Goal: Information Seeking & Learning: Learn about a topic

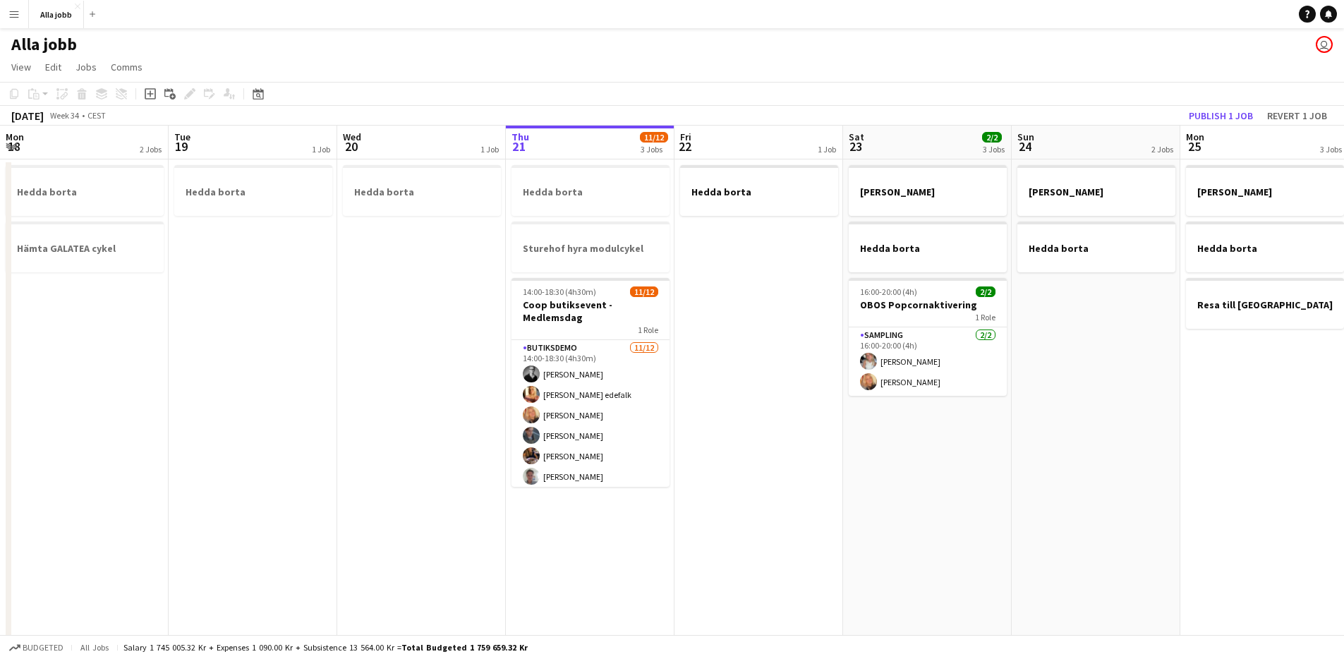
scroll to position [0, 337]
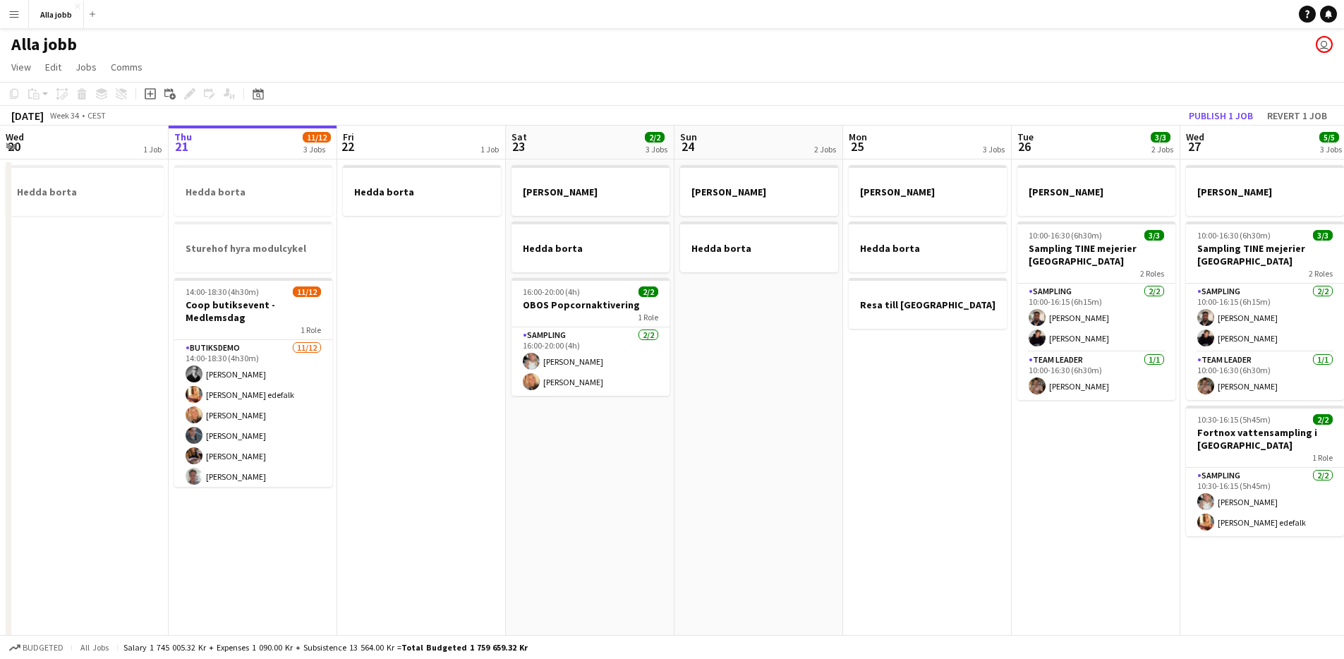
click at [811, 504] on app-date-cell "[PERSON_NAME] borta" at bounding box center [759, 470] width 169 height 622
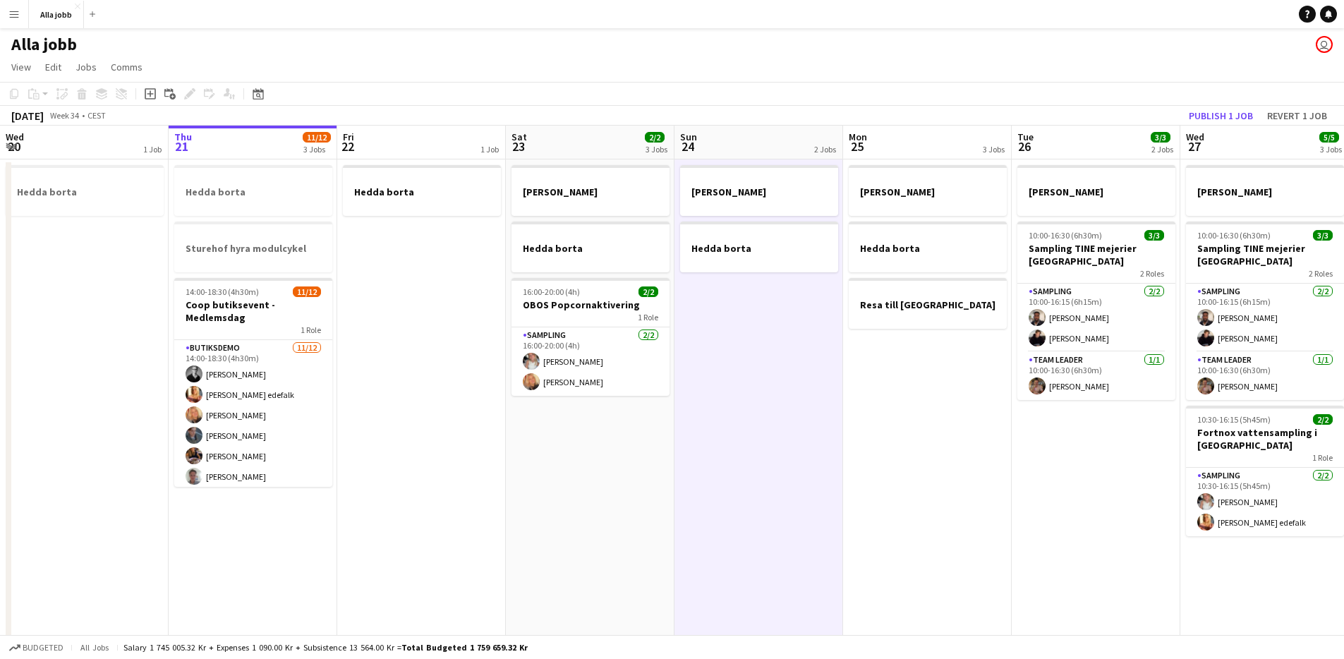
click at [653, 494] on app-date-cell "[PERSON_NAME] borta 16:00-20:00 (4h) 2/2 OBOS Popcornaktivering 1 Role Sampling…" at bounding box center [590, 470] width 169 height 622
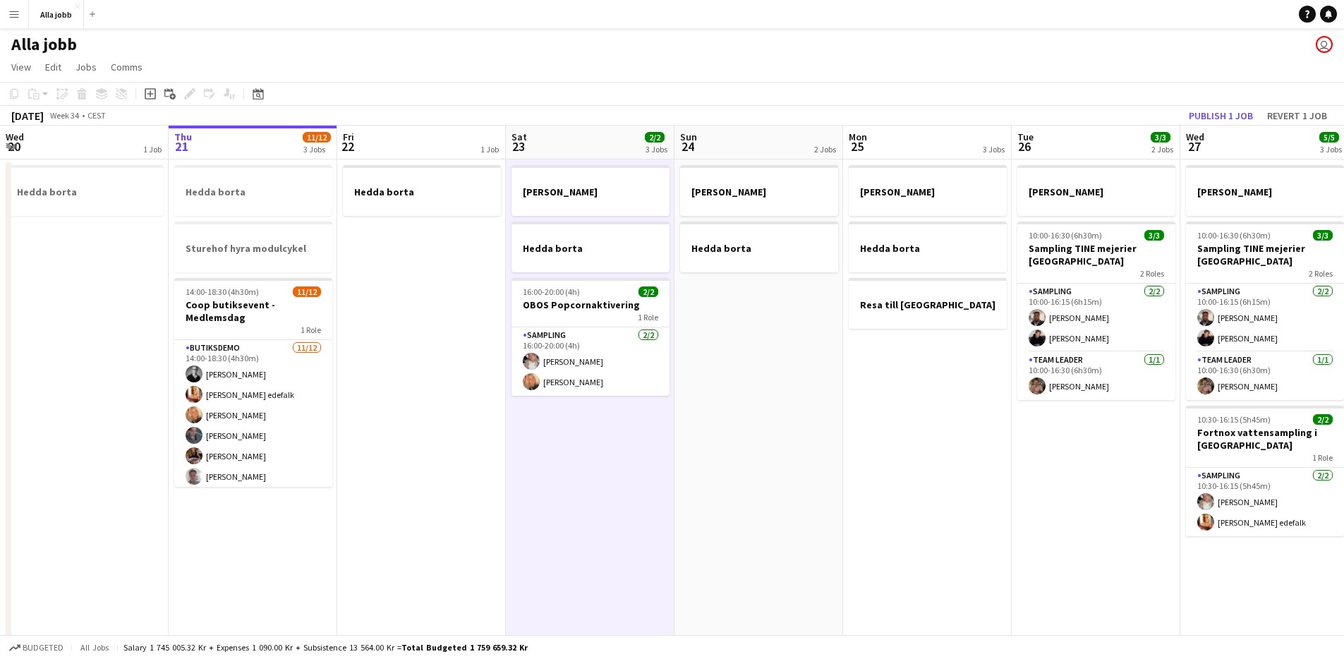
click at [654, 494] on app-date-cell "[PERSON_NAME] borta 16:00-20:00 (4h) 2/2 OBOS Popcornaktivering 1 Role Sampling…" at bounding box center [590, 470] width 169 height 622
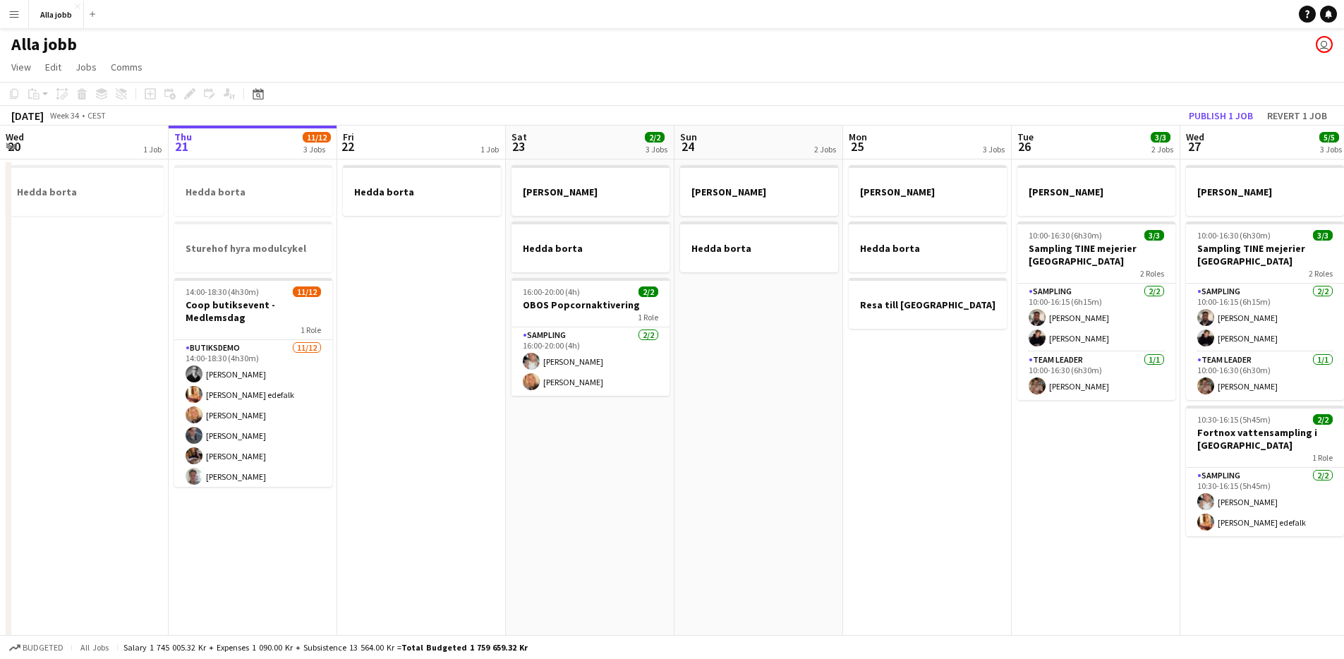
click at [646, 486] on app-date-cell "[PERSON_NAME] borta 16:00-20:00 (4h) 2/2 OBOS Popcornaktivering 1 Role Sampling…" at bounding box center [590, 470] width 169 height 622
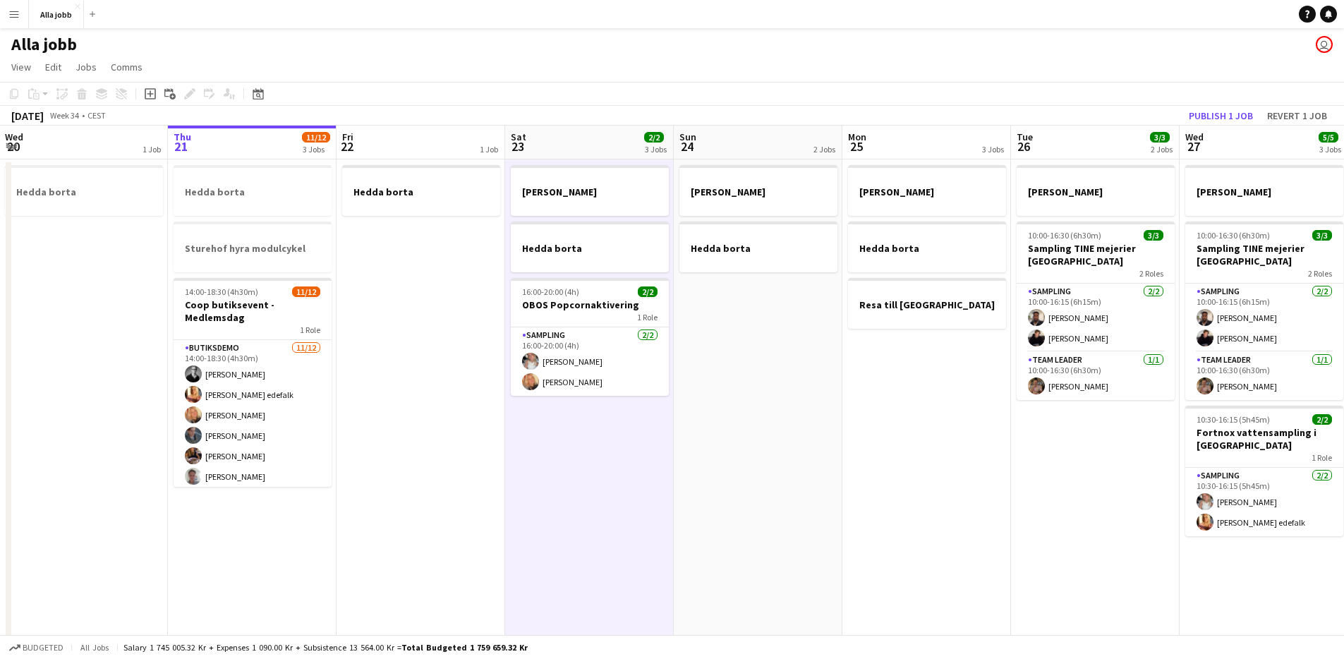
click at [642, 484] on app-date-cell "[PERSON_NAME] borta 16:00-20:00 (4h) 2/2 OBOS Popcornaktivering 1 Role Sampling…" at bounding box center [589, 470] width 169 height 622
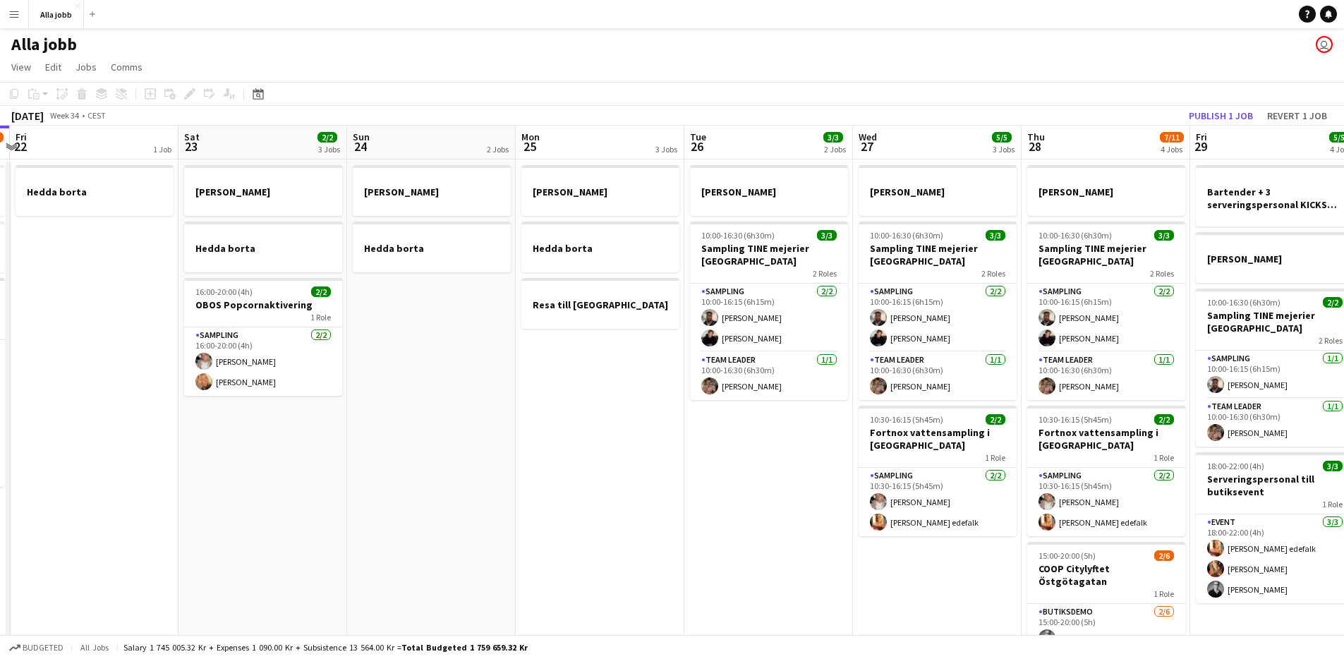
drag, startPoint x: 720, startPoint y: 497, endPoint x: 388, endPoint y: 400, distance: 345.6
click at [390, 401] on app-calendar-viewport "Tue 19 1 Job Wed 20 1 Job Thu 21 11/12 3 Jobs Fri 22 1 Job Sat 23 2/2 3 Jobs Su…" at bounding box center [672, 454] width 1344 height 656
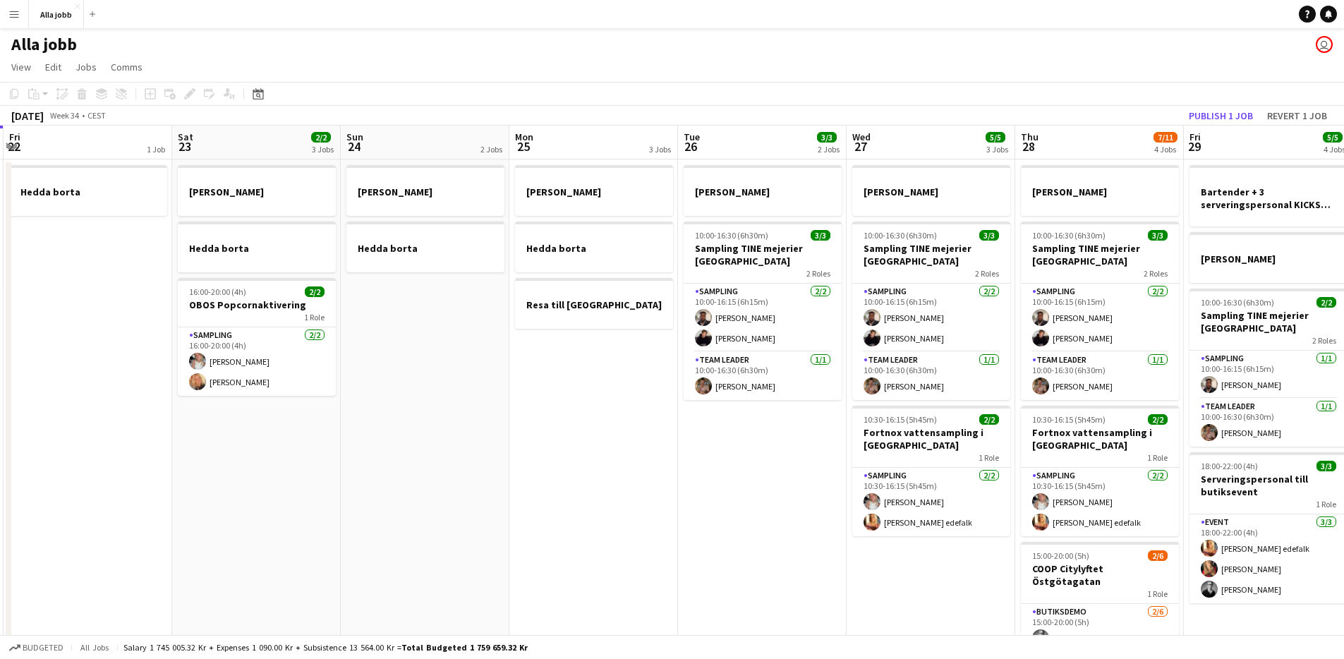
click at [385, 399] on app-date-cell "[PERSON_NAME] borta" at bounding box center [425, 470] width 169 height 622
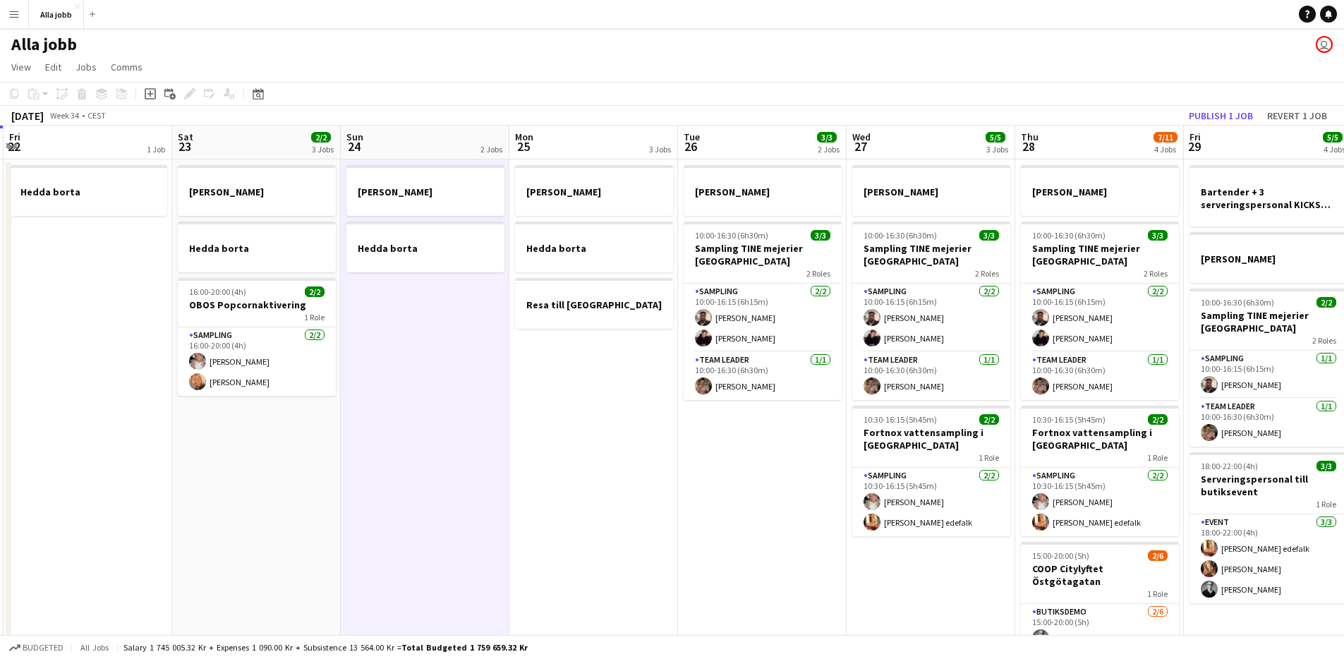
scroll to position [0, 505]
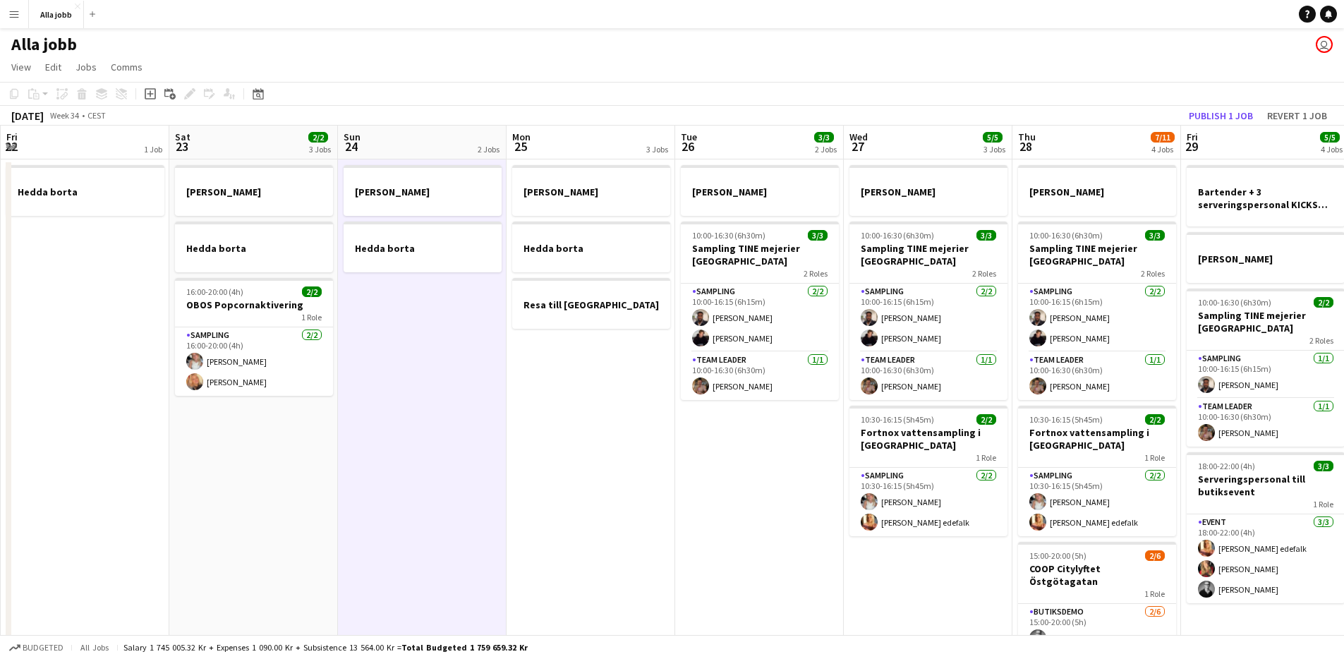
click at [560, 363] on app-date-cell "[PERSON_NAME] borta Resa till [GEOGRAPHIC_DATA]" at bounding box center [591, 470] width 169 height 622
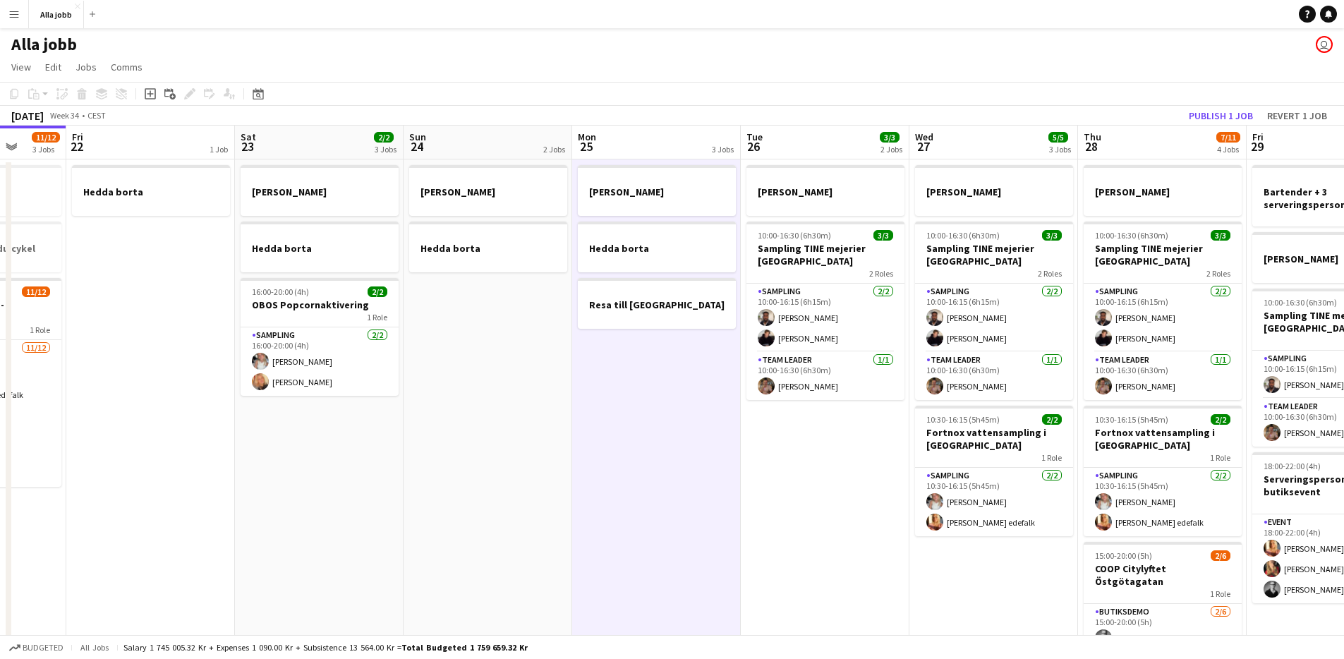
scroll to position [0, 404]
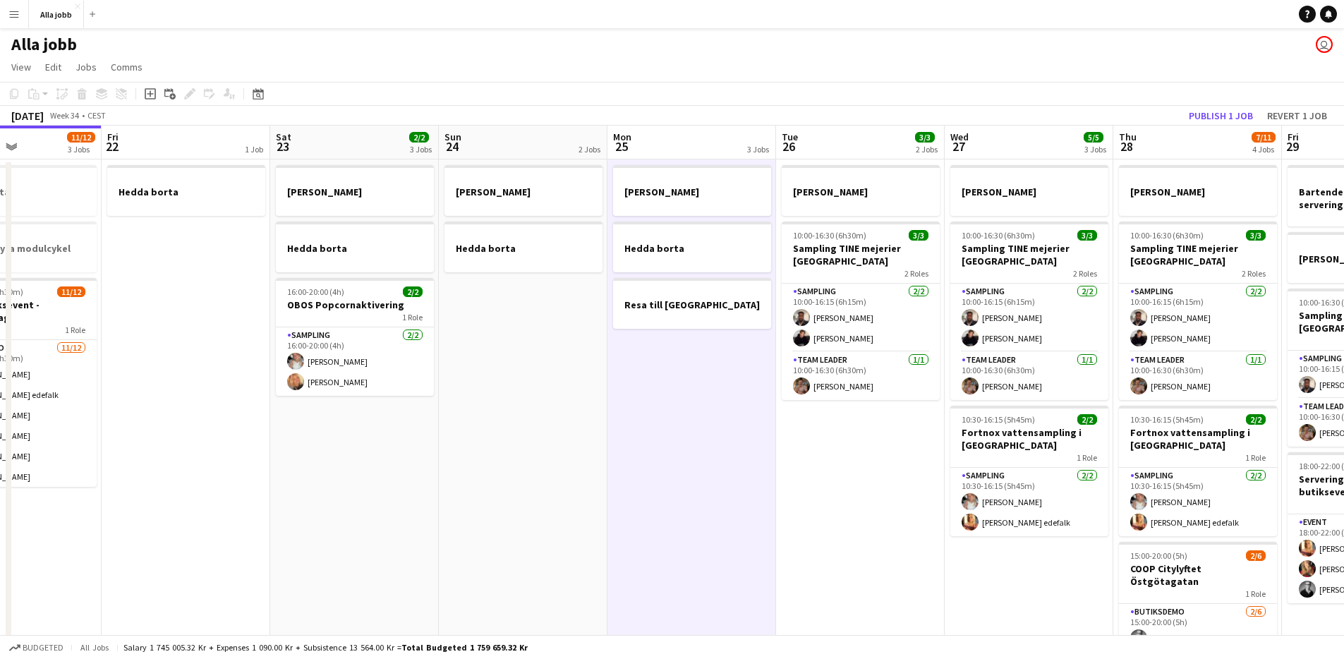
drag, startPoint x: 399, startPoint y: 331, endPoint x: 500, endPoint y: 346, distance: 101.3
click at [500, 346] on app-calendar-viewport "Tue 19 1 Job Wed 20 1 Job Thu 21 11/12 3 Jobs Fri 22 1 Job Sat 23 2/2 3 Jobs Su…" at bounding box center [672, 454] width 1344 height 656
click at [499, 347] on app-date-cell "[PERSON_NAME] borta" at bounding box center [523, 470] width 169 height 622
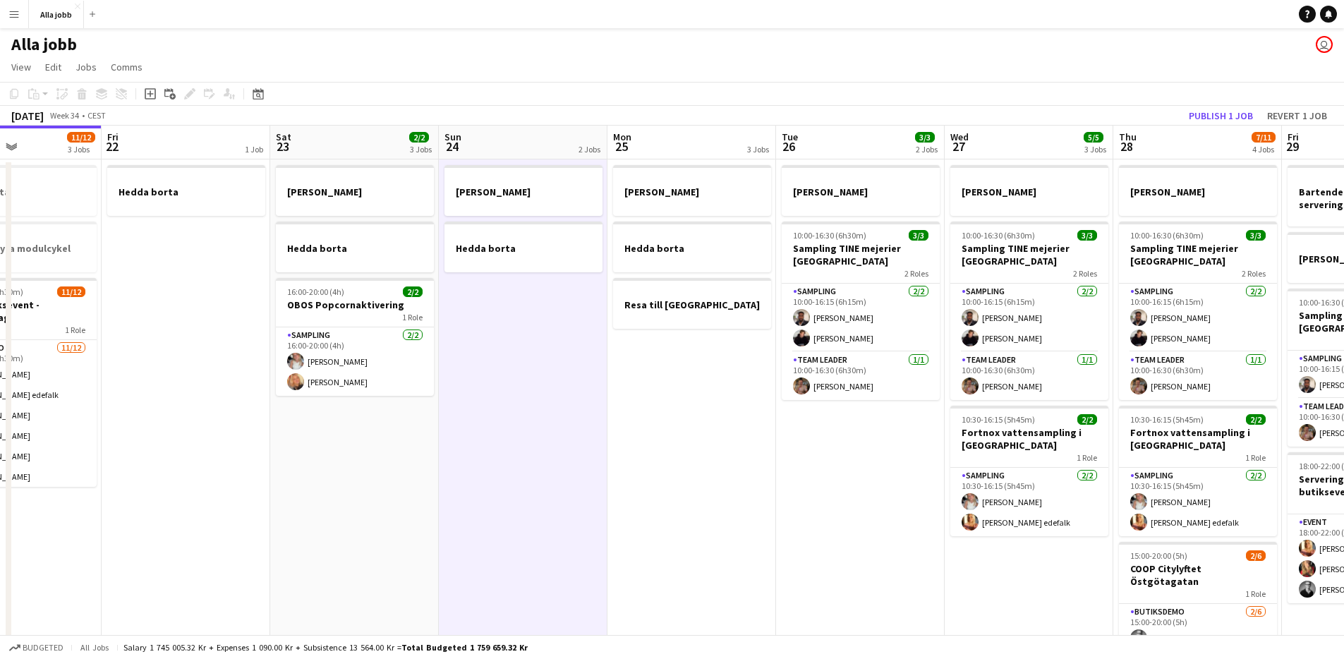
click at [450, 510] on app-date-cell "[PERSON_NAME] borta" at bounding box center [523, 470] width 169 height 622
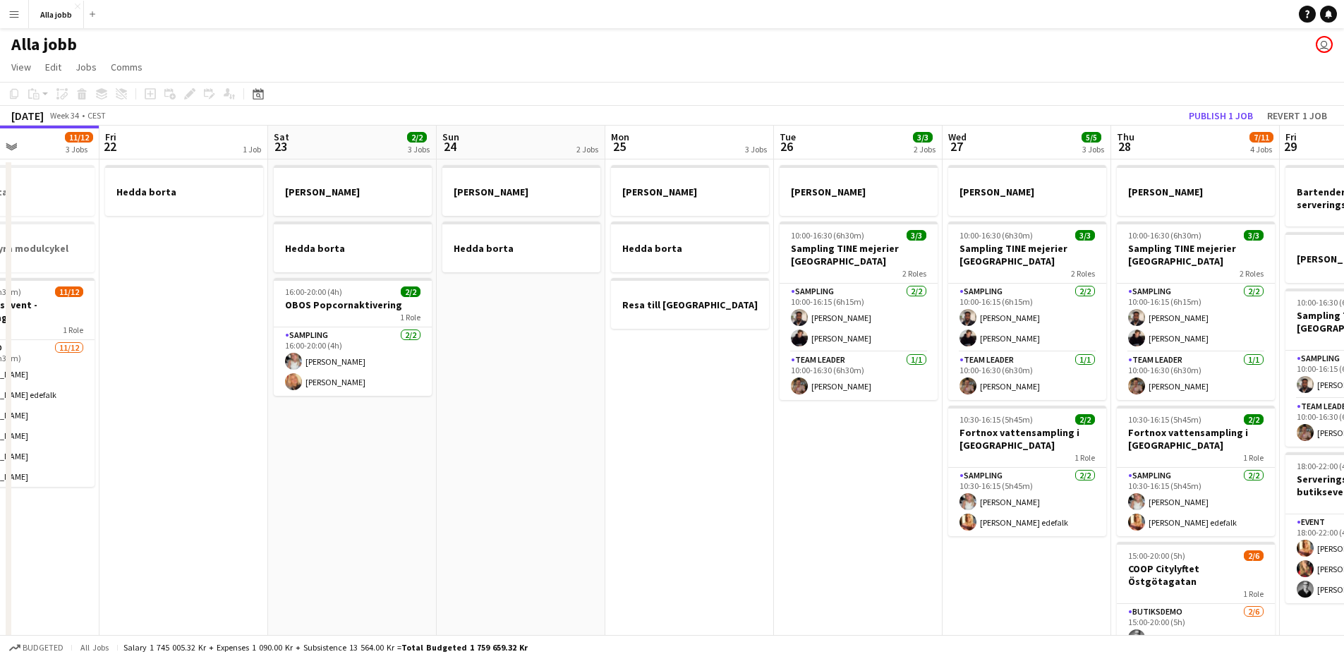
click at [414, 513] on app-date-cell "[PERSON_NAME] borta 16:00-20:00 (4h) 2/2 OBOS Popcornaktivering 1 Role Sampling…" at bounding box center [352, 470] width 169 height 622
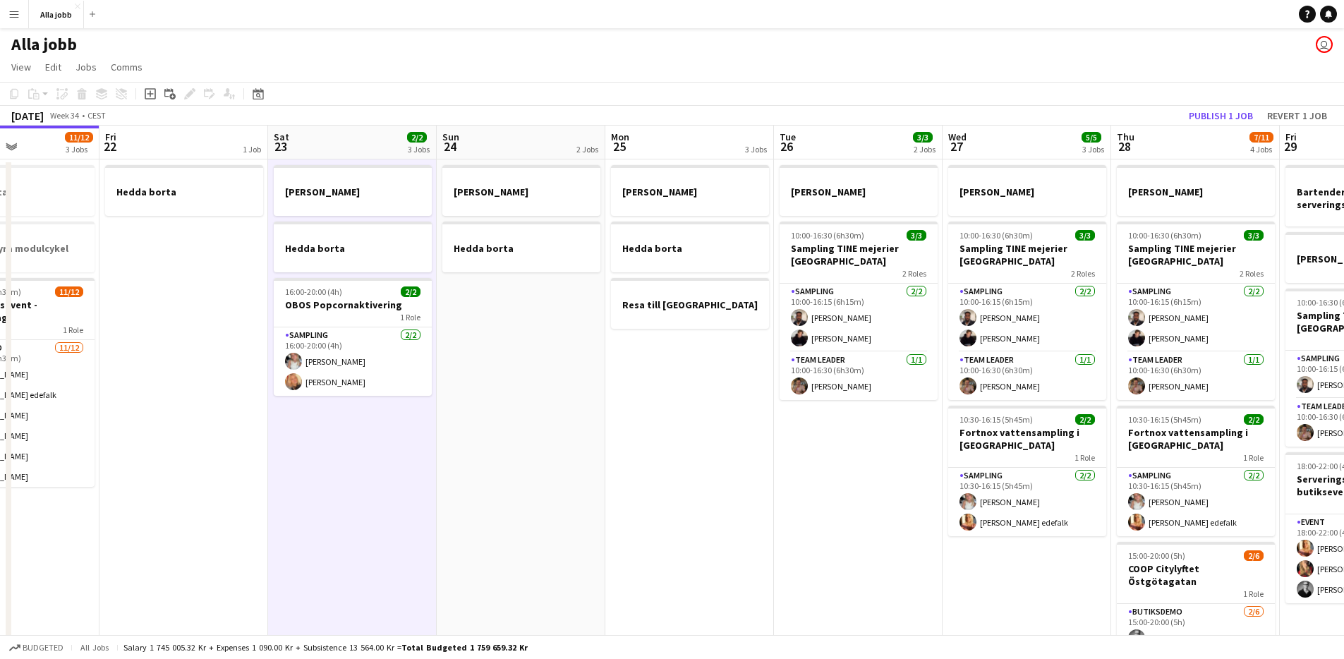
click at [578, 518] on app-calendar-viewport "Tue 19 1 Job Wed 20 1 Job Thu 21 11/12 3 Jobs Fri 22 1 Job Sat 23 2/2 3 Jobs Su…" at bounding box center [672, 454] width 1344 height 656
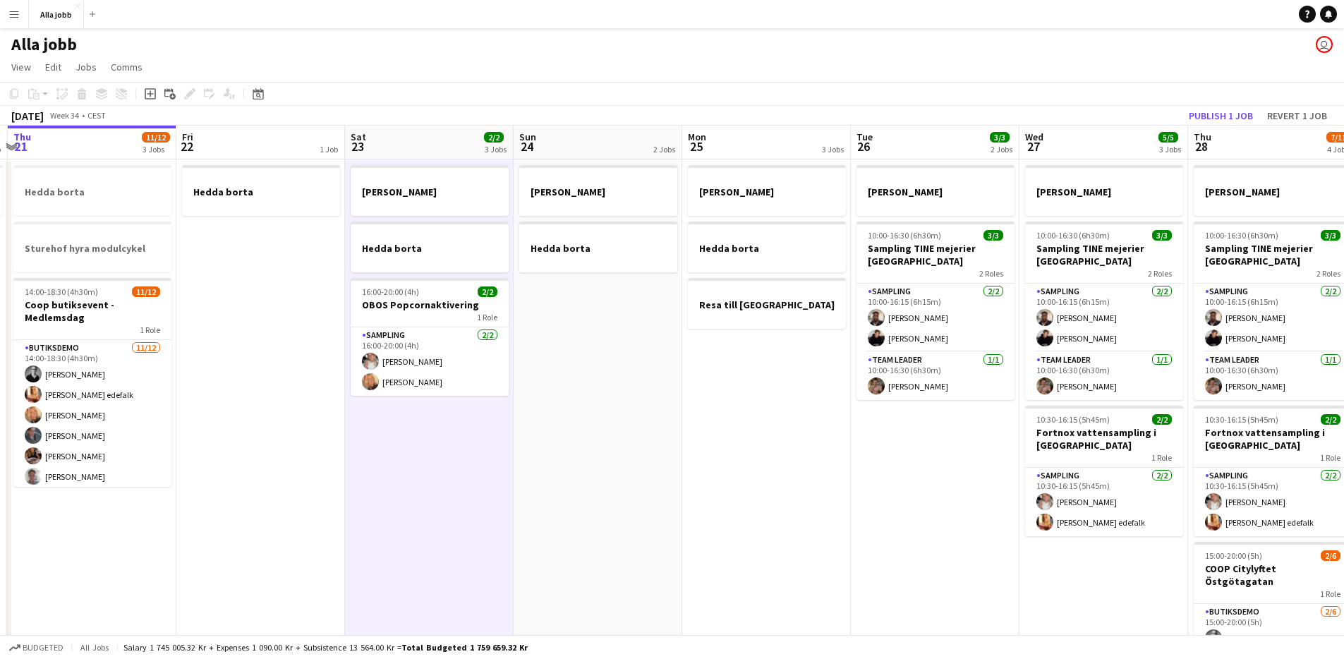
drag, startPoint x: 577, startPoint y: 517, endPoint x: 665, endPoint y: 523, distance: 89.1
click at [665, 524] on app-calendar-viewport "Tue 19 1 Job Wed 20 1 Job Thu 21 11/12 3 Jobs Fri 22 1 Job Sat 23 2/2 3 Jobs Su…" at bounding box center [672, 454] width 1344 height 656
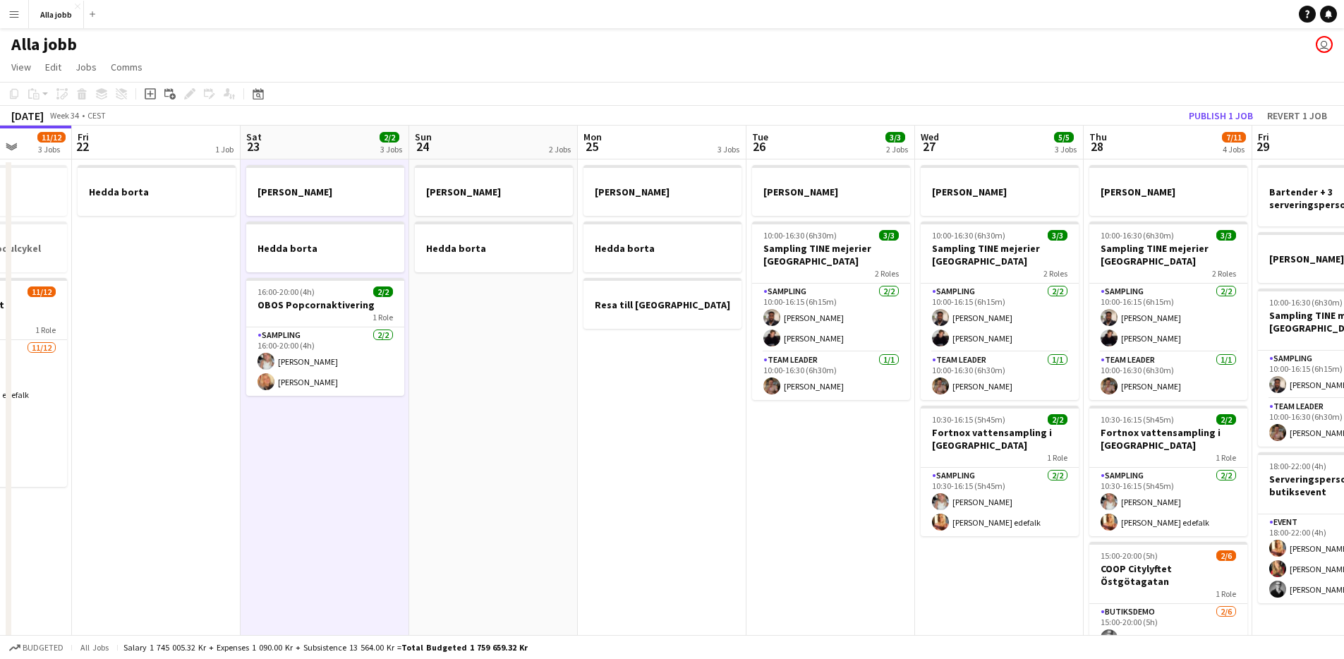
drag, startPoint x: 620, startPoint y: 529, endPoint x: 339, endPoint y: 519, distance: 281.0
click at [339, 519] on app-calendar-viewport "Tue 19 1 Job Wed 20 1 Job Thu 21 11/12 3 Jobs Fri 22 1 Job Sat 23 2/2 3 Jobs Su…" at bounding box center [672, 454] width 1344 height 656
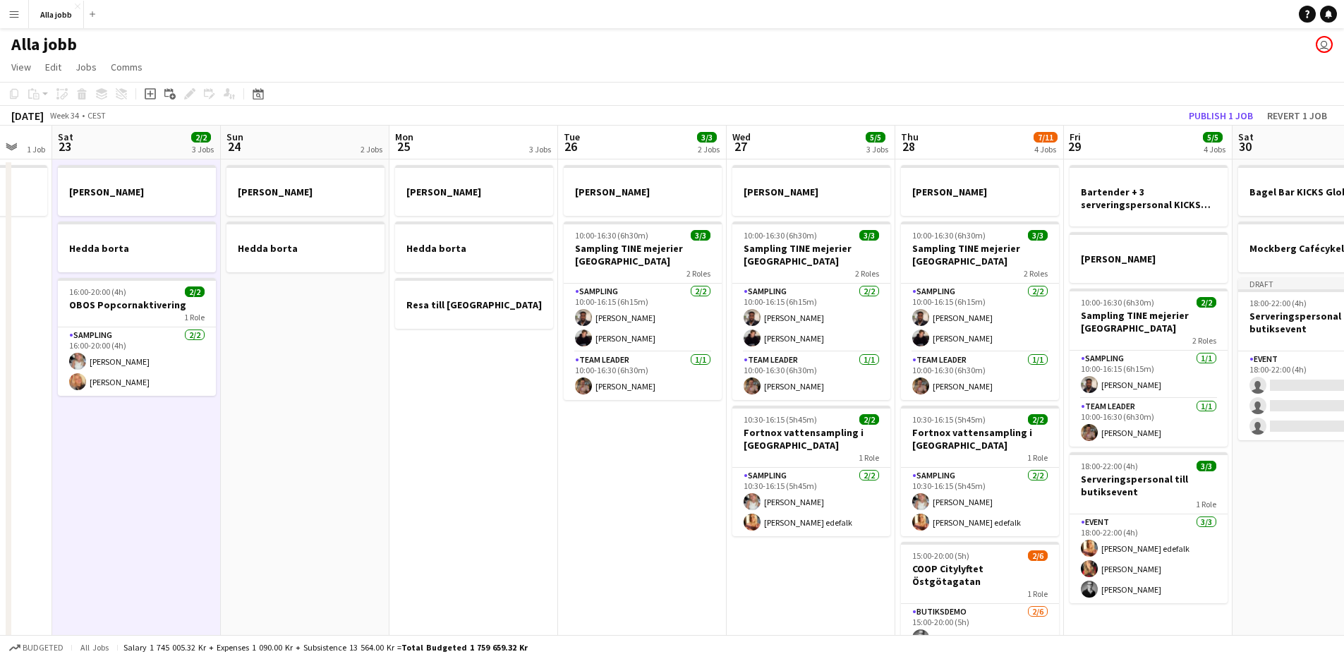
click at [479, 344] on app-date-cell "[PERSON_NAME] borta Resa till [GEOGRAPHIC_DATA]" at bounding box center [474, 470] width 169 height 622
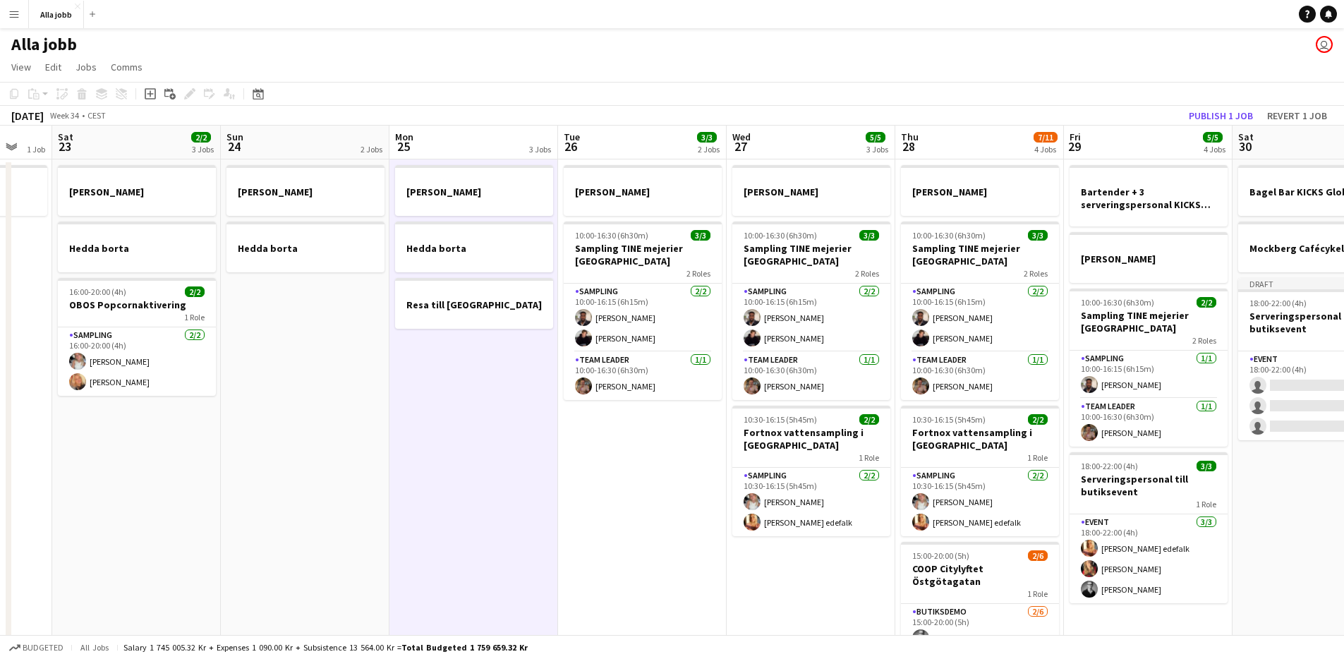
click at [308, 320] on app-date-cell "[PERSON_NAME] borta" at bounding box center [305, 470] width 169 height 622
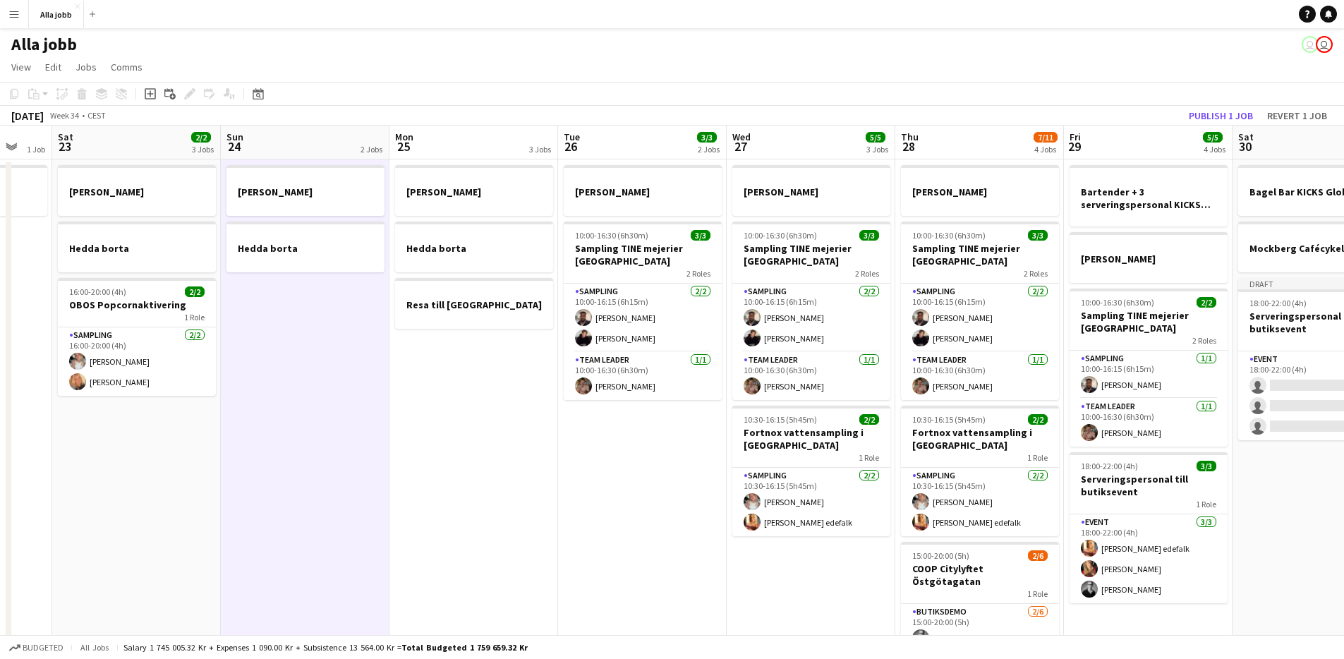
click at [483, 471] on app-date-cell "[PERSON_NAME] borta Resa till [GEOGRAPHIC_DATA]" at bounding box center [474, 470] width 169 height 622
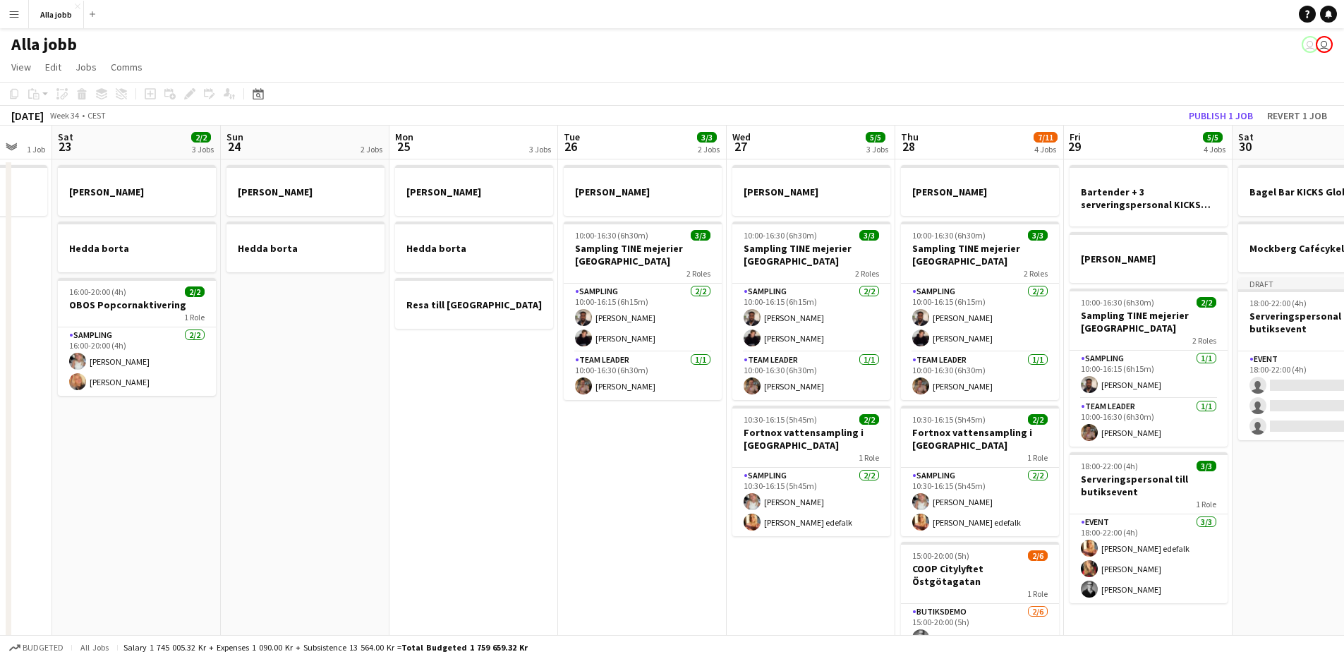
click at [484, 471] on app-date-cell "[PERSON_NAME] borta Resa till [GEOGRAPHIC_DATA]" at bounding box center [474, 470] width 169 height 622
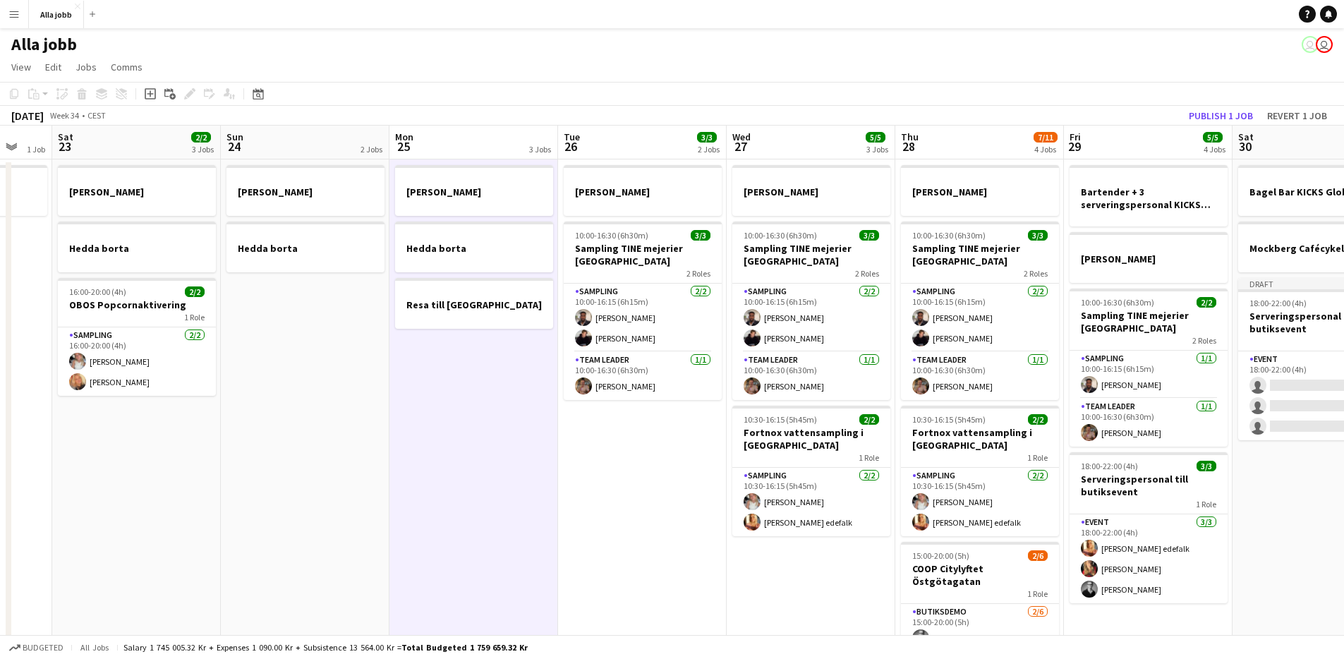
click at [484, 471] on app-date-cell "[PERSON_NAME] borta Resa till [GEOGRAPHIC_DATA]" at bounding box center [474, 470] width 169 height 622
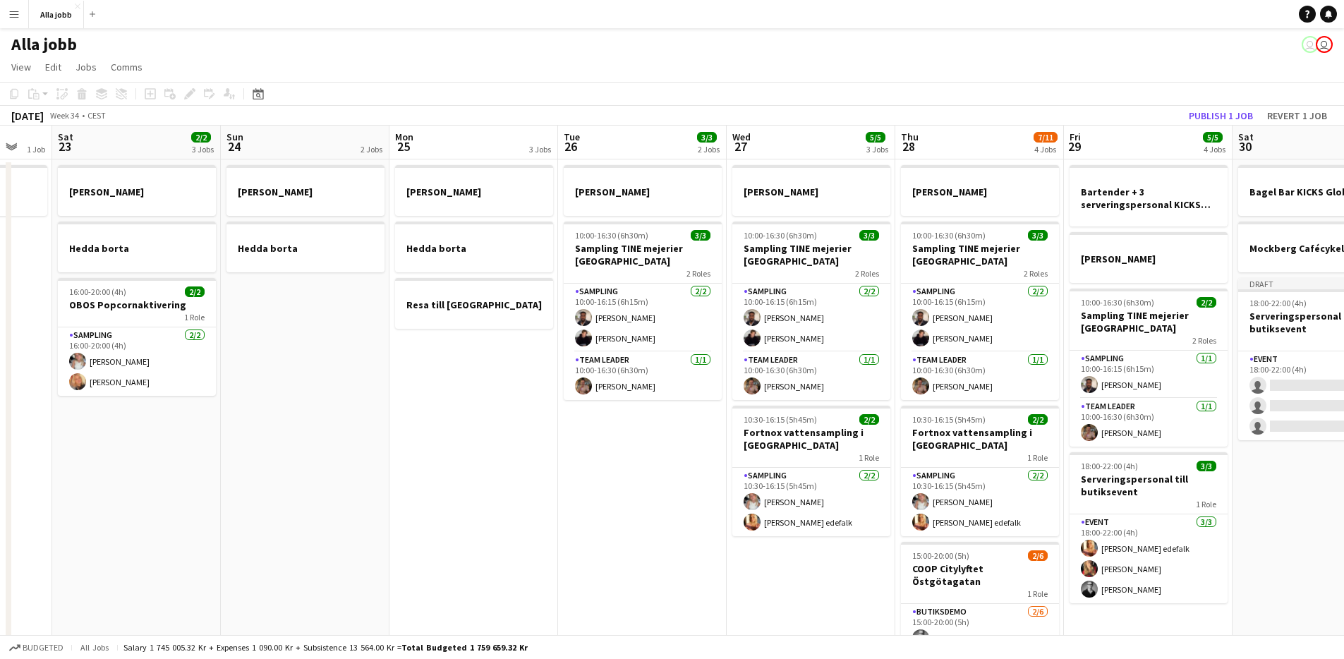
click at [484, 471] on app-date-cell "[PERSON_NAME] borta Resa till [GEOGRAPHIC_DATA]" at bounding box center [474, 470] width 169 height 622
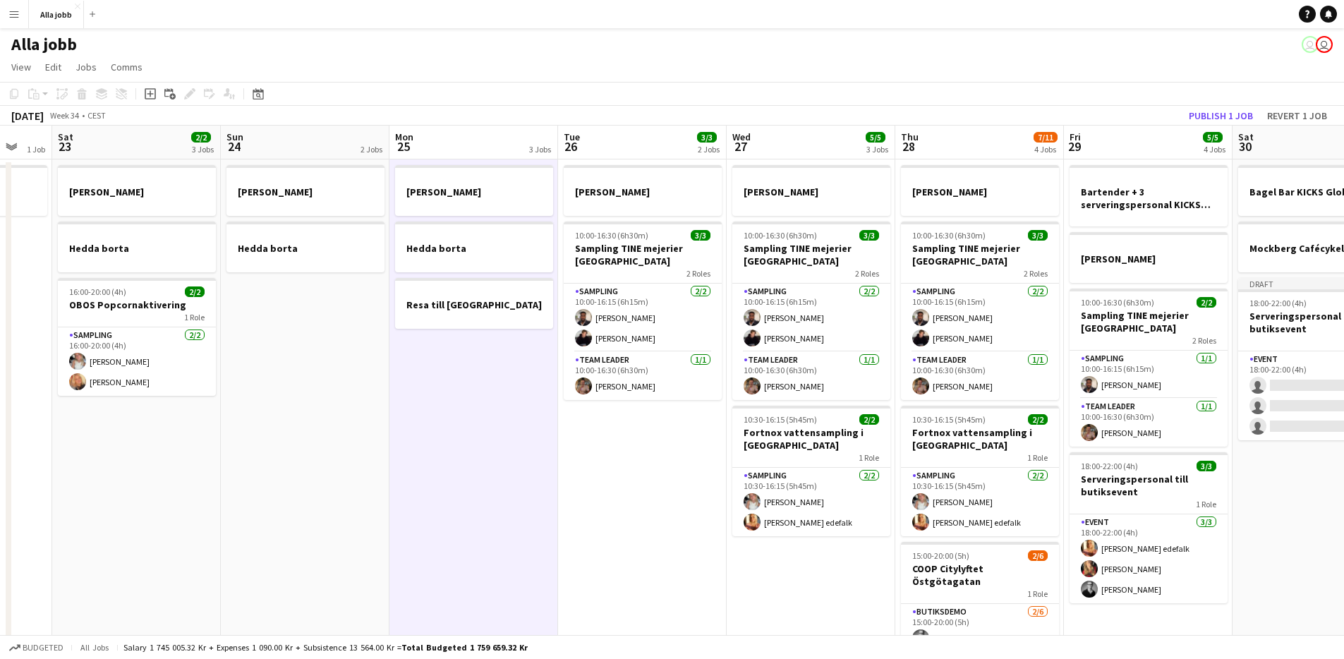
click at [606, 502] on app-date-cell "[PERSON_NAME] 10:00-16:30 (6h30m) 3/3 Sampling TINE mejerier Göteborg 2 Roles S…" at bounding box center [642, 470] width 169 height 622
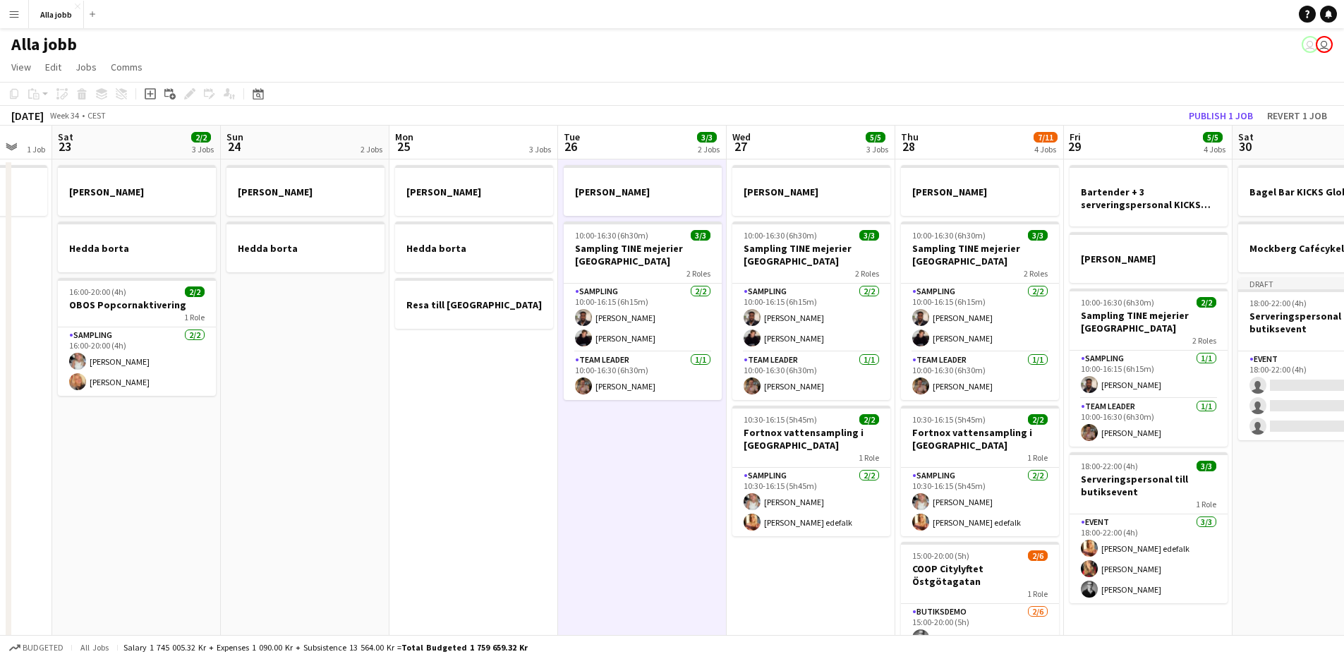
click at [809, 592] on app-date-cell "[PERSON_NAME] 10:00-16:30 (6h30m) 3/3 Sampling TINE mejerier Göteborg 2 Roles S…" at bounding box center [811, 470] width 169 height 622
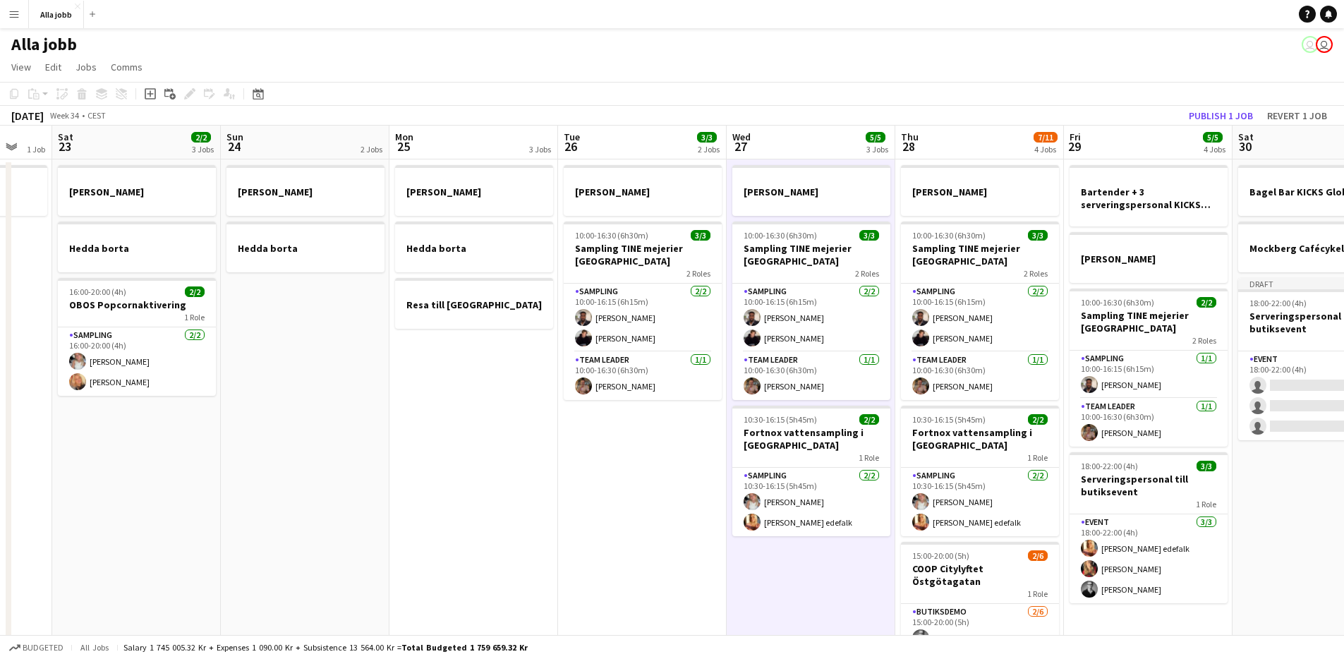
click at [663, 534] on app-date-cell "[PERSON_NAME] 10:00-16:30 (6h30m) 3/3 Sampling TINE mejerier Göteborg 2 Roles S…" at bounding box center [642, 470] width 169 height 622
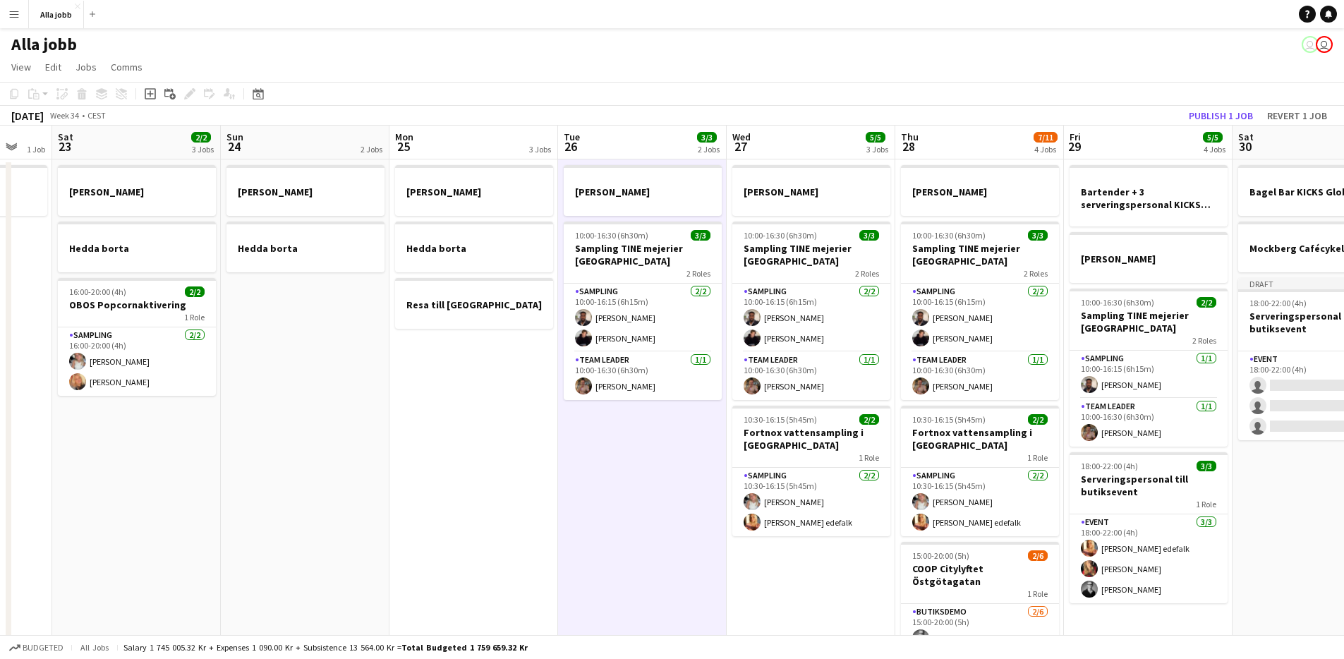
click at [800, 591] on app-date-cell "[PERSON_NAME] 10:00-16:30 (6h30m) 3/3 Sampling TINE mejerier Göteborg 2 Roles S…" at bounding box center [811, 470] width 169 height 622
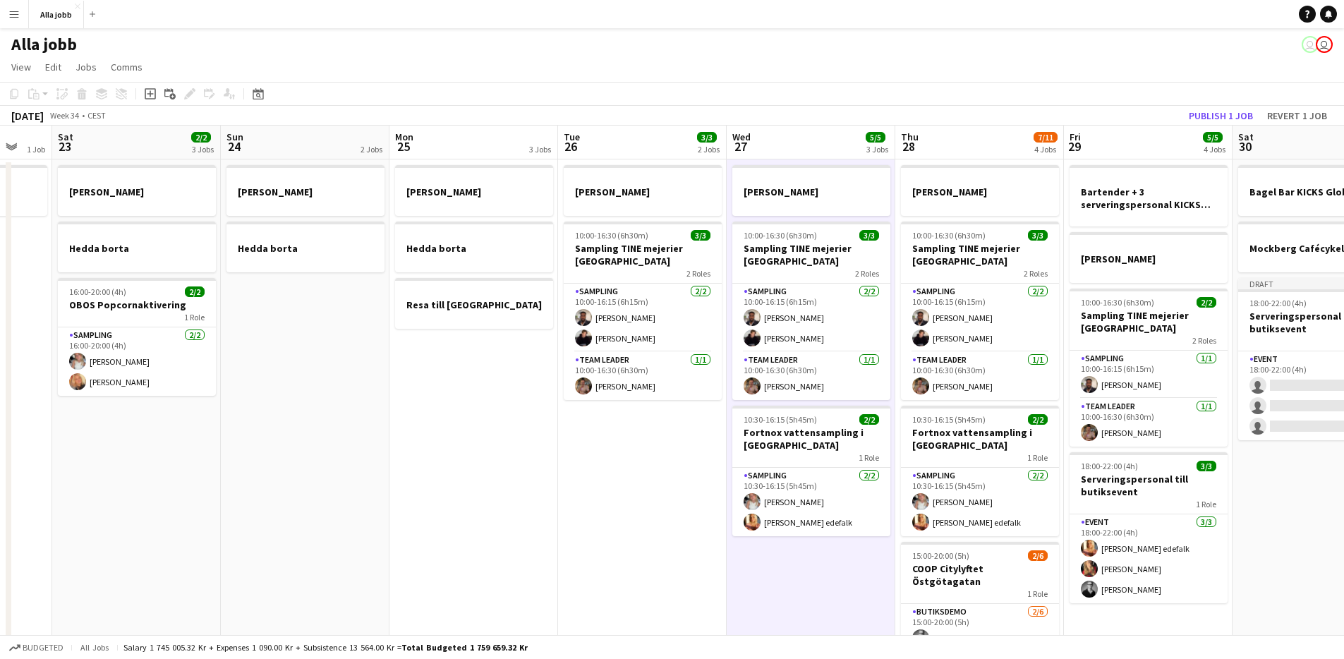
click at [648, 457] on app-date-cell "[PERSON_NAME] 10:00-16:30 (6h30m) 3/3 Sampling TINE mejerier Göteborg 2 Roles S…" at bounding box center [642, 470] width 169 height 622
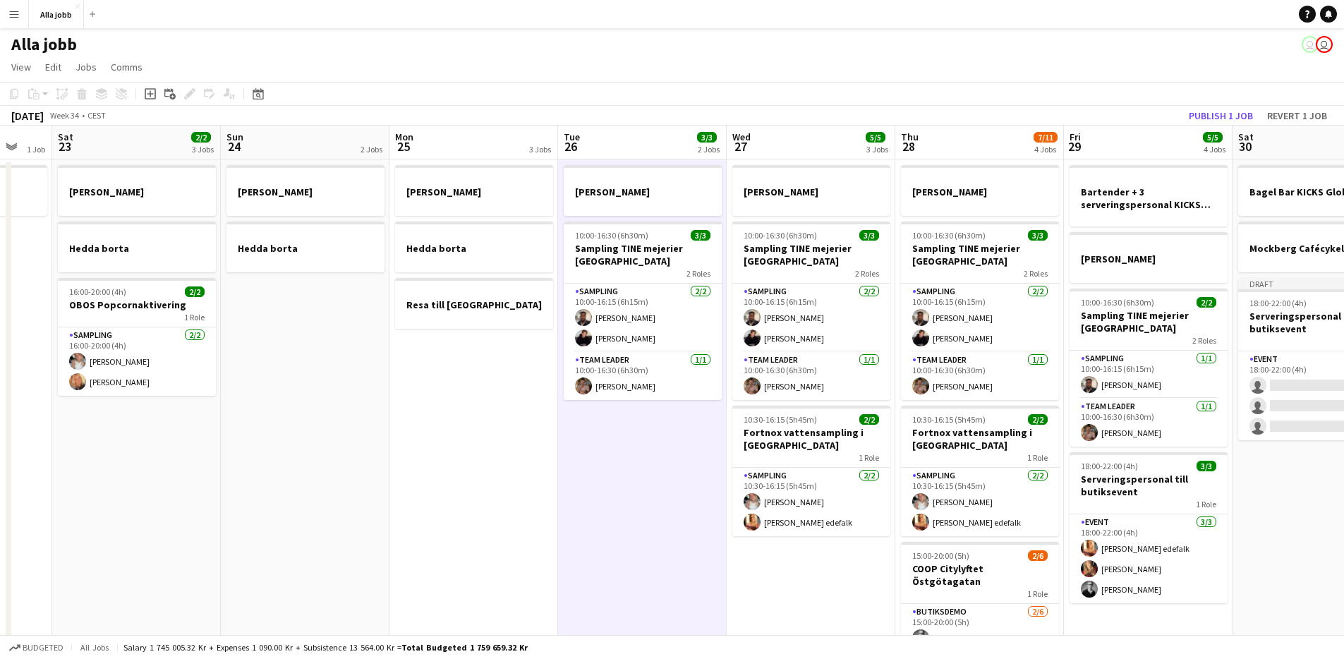
click at [483, 371] on app-date-cell "[PERSON_NAME] borta Resa till [GEOGRAPHIC_DATA]" at bounding box center [474, 470] width 169 height 622
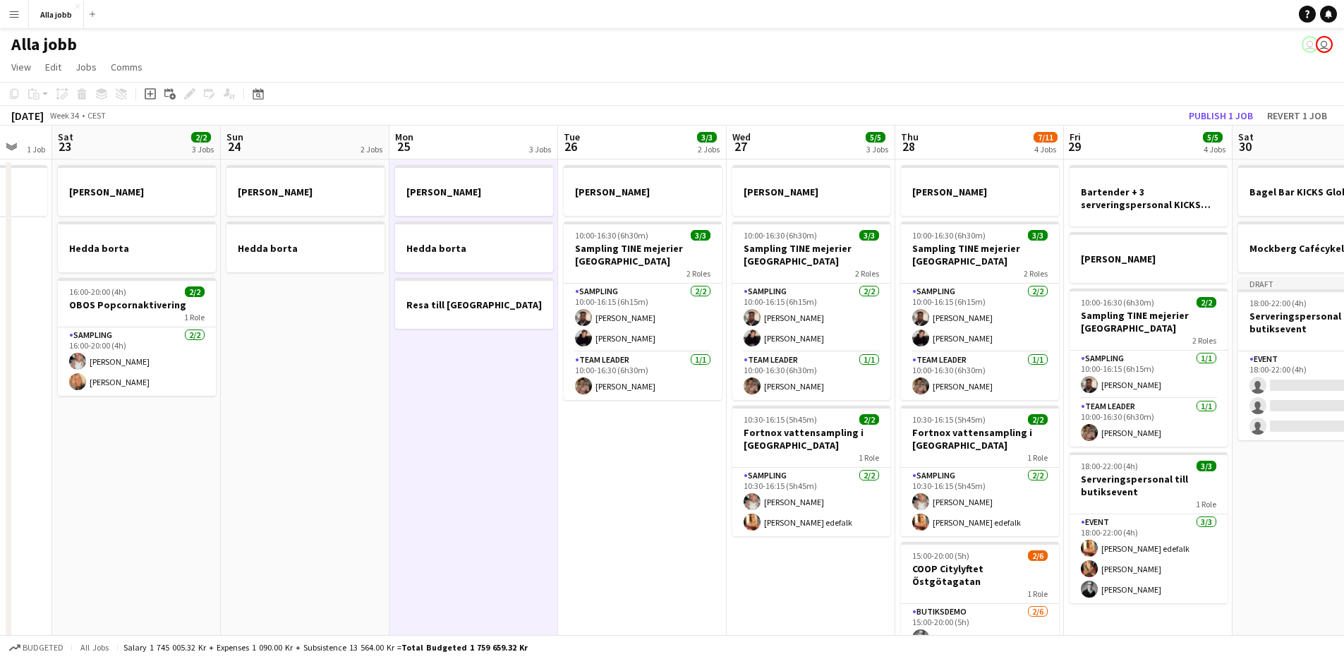
drag, startPoint x: 663, startPoint y: 507, endPoint x: 761, endPoint y: 541, distance: 104.4
click at [663, 507] on app-date-cell "[PERSON_NAME] 10:00-16:30 (6h30m) 3/3 Sampling TINE mejerier Göteborg 2 Roles S…" at bounding box center [642, 470] width 169 height 622
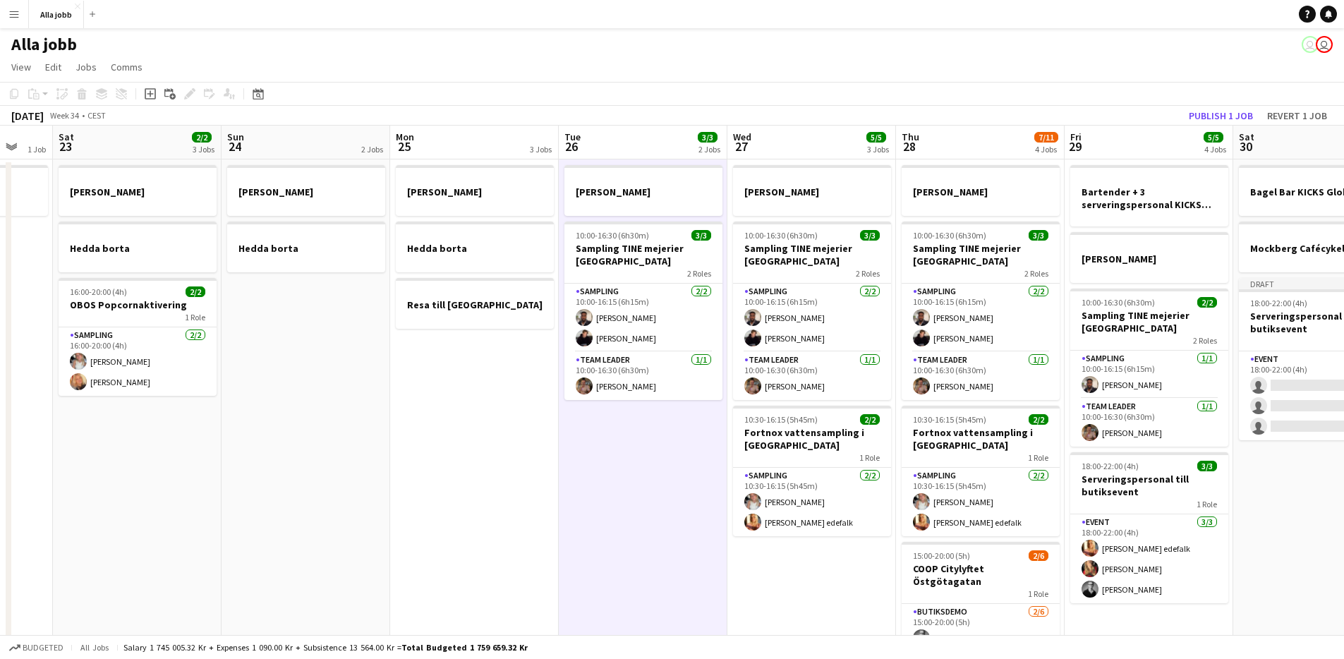
click at [805, 560] on app-date-cell "[PERSON_NAME] 10:00-16:30 (6h30m) 3/3 Sampling TINE mejerier Göteborg 2 Roles S…" at bounding box center [812, 470] width 169 height 622
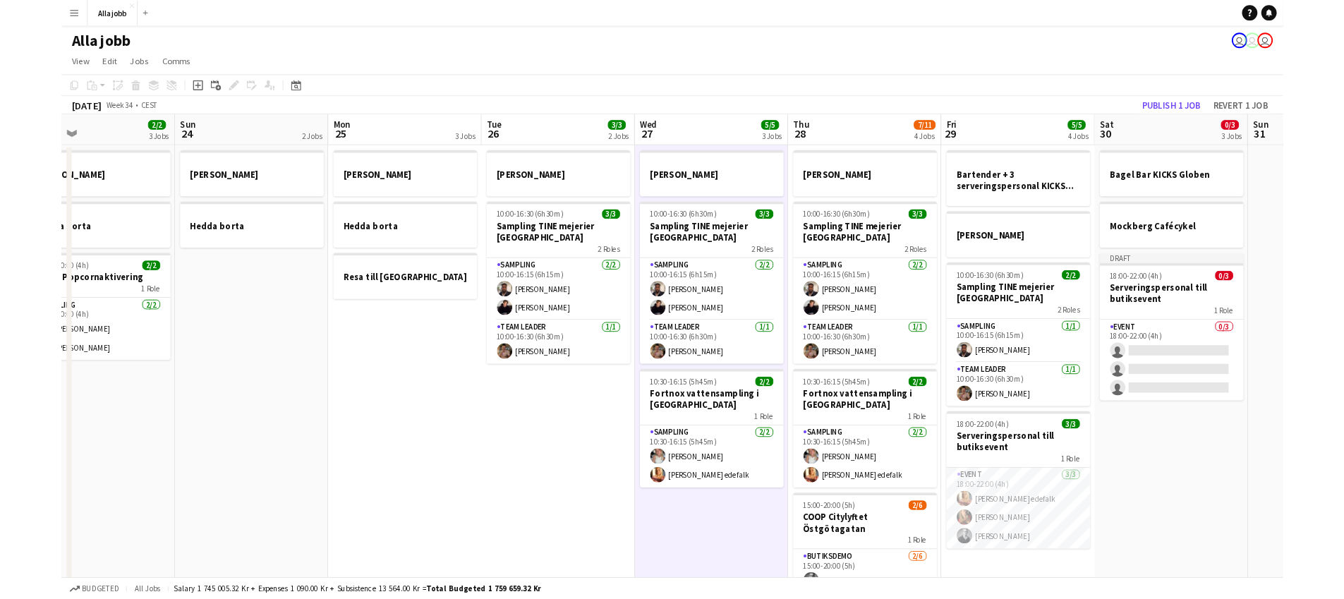
scroll to position [0, 556]
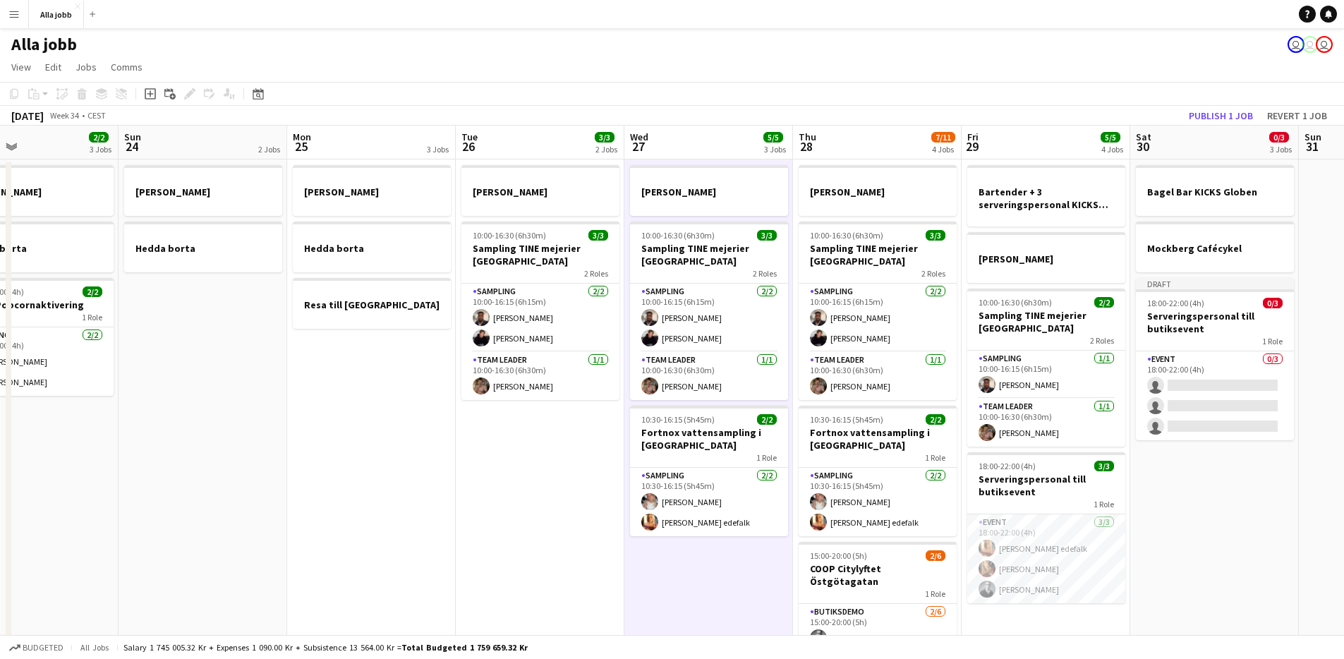
drag, startPoint x: 465, startPoint y: 313, endPoint x: 362, endPoint y: 312, distance: 103.0
click at [362, 312] on app-calendar-viewport "Wed 20 1 Job Thu 21 11/12 3 Jobs Fri 22 1 Job Sat 23 2/2 3 Jobs Sun 24 2 Jobs M…" at bounding box center [672, 454] width 1344 height 656
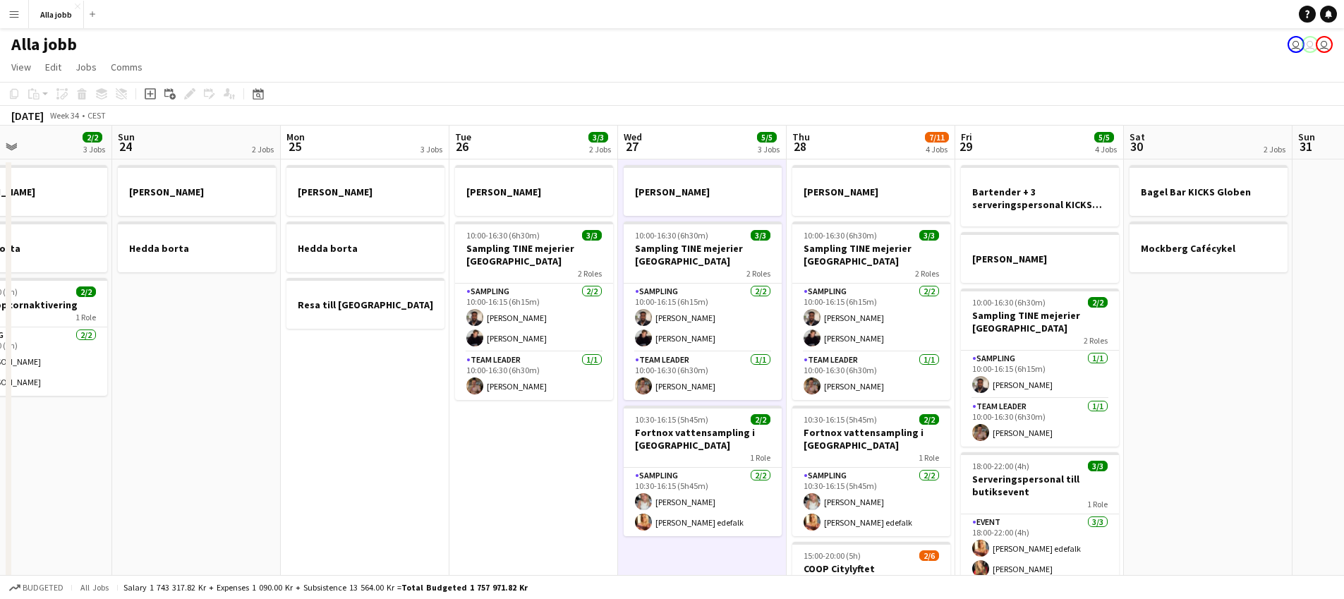
drag, startPoint x: 351, startPoint y: 449, endPoint x: 467, endPoint y: 449, distance: 115.7
click at [467, 449] on app-calendar-viewport "Thu 21 11/12 3 Jobs Fri 22 1 Job Sat 23 2/2 3 Jobs Sun 24 2 Jobs Mon 25 3 Jobs …" at bounding box center [672, 454] width 1344 height 656
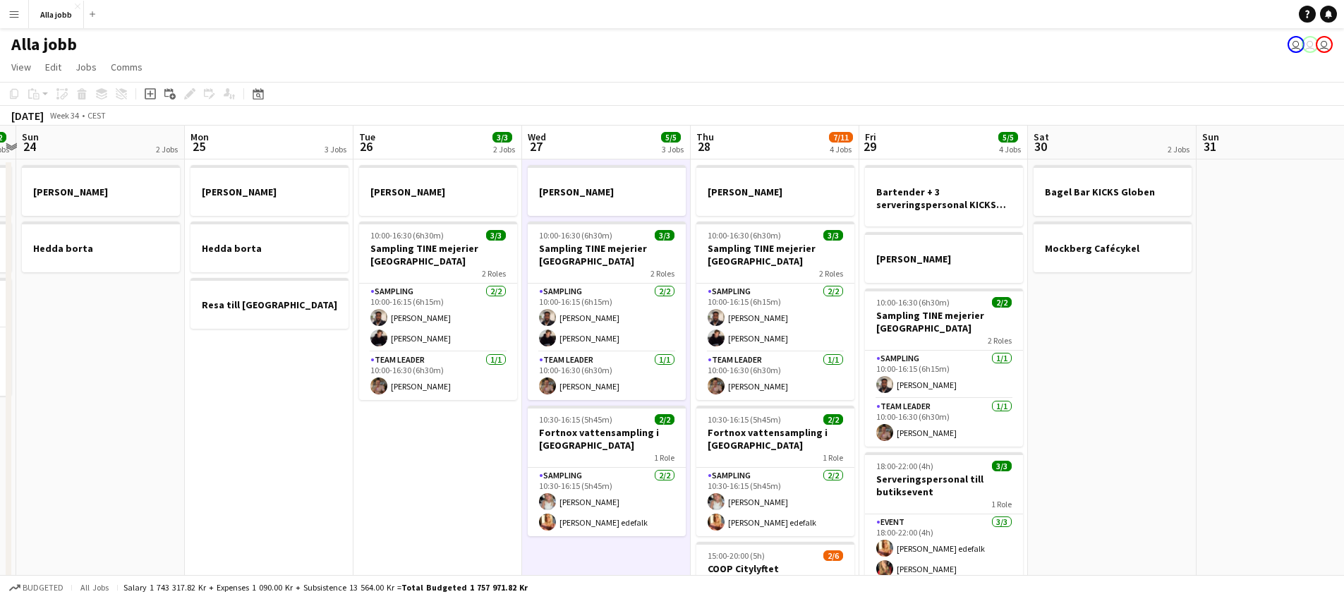
drag, startPoint x: 421, startPoint y: 444, endPoint x: 325, endPoint y: 442, distance: 96.0
click at [325, 442] on app-calendar-viewport "Thu 21 11/12 3 Jobs Fri 22 1 Job Sat 23 2/2 3 Jobs Sun 24 2 Jobs Mon 25 3 Jobs …" at bounding box center [672, 454] width 1344 height 656
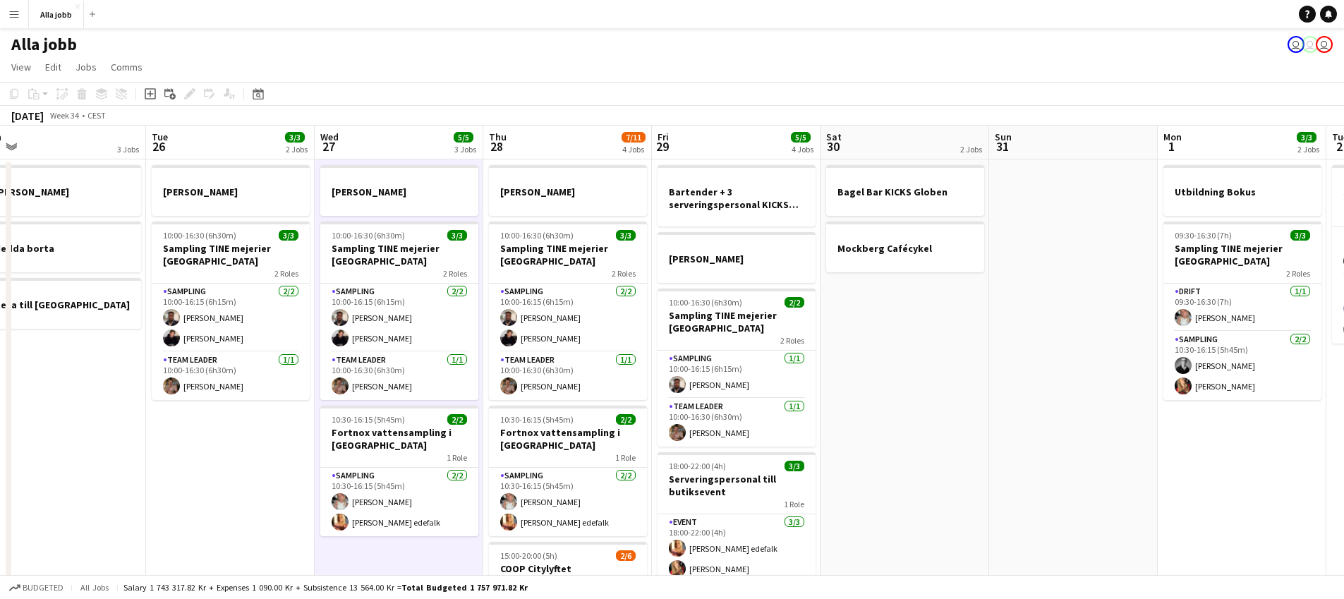
drag, startPoint x: 346, startPoint y: 440, endPoint x: 250, endPoint y: 445, distance: 96.1
click at [250, 445] on app-calendar-viewport "Fri 22 1 Job Sat 23 2/2 3 Jobs Sun 24 2 Jobs Mon 25 3 Jobs Tue 26 3/3 2 Jobs We…" at bounding box center [672, 454] width 1344 height 656
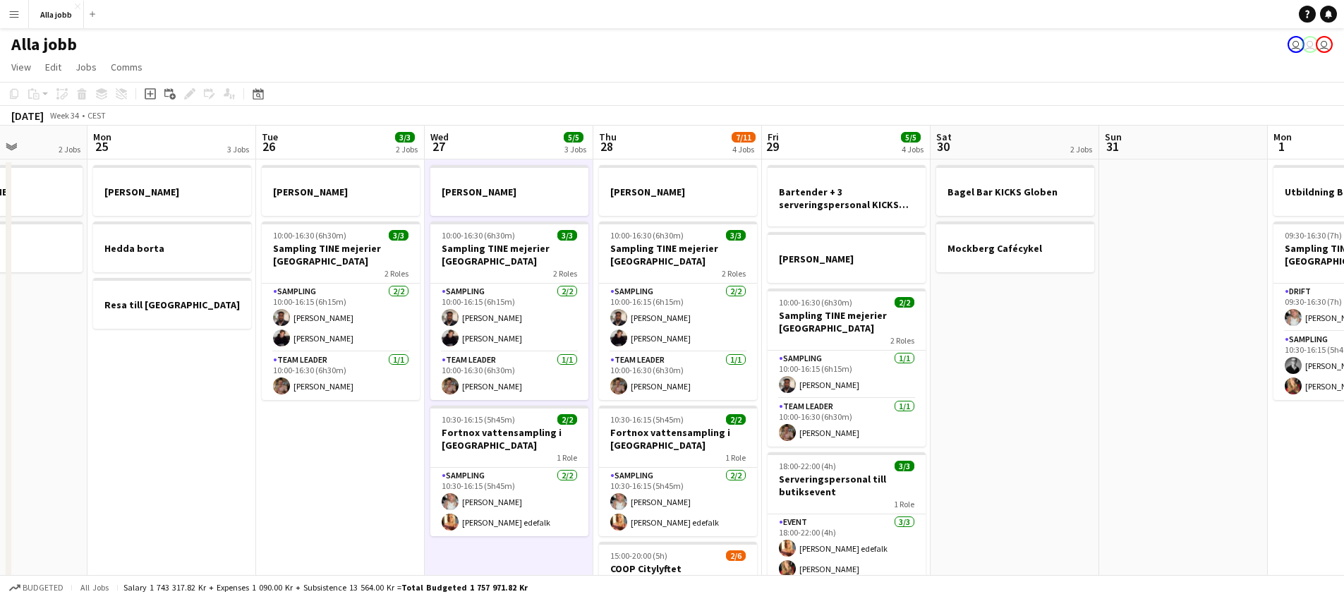
click at [259, 441] on app-date-cell "[PERSON_NAME] 10:00-16:30 (6h30m) 3/3 Sampling TINE mejerier Göteborg 2 Roles S…" at bounding box center [340, 470] width 169 height 622
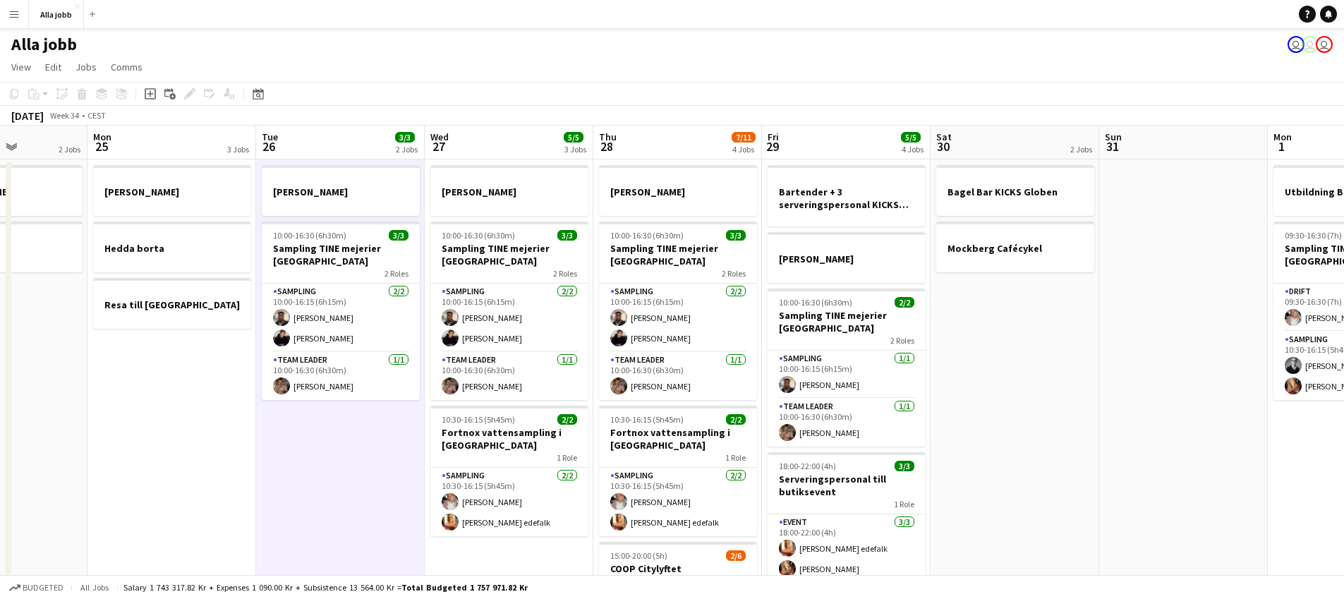
click at [363, 504] on app-date-cell "[PERSON_NAME] 10:00-16:30 (6h30m) 3/3 Sampling TINE mejerier Göteborg 2 Roles S…" at bounding box center [340, 470] width 169 height 622
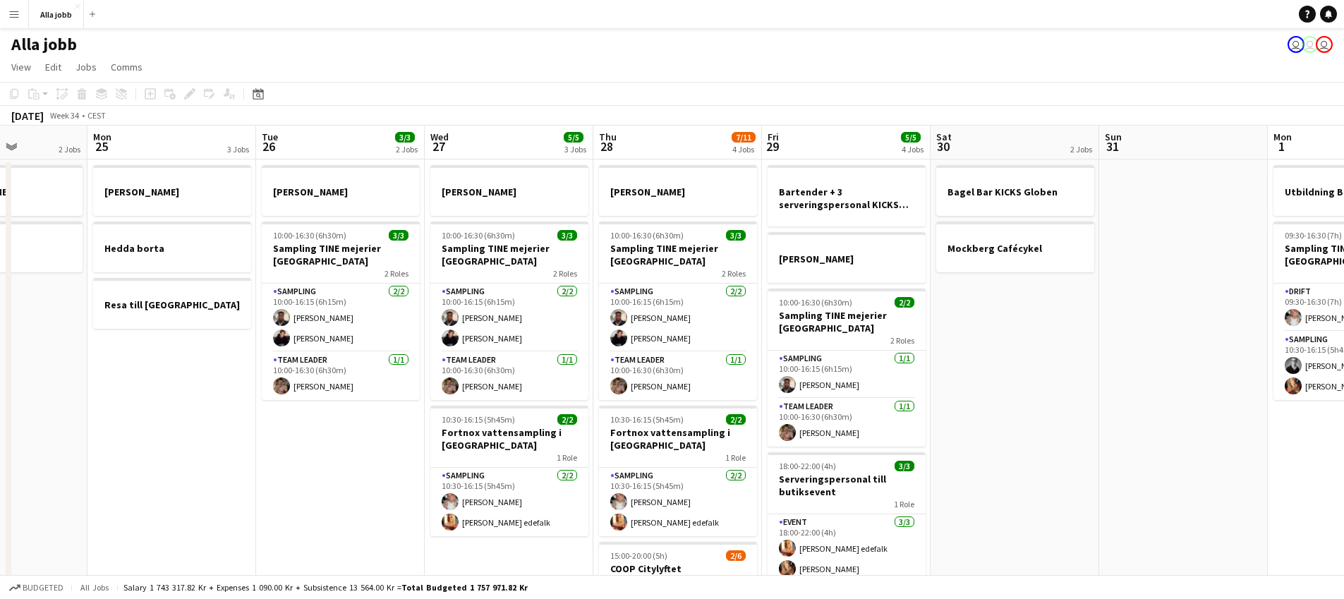
click at [361, 497] on app-date-cell "[PERSON_NAME] 10:00-16:30 (6h30m) 3/3 Sampling TINE mejerier Göteborg 2 Roles S…" at bounding box center [340, 470] width 169 height 622
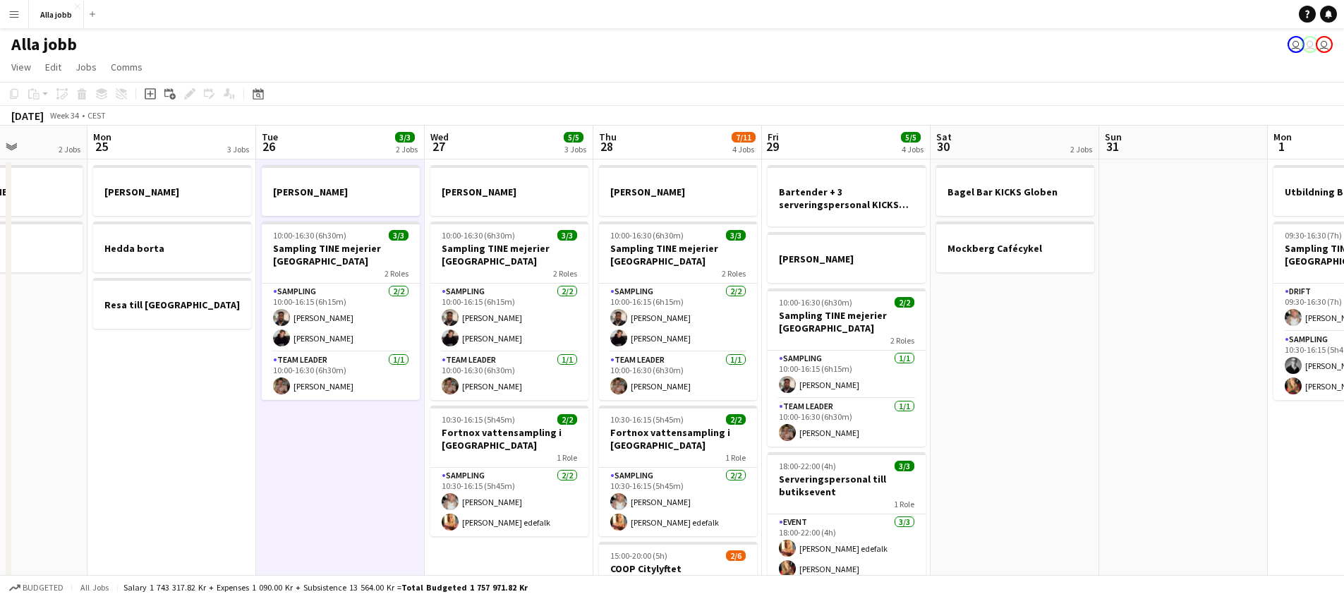
click at [361, 497] on app-date-cell "[PERSON_NAME] 10:00-16:30 (6h30m) 3/3 Sampling TINE mejerier Göteborg 2 Roles S…" at bounding box center [340, 470] width 169 height 622
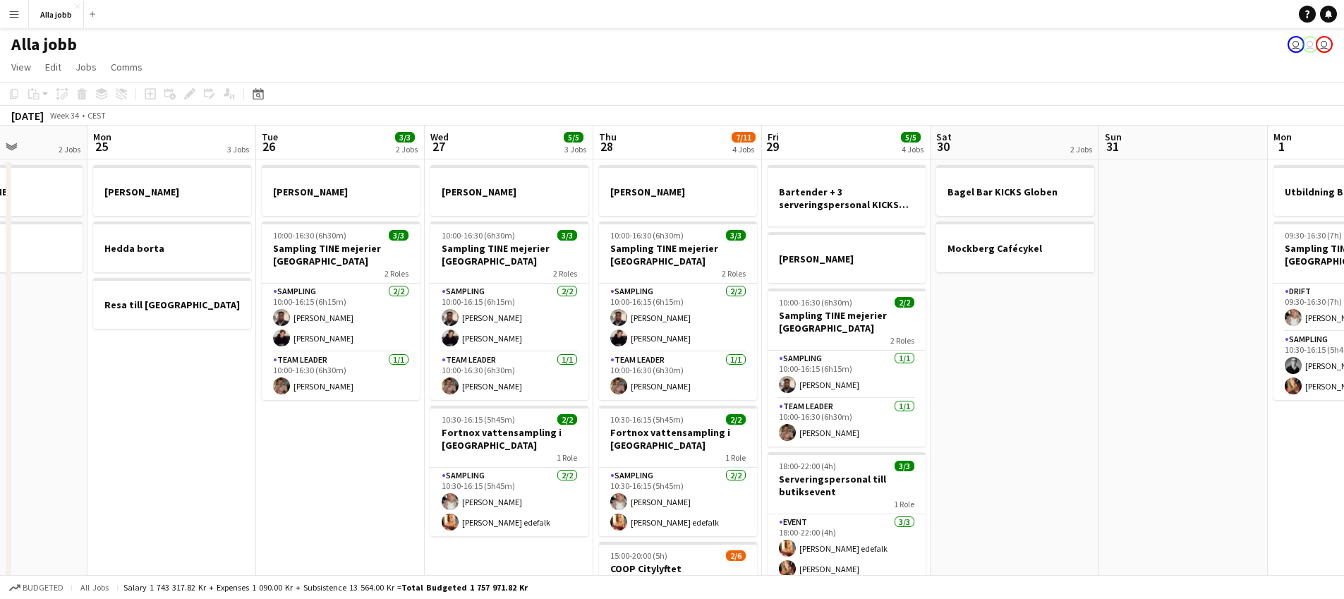
scroll to position [0, 419]
click at [360, 497] on app-date-cell "[PERSON_NAME] 10:00-16:30 (6h30m) 3/3 Sampling TINE mejerier Göteborg 2 Roles S…" at bounding box center [339, 470] width 169 height 622
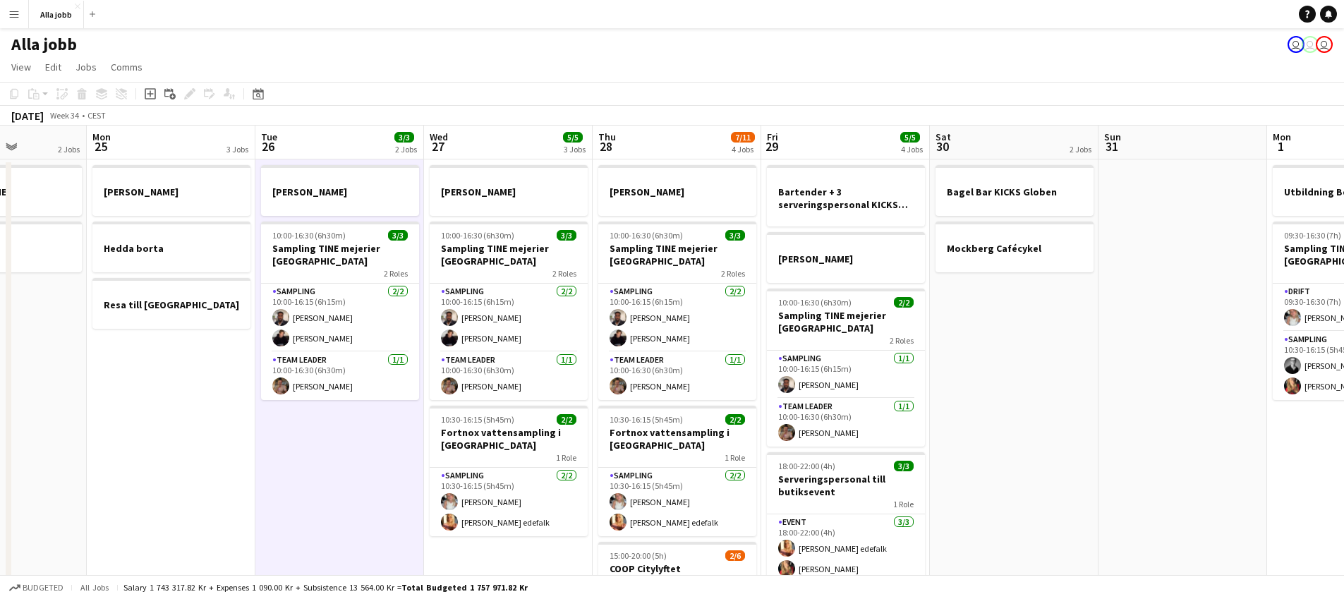
click at [359, 497] on app-date-cell "[PERSON_NAME] 10:00-16:30 (6h30m) 3/3 Sampling TINE mejerier Göteborg 2 Roles S…" at bounding box center [339, 470] width 169 height 622
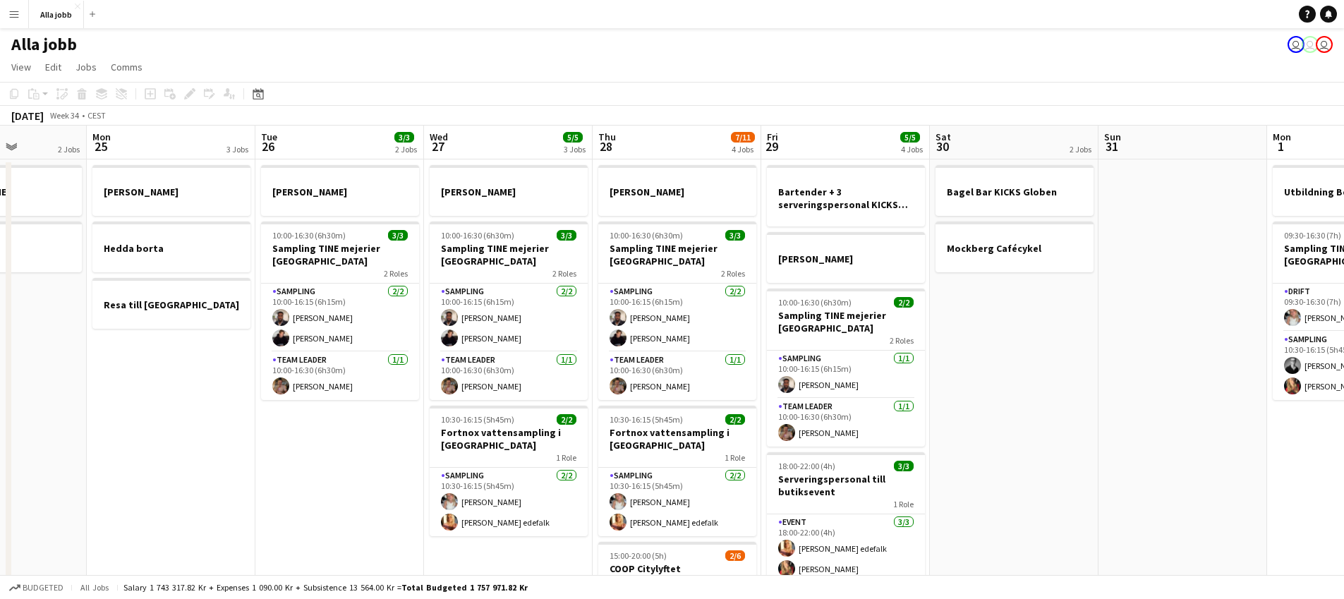
click at [356, 497] on app-date-cell "[PERSON_NAME] 10:00-16:30 (6h30m) 3/3 Sampling TINE mejerier Göteborg 2 Roles S…" at bounding box center [339, 470] width 169 height 622
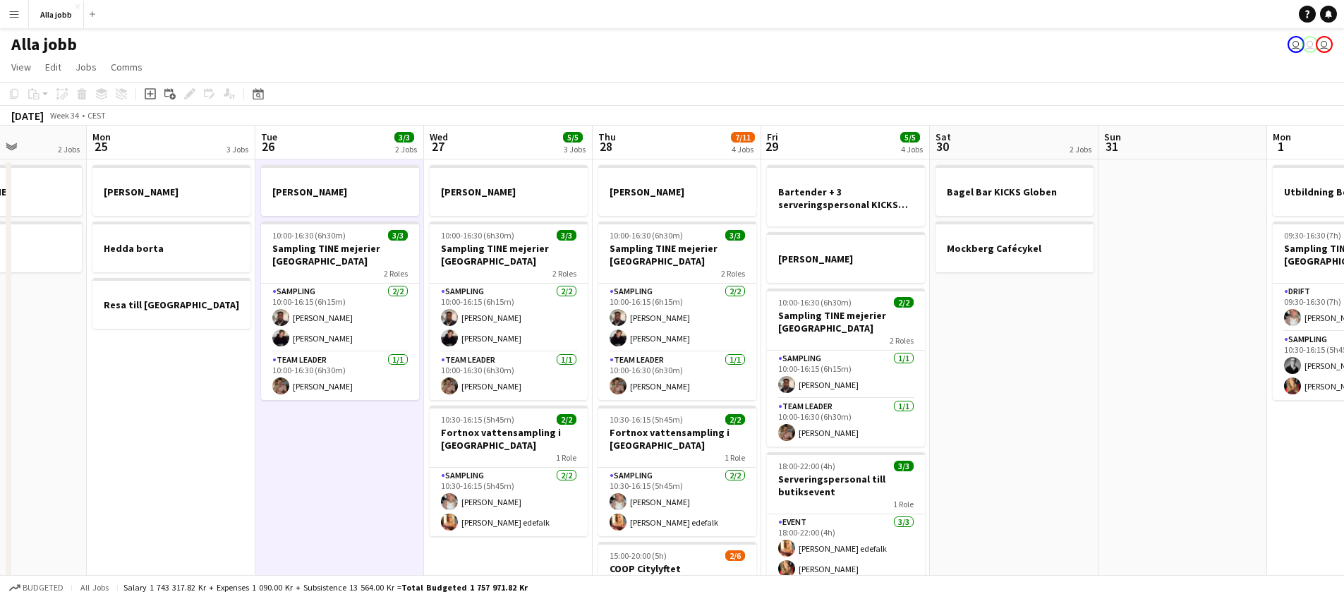
click at [356, 497] on app-date-cell "[PERSON_NAME] 10:00-16:30 (6h30m) 3/3 Sampling TINE mejerier Göteborg 2 Roles S…" at bounding box center [339, 470] width 169 height 622
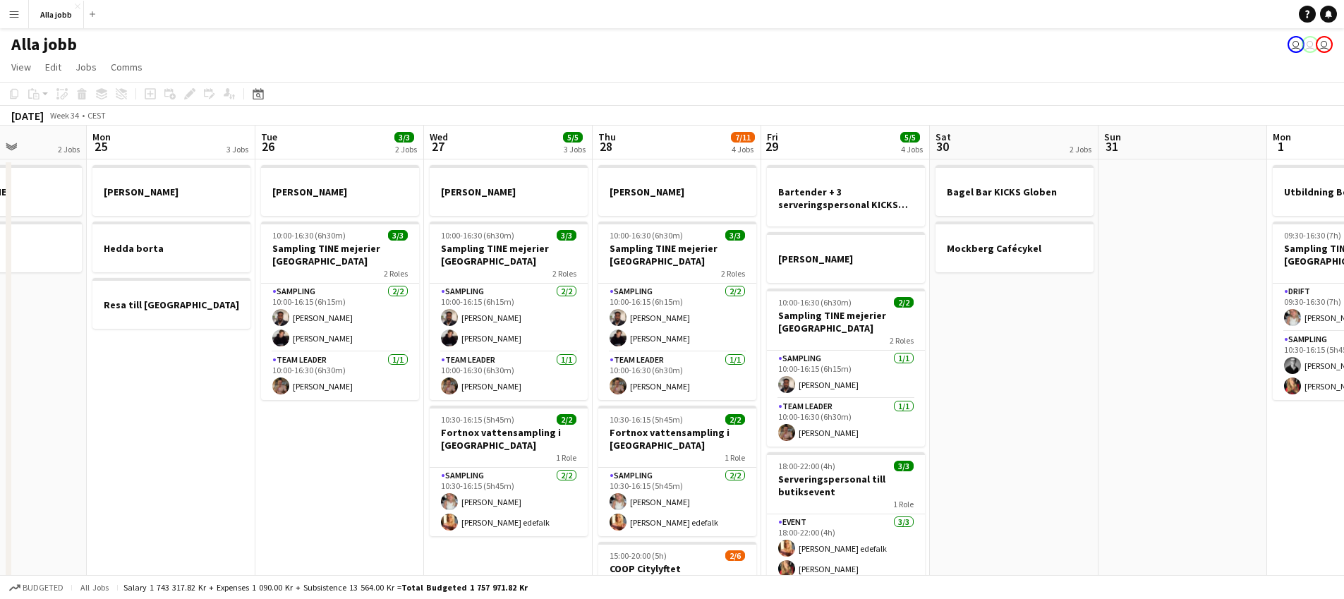
click at [356, 497] on app-date-cell "[PERSON_NAME] 10:00-16:30 (6h30m) 3/3 Sampling TINE mejerier Göteborg 2 Roles S…" at bounding box center [339, 470] width 169 height 622
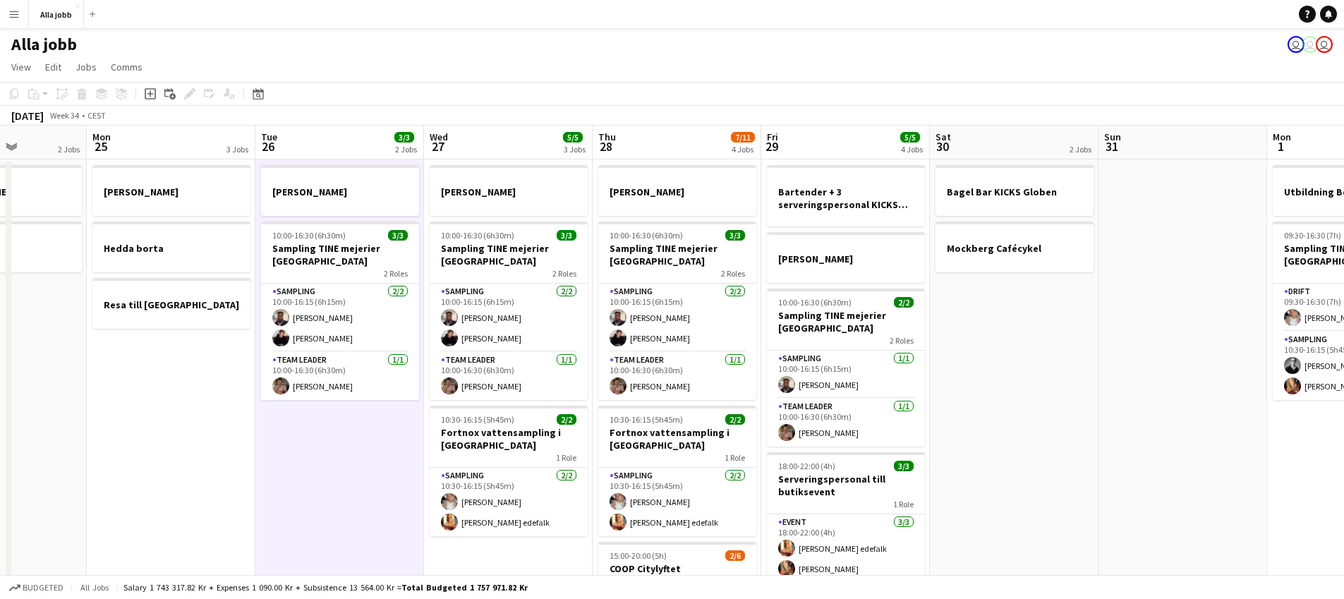
click at [356, 497] on app-date-cell "[PERSON_NAME] 10:00-16:30 (6h30m) 3/3 Sampling TINE mejerier Göteborg 2 Roles S…" at bounding box center [339, 470] width 169 height 622
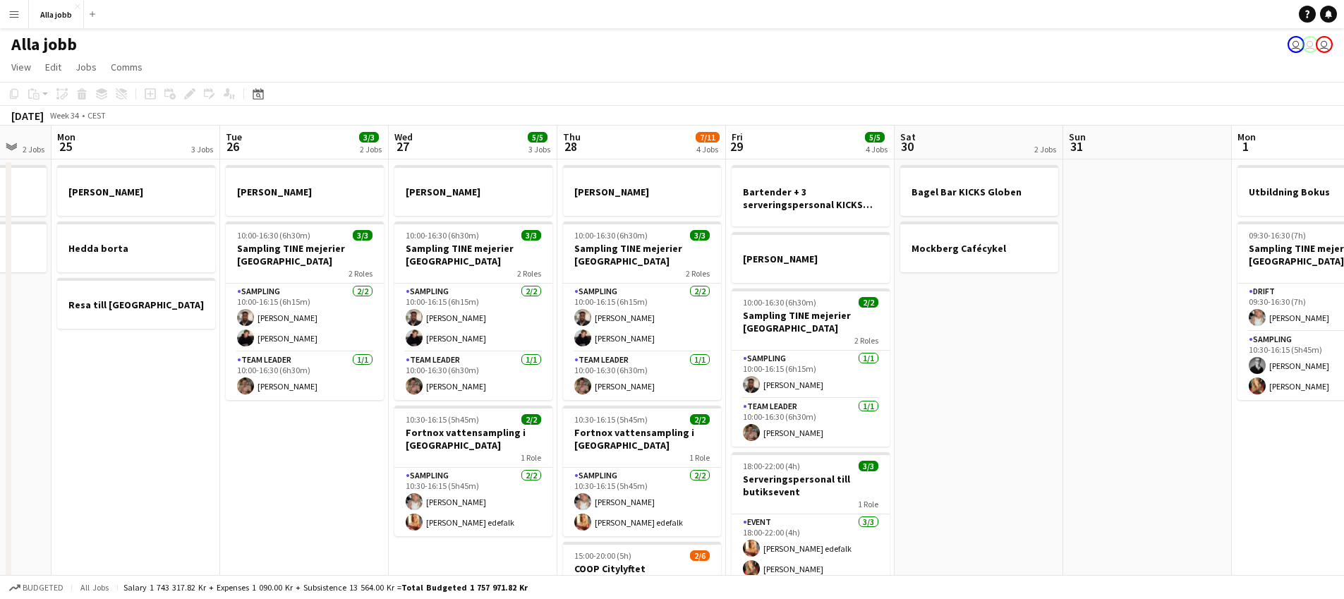
scroll to position [0, 456]
drag, startPoint x: 356, startPoint y: 497, endPoint x: 320, endPoint y: 506, distance: 37.8
click at [320, 506] on app-calendar-viewport "Fri 22 1 Job Sat 23 2/2 3 Jobs Sun 24 2 Jobs Mon 25 3 Jobs Tue 26 3/3 2 Jobs We…" at bounding box center [672, 454] width 1344 height 656
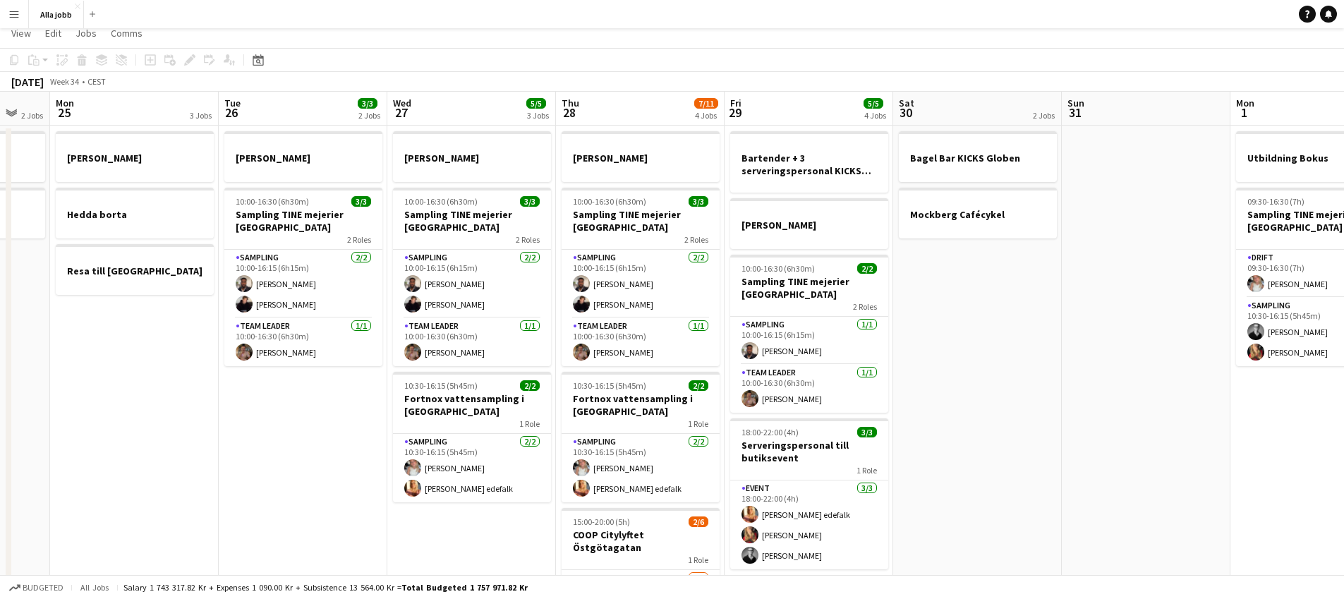
scroll to position [0, 0]
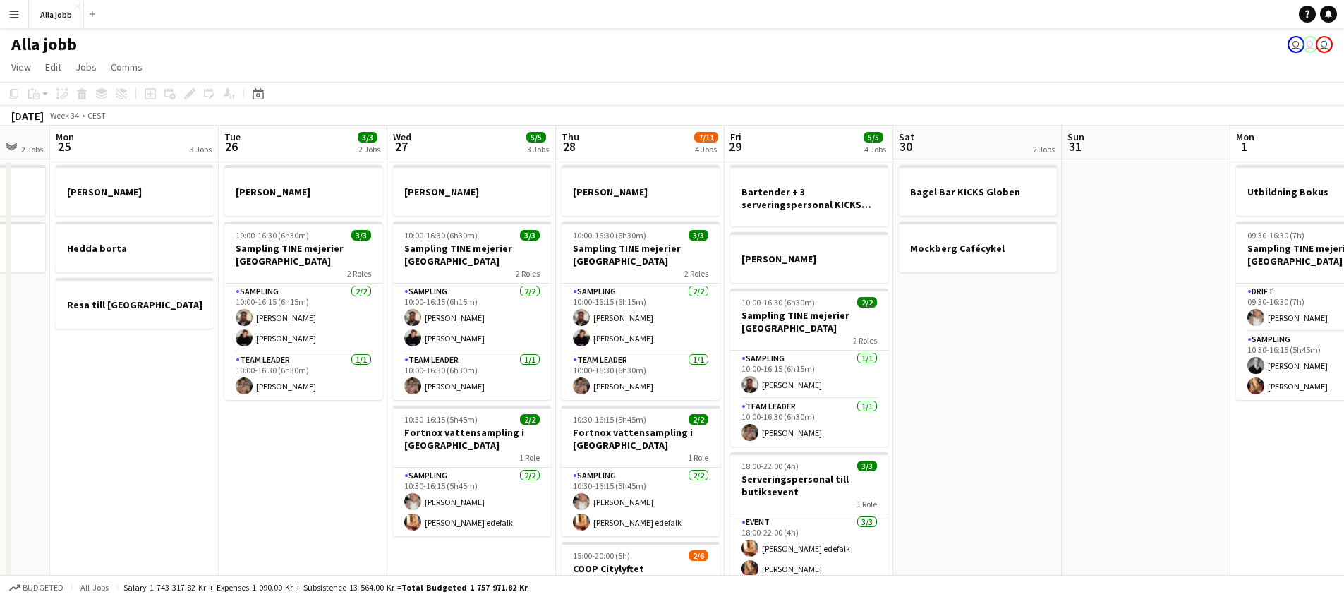
click at [315, 500] on app-date-cell "[PERSON_NAME] 10:00-16:30 (6h30m) 3/3 Sampling TINE mejerier Göteborg 2 Roles S…" at bounding box center [303, 470] width 169 height 622
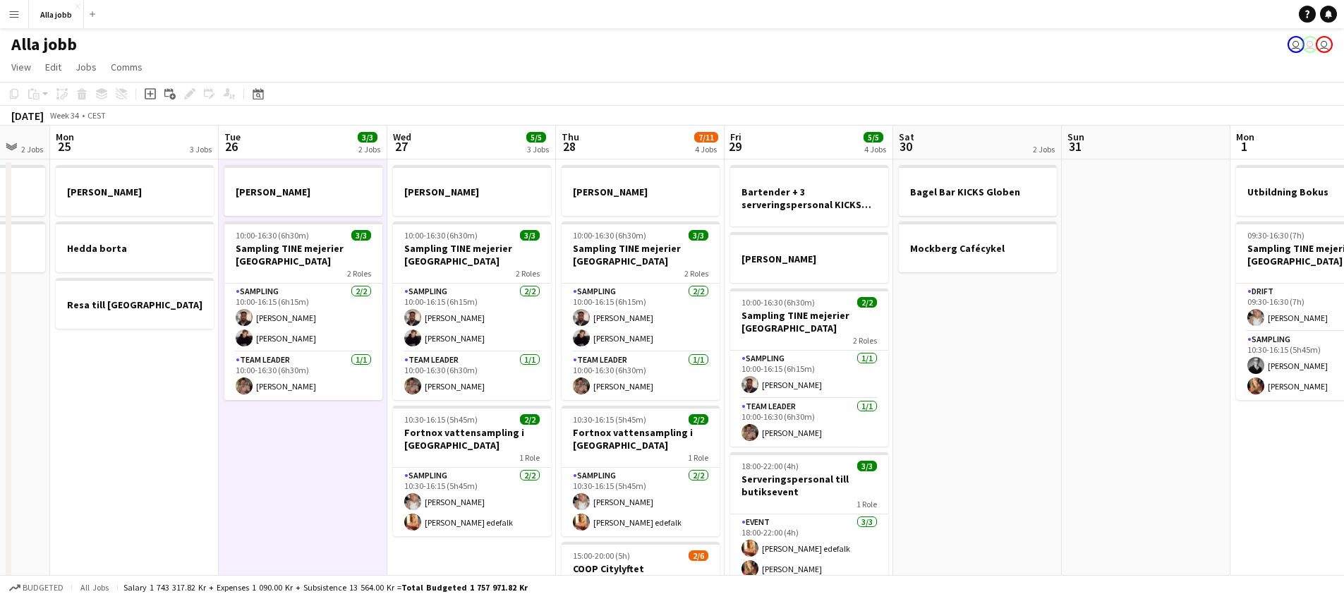
click at [322, 493] on app-date-cell "[PERSON_NAME] 10:00-16:30 (6h30m) 3/3 Sampling TINE mejerier Göteborg 2 Roles S…" at bounding box center [303, 470] width 169 height 622
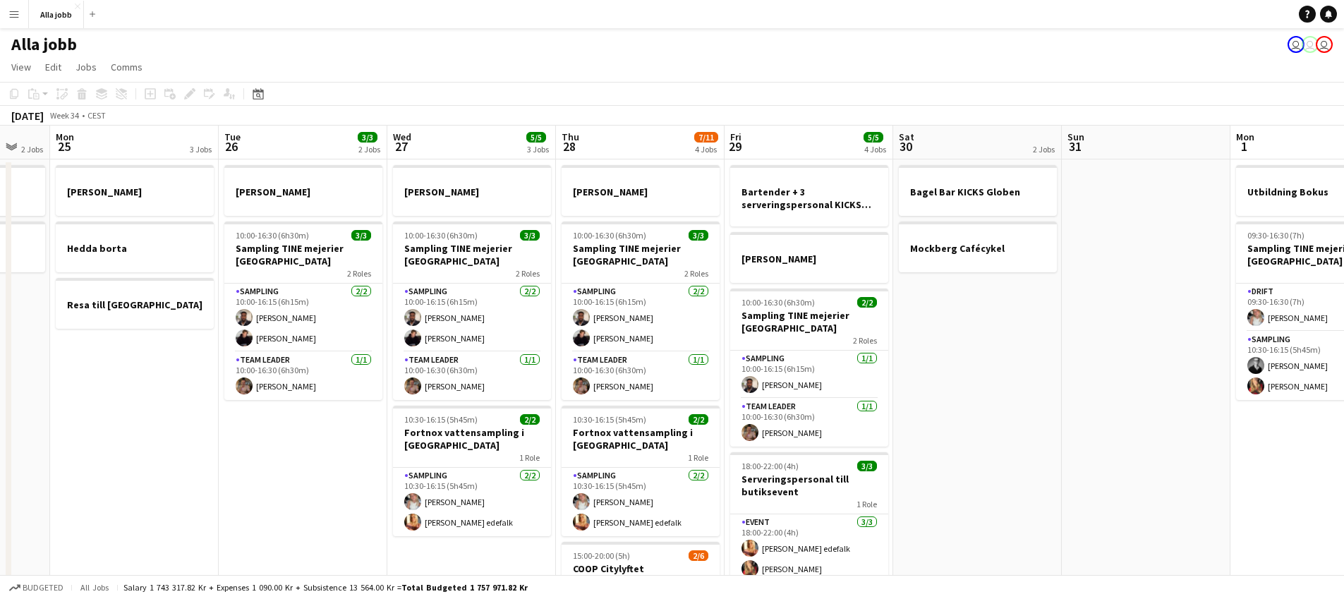
click at [322, 493] on app-date-cell "[PERSON_NAME] 10:00-16:30 (6h30m) 3/3 Sampling TINE mejerier Göteborg 2 Roles S…" at bounding box center [303, 470] width 169 height 622
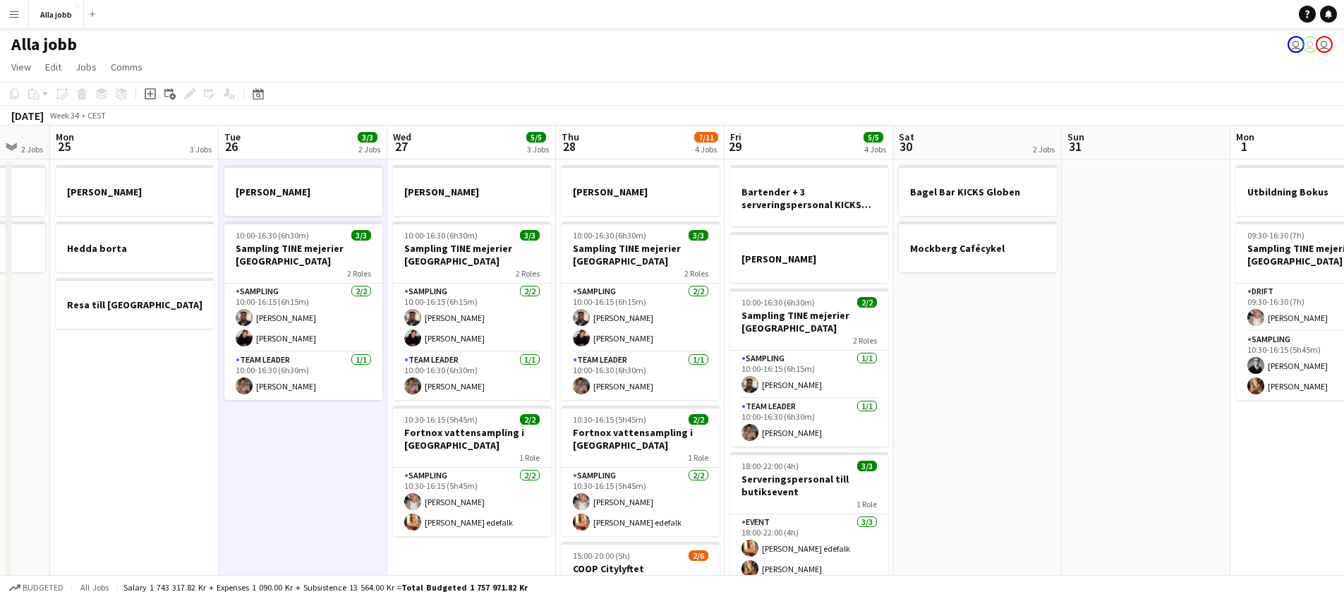
click at [322, 492] on app-date-cell "[PERSON_NAME] 10:00-16:30 (6h30m) 3/3 Sampling TINE mejerier Göteborg 2 Roles S…" at bounding box center [303, 470] width 169 height 622
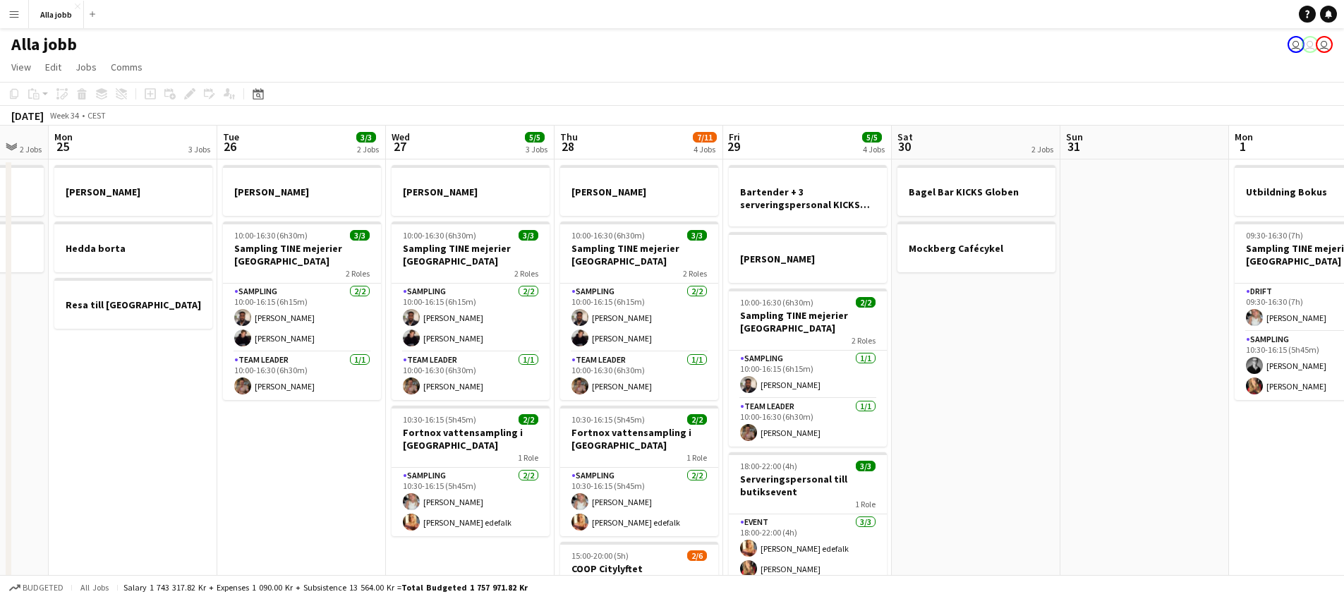
click at [320, 493] on app-date-cell "[PERSON_NAME] 10:00-16:30 (6h30m) 3/3 Sampling TINE mejerier Göteborg 2 Roles S…" at bounding box center [301, 470] width 169 height 622
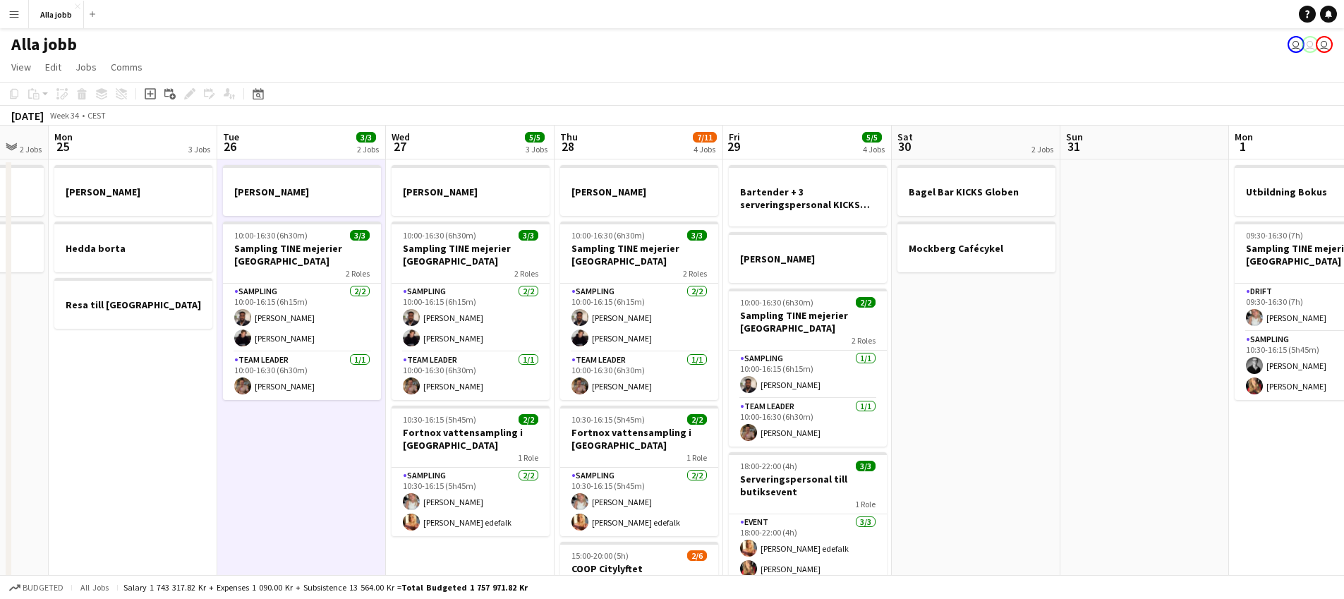
click at [320, 493] on app-date-cell "[PERSON_NAME] 10:00-16:30 (6h30m) 3/3 Sampling TINE mejerier Göteborg 2 Roles S…" at bounding box center [301, 470] width 169 height 622
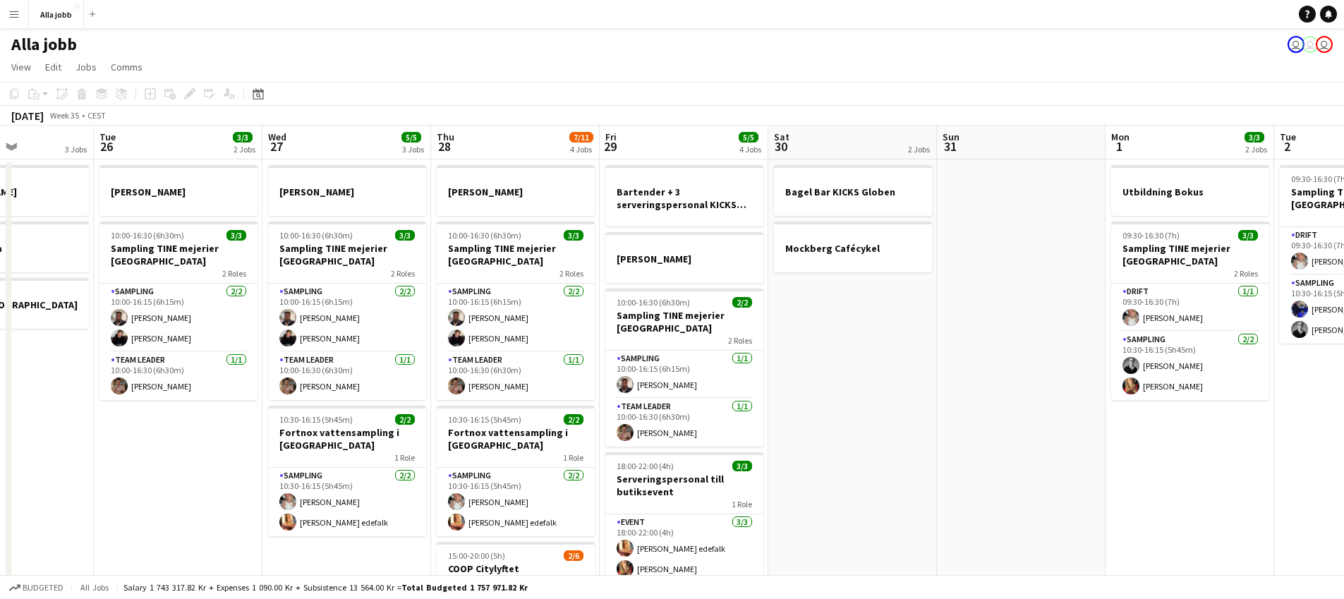
scroll to position [0, 430]
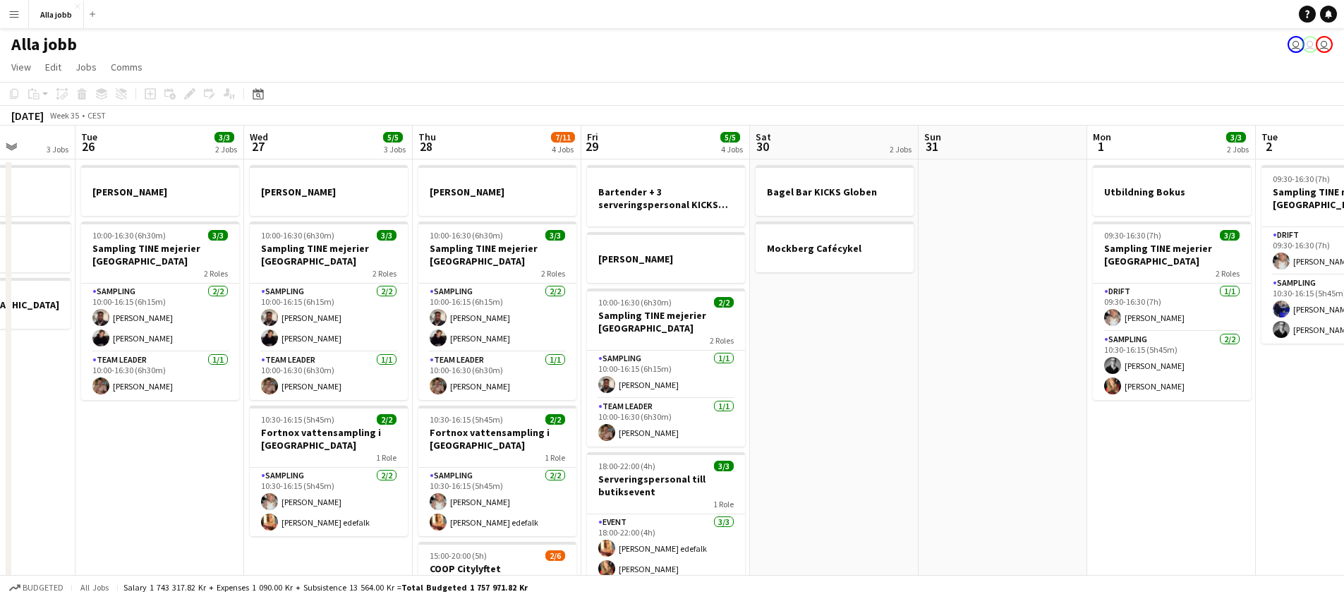
drag, startPoint x: 267, startPoint y: 491, endPoint x: 181, endPoint y: 486, distance: 86.9
click at [181, 486] on app-calendar-viewport "Sat 23 2/2 3 Jobs Sun 24 2 Jobs Mon 25 3 Jobs Tue 26 3/3 2 Jobs Wed 27 5/5 3 Jo…" at bounding box center [672, 454] width 1344 height 656
click at [186, 485] on app-date-cell "[PERSON_NAME] 10:00-16:30 (6h30m) 3/3 Sampling TINE mejerier Göteborg 2 Roles S…" at bounding box center [160, 470] width 169 height 622
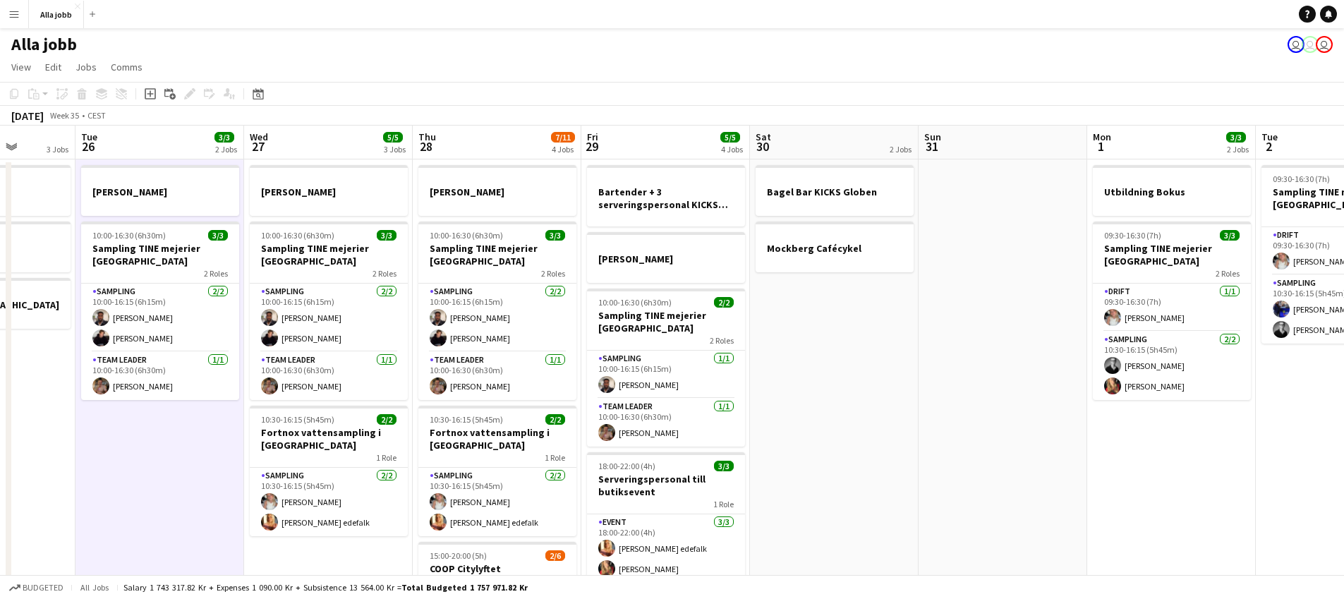
click at [186, 485] on app-date-cell "[PERSON_NAME] 10:00-16:30 (6h30m) 3/3 Sampling TINE mejerier Göteborg 2 Roles S…" at bounding box center [160, 470] width 169 height 622
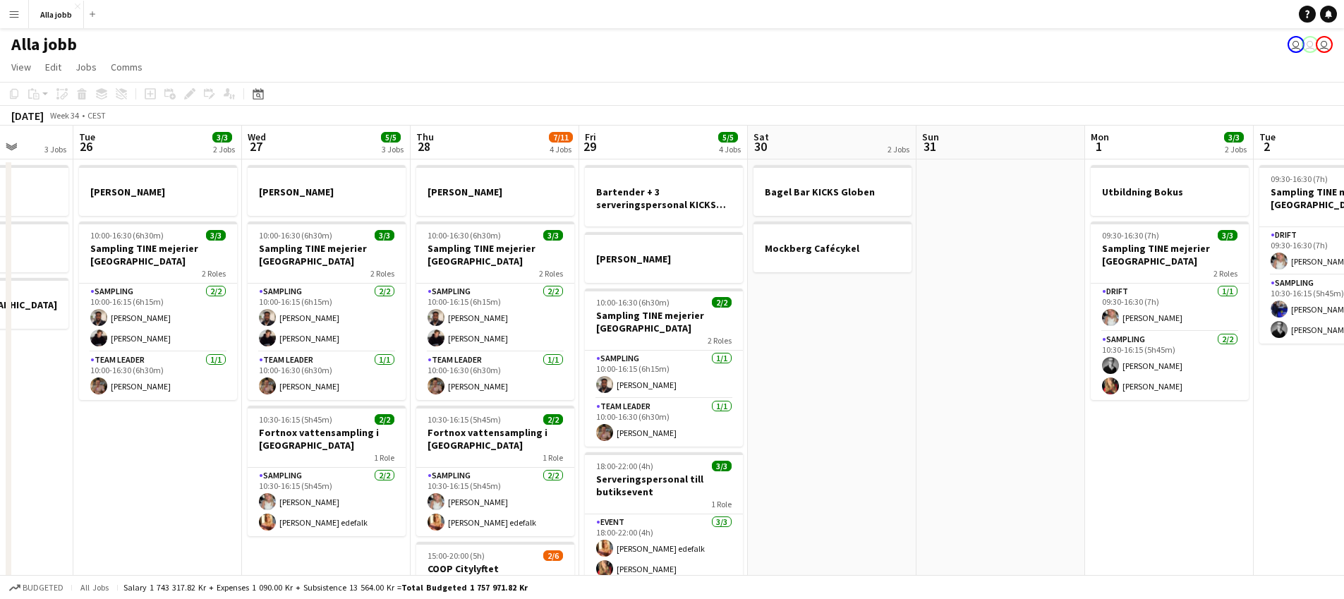
drag, startPoint x: 186, startPoint y: 485, endPoint x: 379, endPoint y: 514, distance: 195.5
click at [379, 514] on app-calendar-viewport "Sat 23 2/2 3 Jobs Sun 24 2 Jobs Mon 25 3 Jobs Tue 26 3/3 2 Jobs Wed 27 5/5 3 Jo…" at bounding box center [672, 454] width 1344 height 656
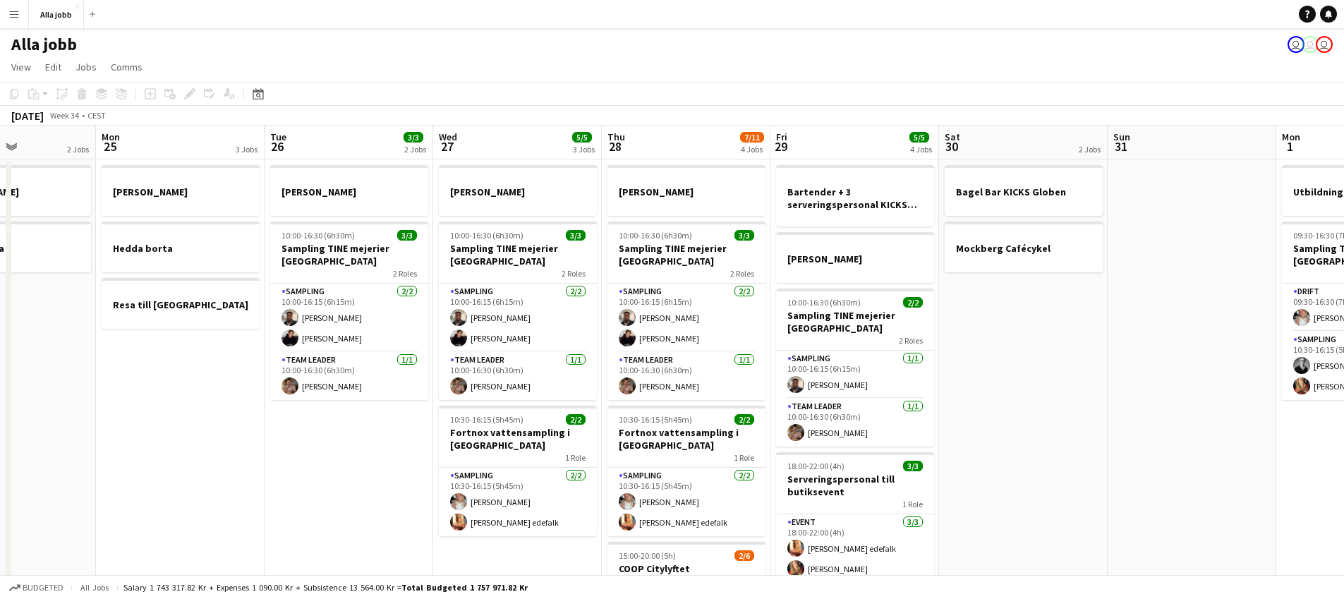
click at [371, 514] on app-date-cell "[PERSON_NAME] 10:00-16:30 (6h30m) 3/3 Sampling TINE mejerier Göteborg 2 Roles S…" at bounding box center [349, 470] width 169 height 622
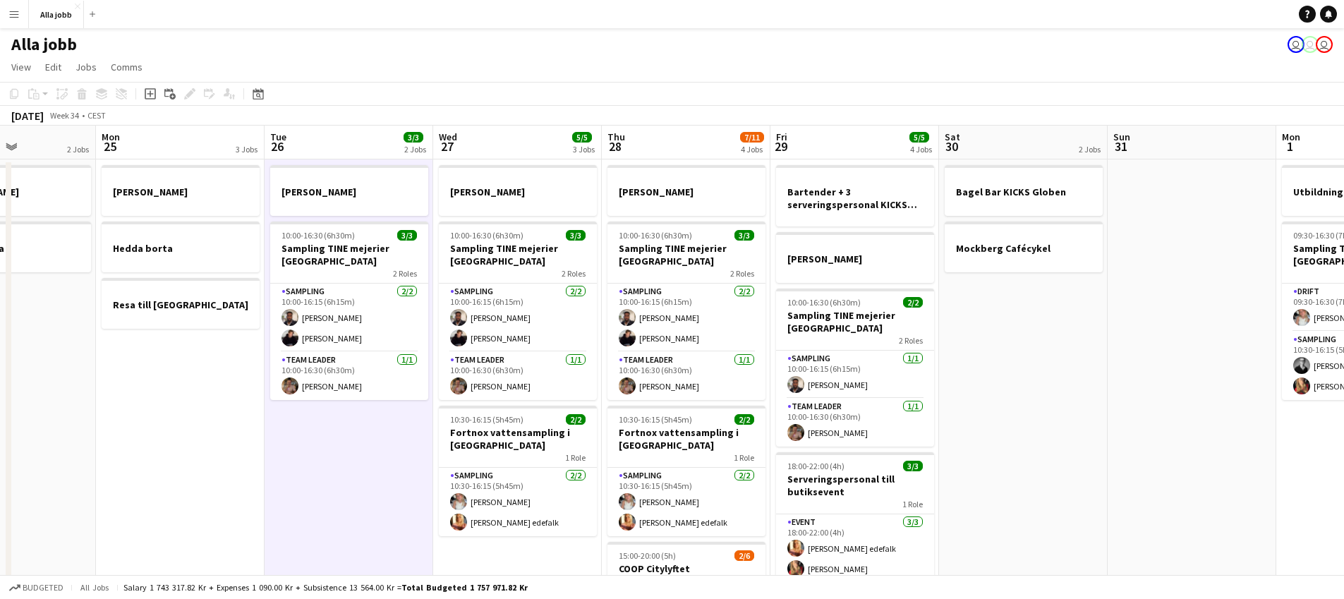
click at [358, 514] on app-date-cell "[PERSON_NAME] 10:00-16:30 (6h30m) 3/3 Sampling TINE mejerier Göteborg 2 Roles S…" at bounding box center [349, 470] width 169 height 622
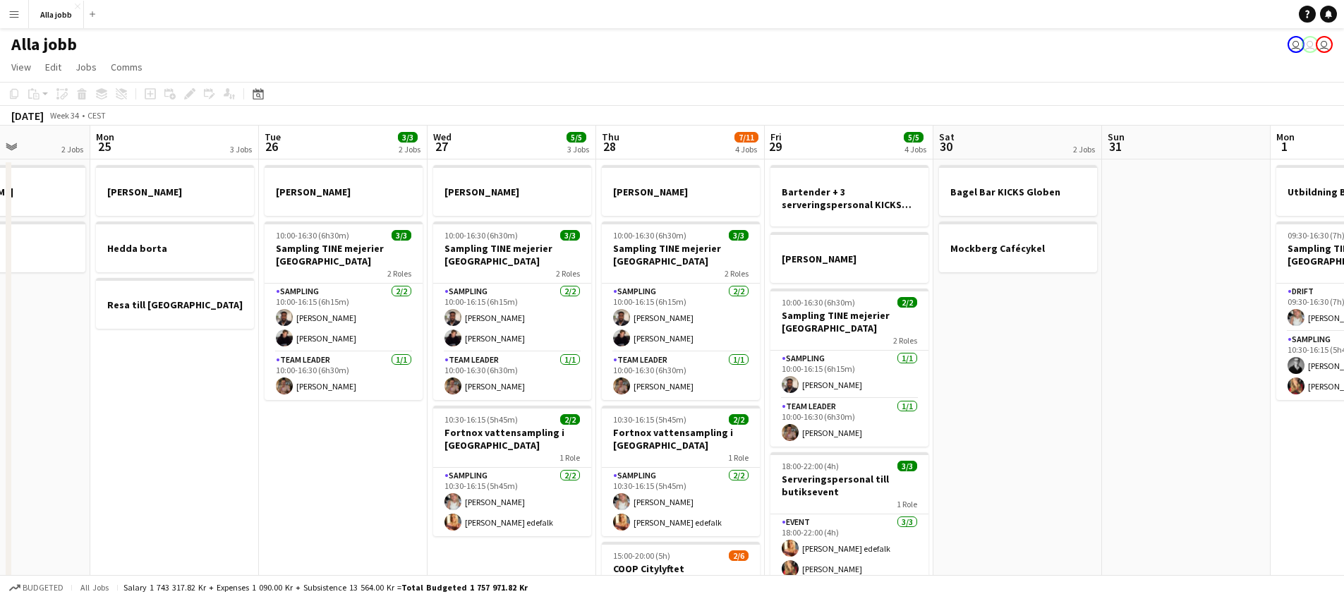
click at [352, 514] on app-date-cell "[PERSON_NAME] 10:00-16:30 (6h30m) 3/3 Sampling TINE mejerier Göteborg 2 Roles S…" at bounding box center [343, 470] width 169 height 622
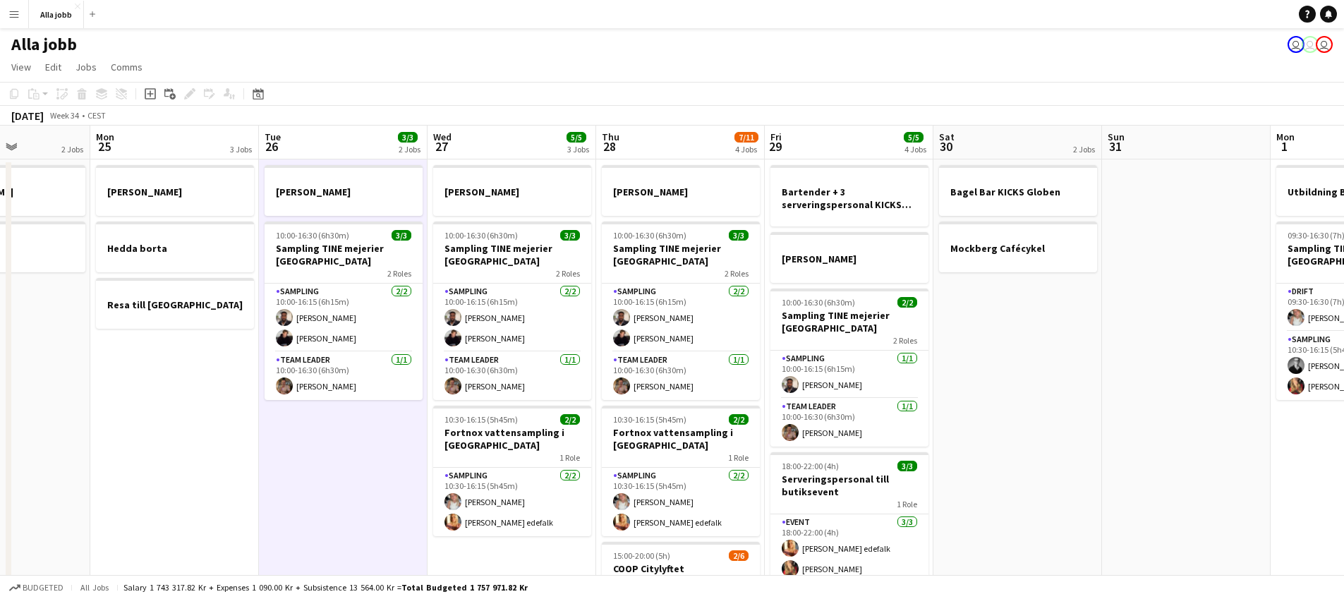
click at [350, 514] on app-date-cell "[PERSON_NAME] 10:00-16:30 (6h30m) 3/3 Sampling TINE mejerier Göteborg 2 Roles S…" at bounding box center [343, 470] width 169 height 622
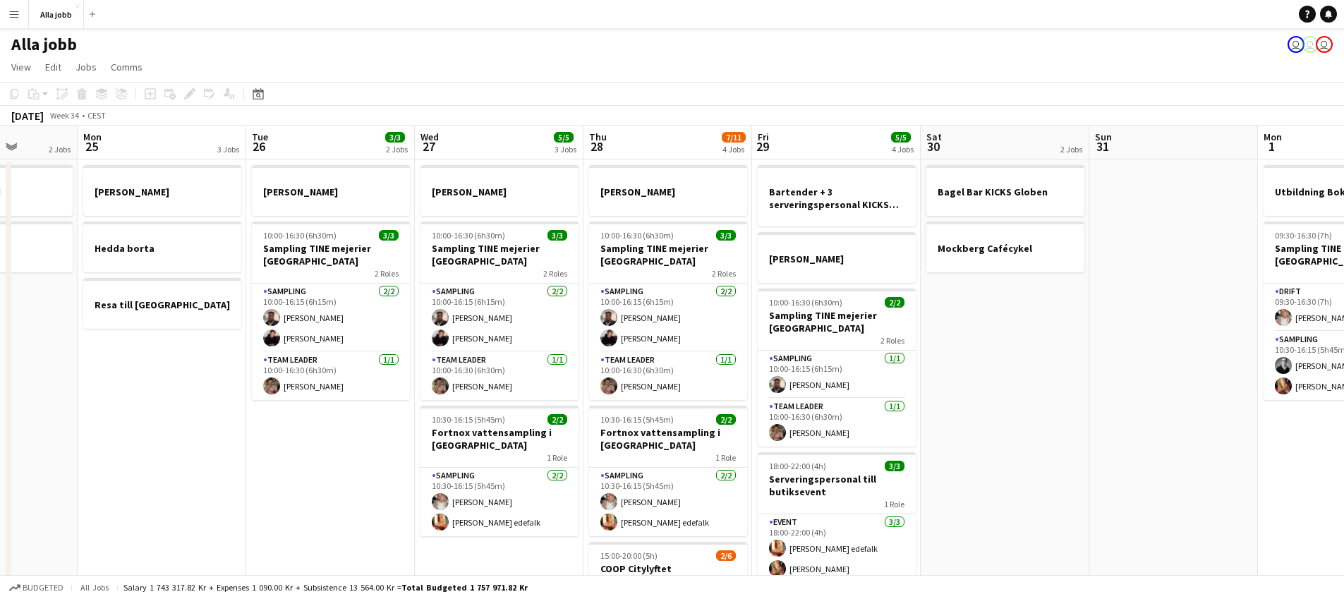
drag, startPoint x: 329, startPoint y: 514, endPoint x: 319, endPoint y: 514, distance: 9.9
click at [319, 514] on app-calendar-viewport "Fri 22 1 Job Sat 23 2/2 3 Jobs Sun 24 2 Jobs Mon 25 3 Jobs Tue 26 3/3 2 Jobs We…" at bounding box center [672, 454] width 1344 height 656
click at [319, 514] on app-date-cell "[PERSON_NAME] 10:00-16:30 (6h30m) 3/3 Sampling TINE mejerier Göteborg 2 Roles S…" at bounding box center [330, 470] width 169 height 622
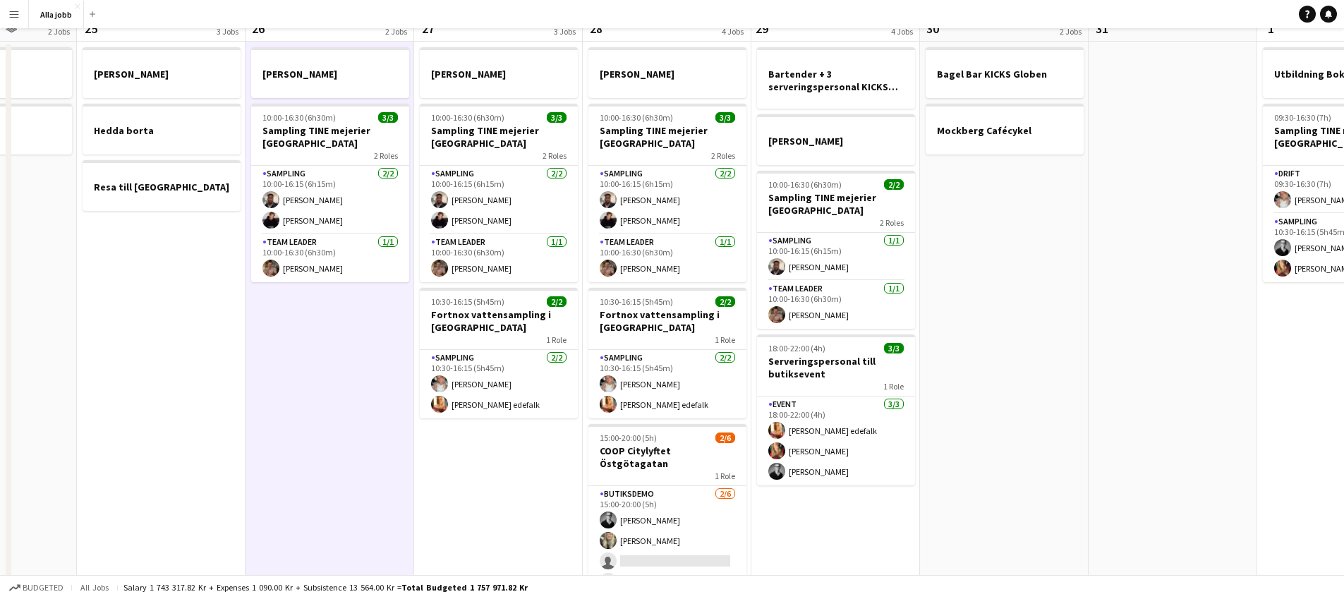
scroll to position [0, 0]
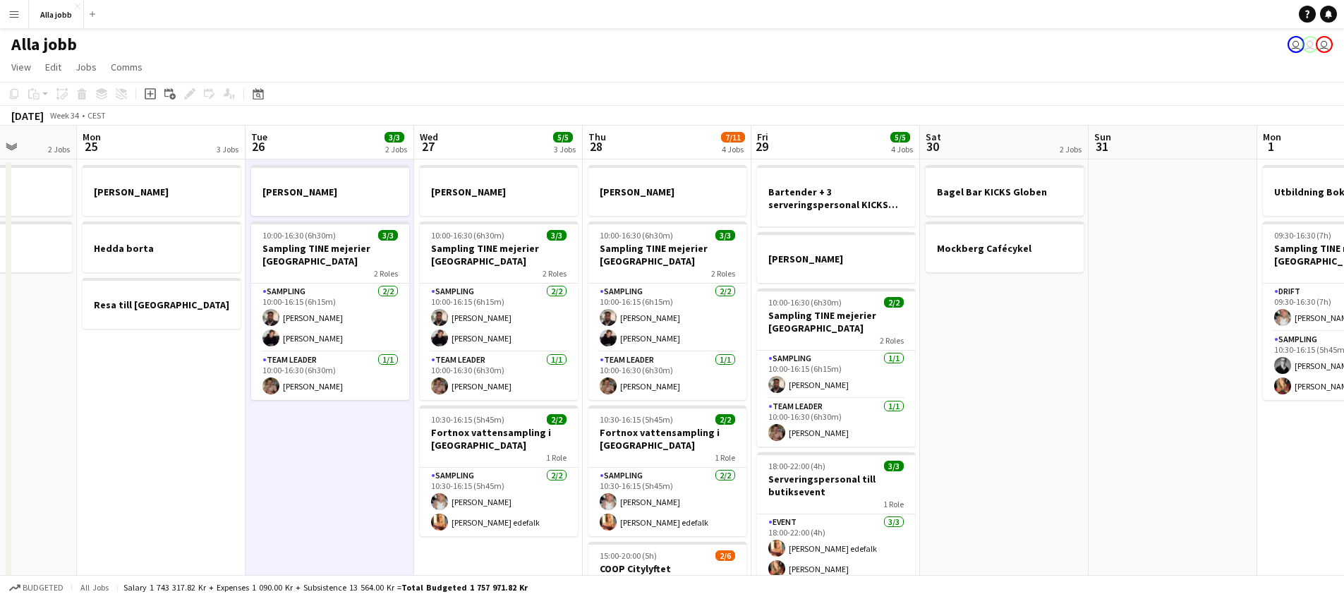
click at [195, 471] on app-date-cell "[PERSON_NAME] borta Resa till [GEOGRAPHIC_DATA]" at bounding box center [161, 470] width 169 height 622
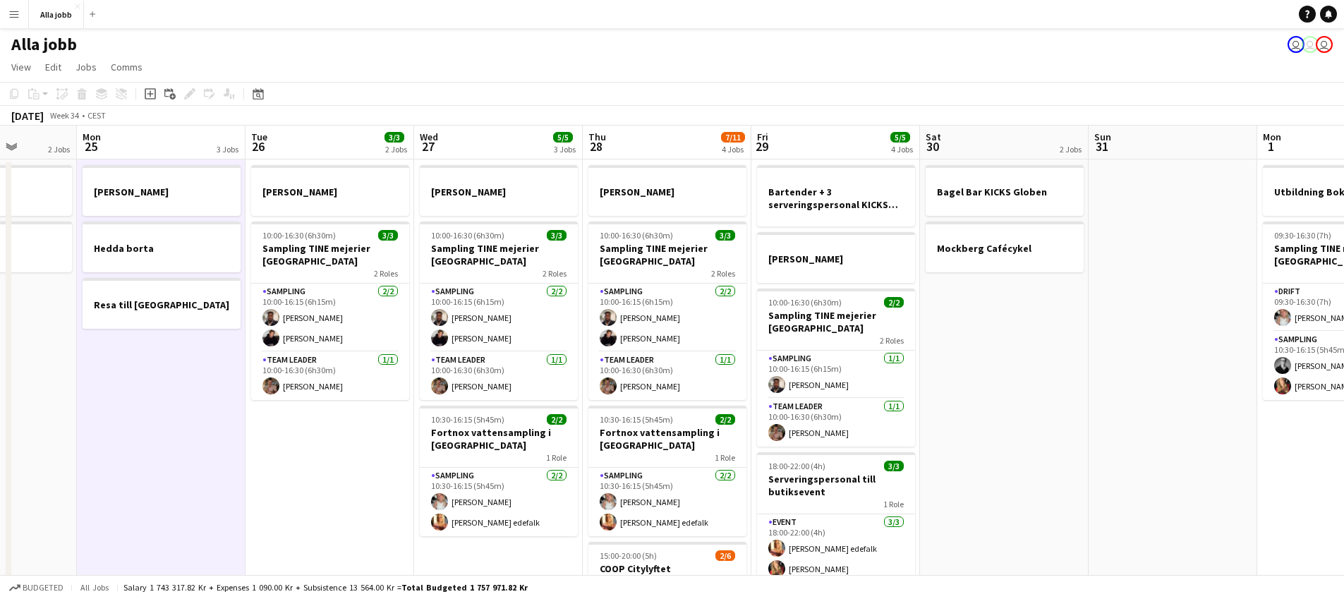
click at [333, 500] on app-date-cell "[PERSON_NAME] 10:00-16:30 (6h30m) 3/3 Sampling TINE mejerier Göteborg 2 Roles S…" at bounding box center [330, 470] width 169 height 622
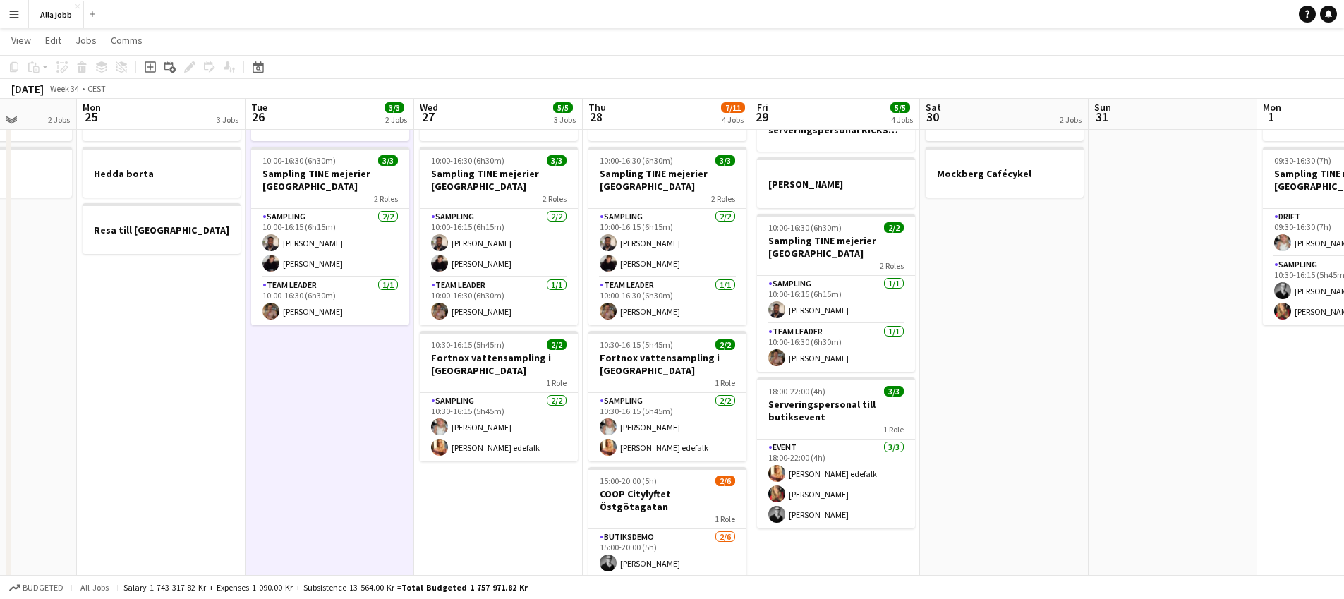
scroll to position [71, 0]
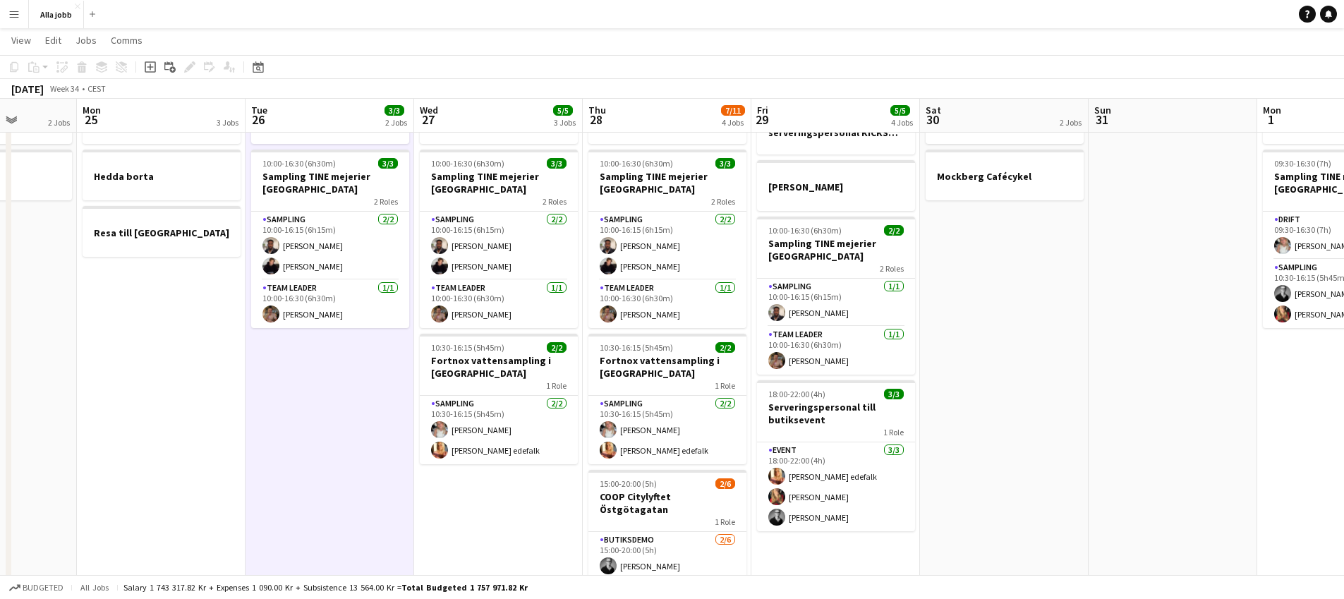
click at [529, 537] on app-date-cell "[PERSON_NAME] 10:00-16:30 (6h30m) 3/3 Sampling TINE mejerier Göteborg 2 Roles S…" at bounding box center [498, 398] width 169 height 622
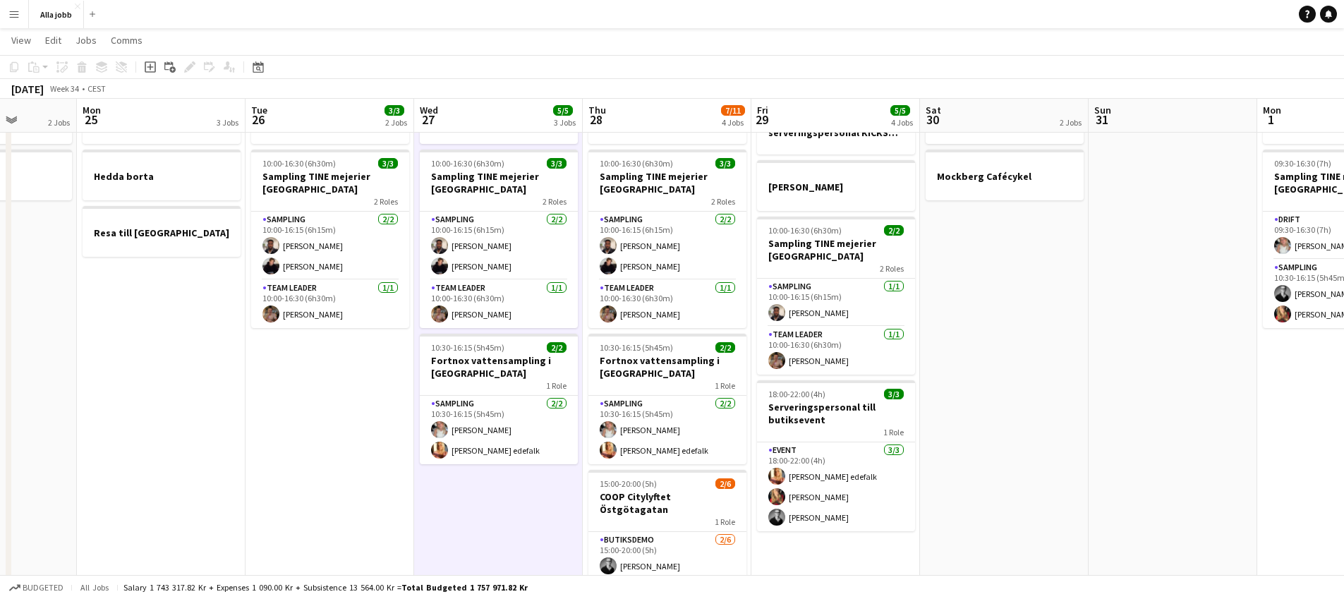
click at [318, 511] on app-date-cell "[PERSON_NAME] 10:00-16:30 (6h30m) 3/3 Sampling TINE mejerier Göteborg 2 Roles S…" at bounding box center [330, 398] width 169 height 622
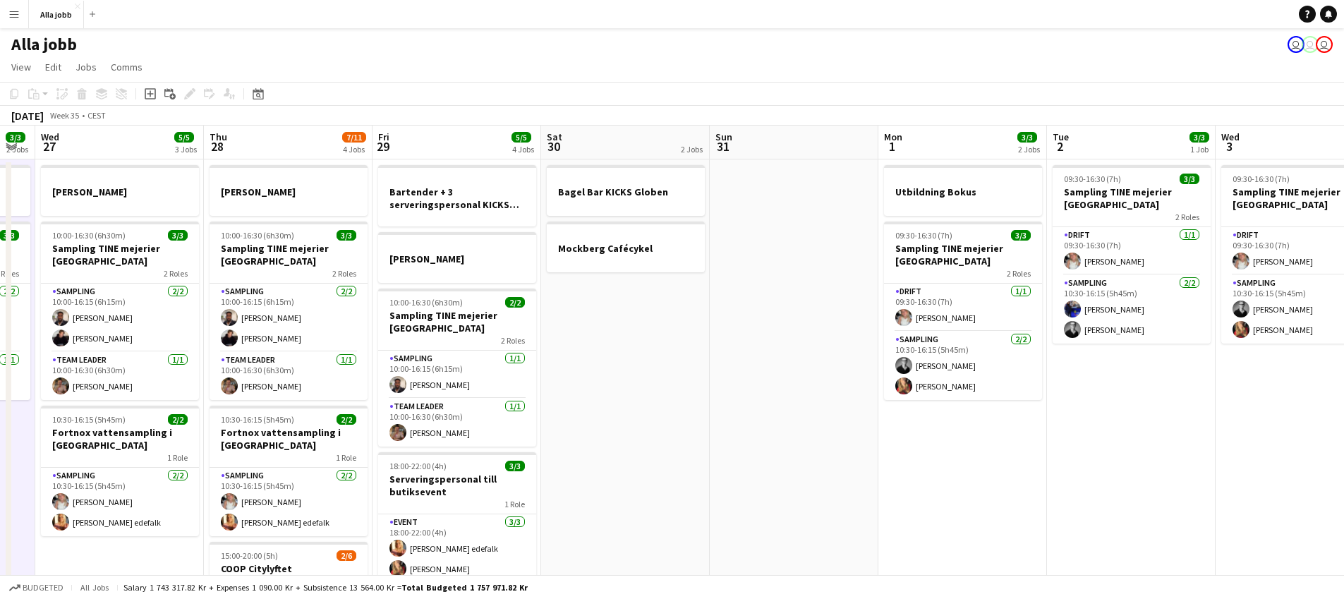
scroll to position [0, 478]
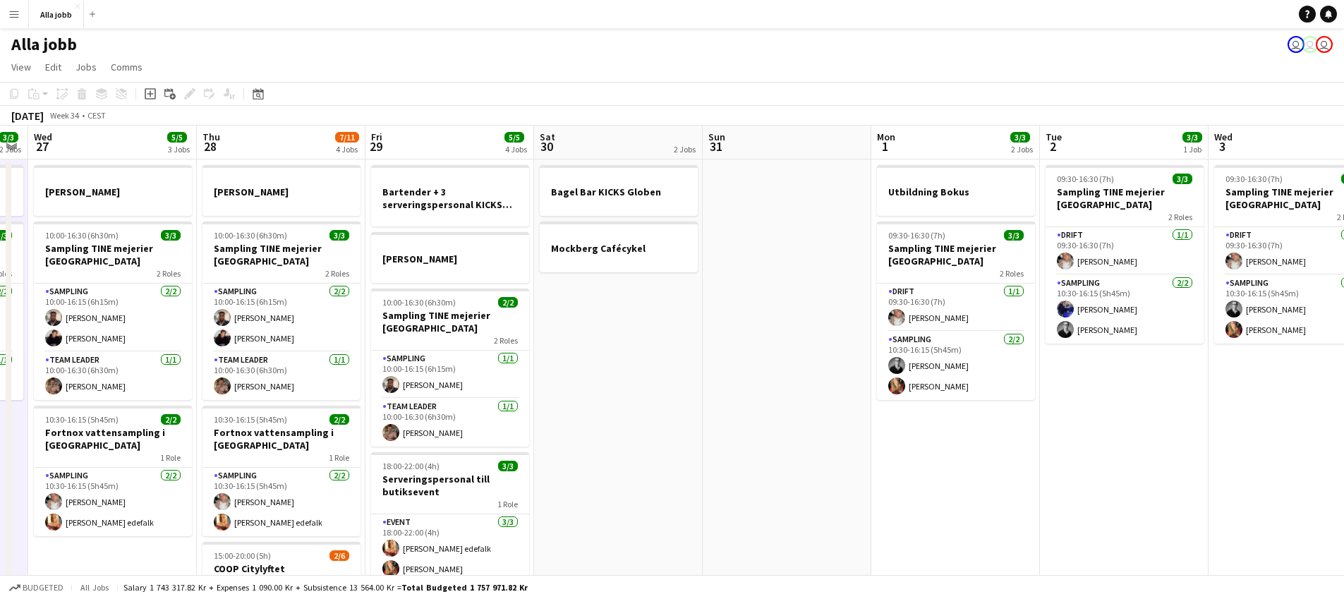
drag, startPoint x: 1025, startPoint y: 394, endPoint x: 639, endPoint y: 409, distance: 386.2
click at [639, 409] on app-calendar-viewport "Sun 24 2 Jobs Mon 25 3 Jobs Tue 26 3/3 2 Jobs Wed 27 5/5 3 Jobs Thu 28 7/11 4 J…" at bounding box center [672, 454] width 1344 height 656
click at [763, 411] on app-date-cell at bounding box center [787, 470] width 169 height 622
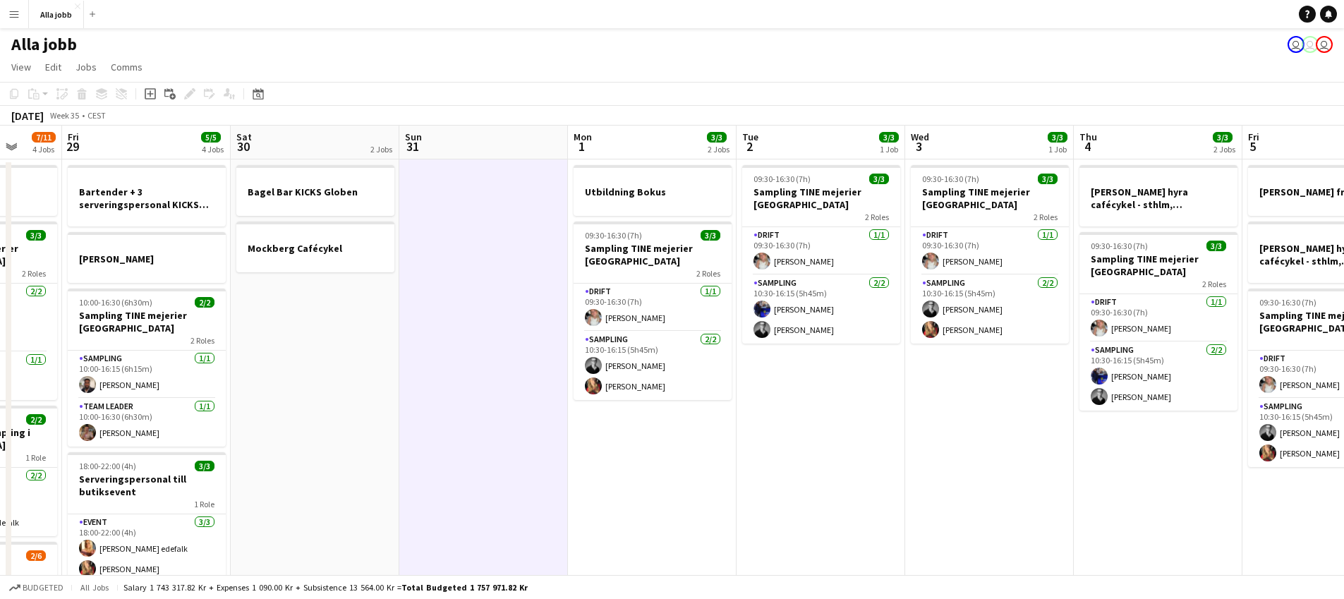
scroll to position [0, 449]
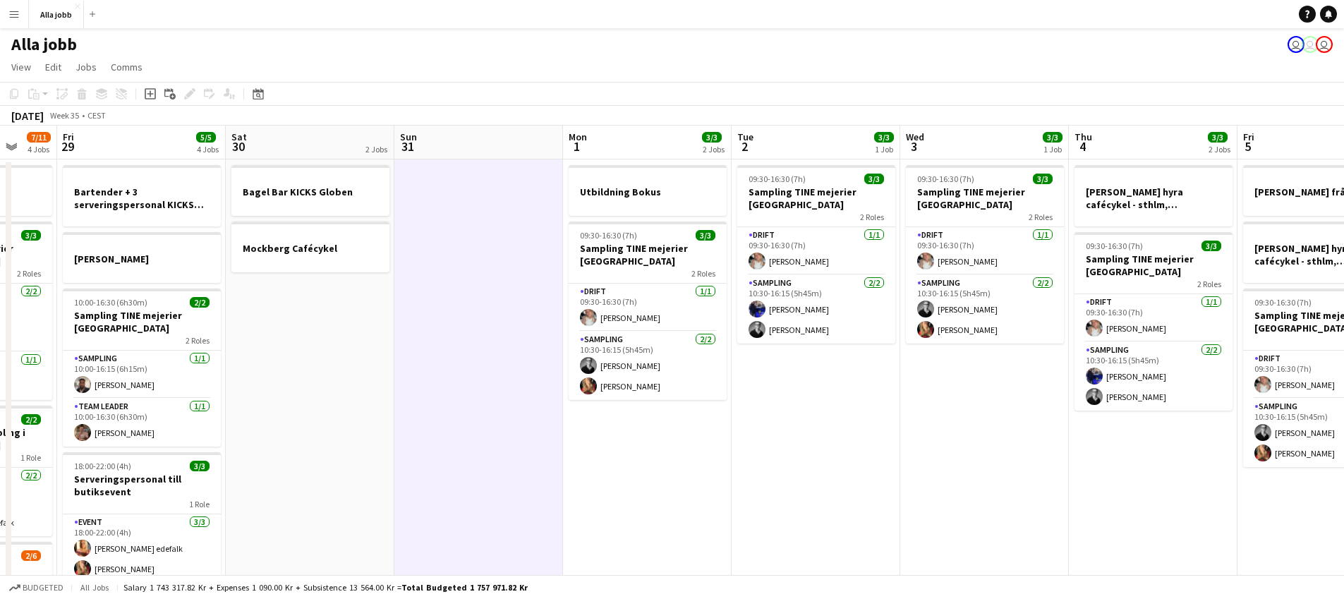
drag, startPoint x: 747, startPoint y: 412, endPoint x: 449, endPoint y: 419, distance: 297.2
click at [449, 419] on app-calendar-viewport "Tue 26 3/3 2 Jobs Wed 27 5/5 3 Jobs Thu 28 7/11 4 Jobs Fri 29 5/5 4 Jobs Sat 30…" at bounding box center [672, 454] width 1344 height 656
click at [351, 411] on app-date-cell "Bagel Bar KICKS Globen Mockberg Cafécykel" at bounding box center [310, 470] width 169 height 622
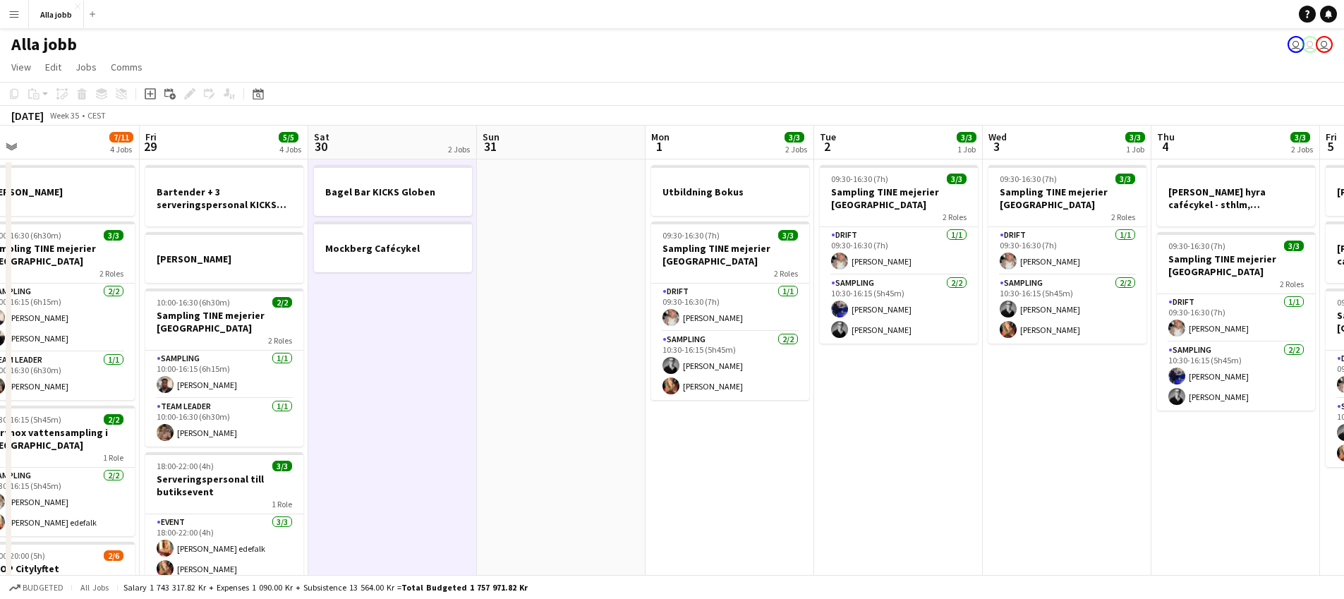
scroll to position [0, 350]
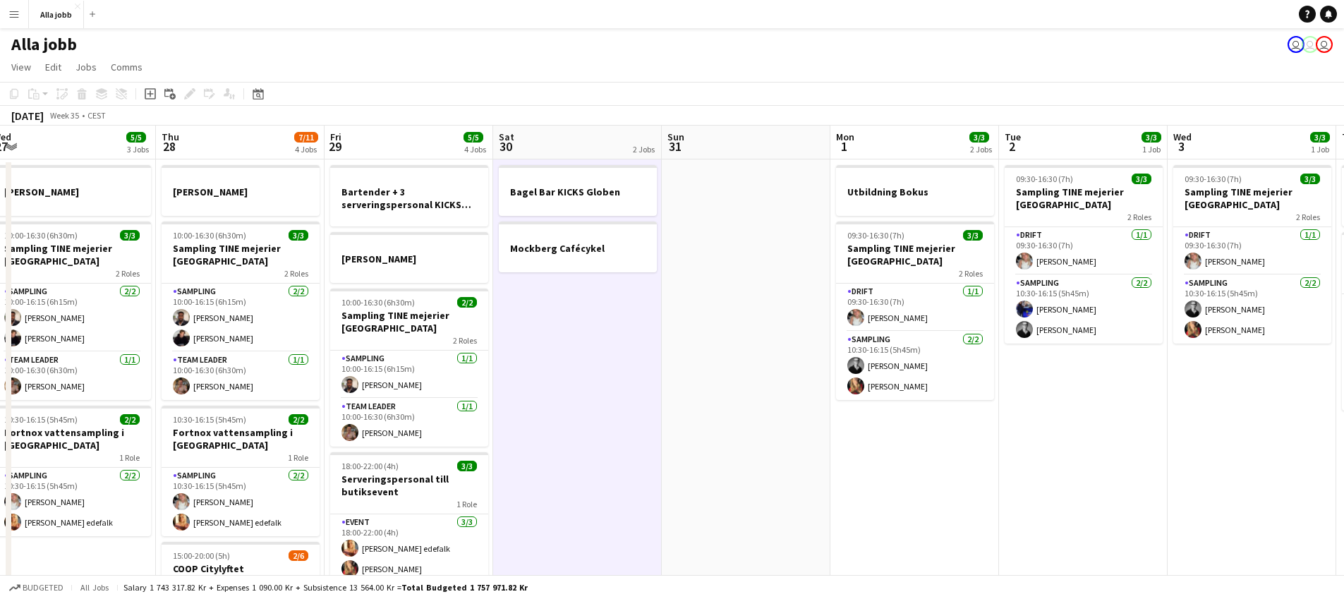
drag, startPoint x: 275, startPoint y: 372, endPoint x: 543, endPoint y: 424, distance: 272.5
click at [543, 424] on app-calendar-viewport "Mon 25 3 Jobs Tue 26 3/3 2 Jobs Wed 27 5/5 3 Jobs Thu 28 7/11 4 Jobs Fri 29 5/5…" at bounding box center [672, 454] width 1344 height 656
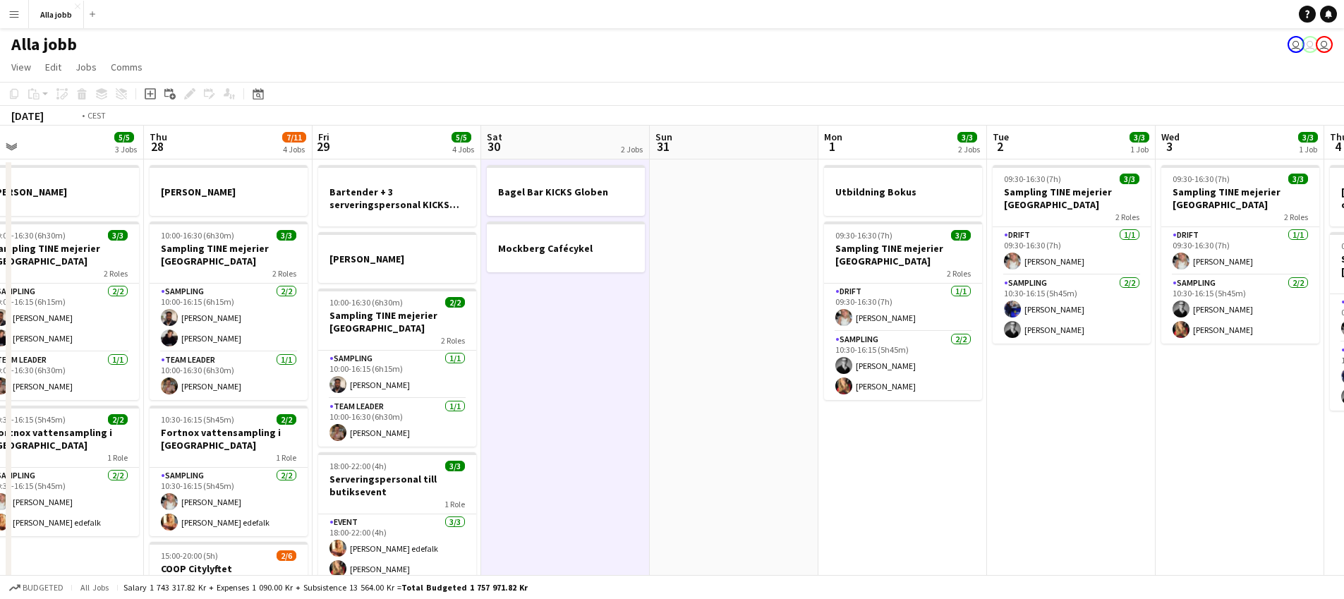
drag, startPoint x: 272, startPoint y: 234, endPoint x: 967, endPoint y: 327, distance: 702.0
click at [946, 325] on app-calendar-viewport "Mon 25 3 Jobs Tue 26 3/3 2 Jobs Wed 27 5/5 3 Jobs Thu 28 7/11 4 Jobs Fri 29 5/5…" at bounding box center [672, 454] width 1344 height 656
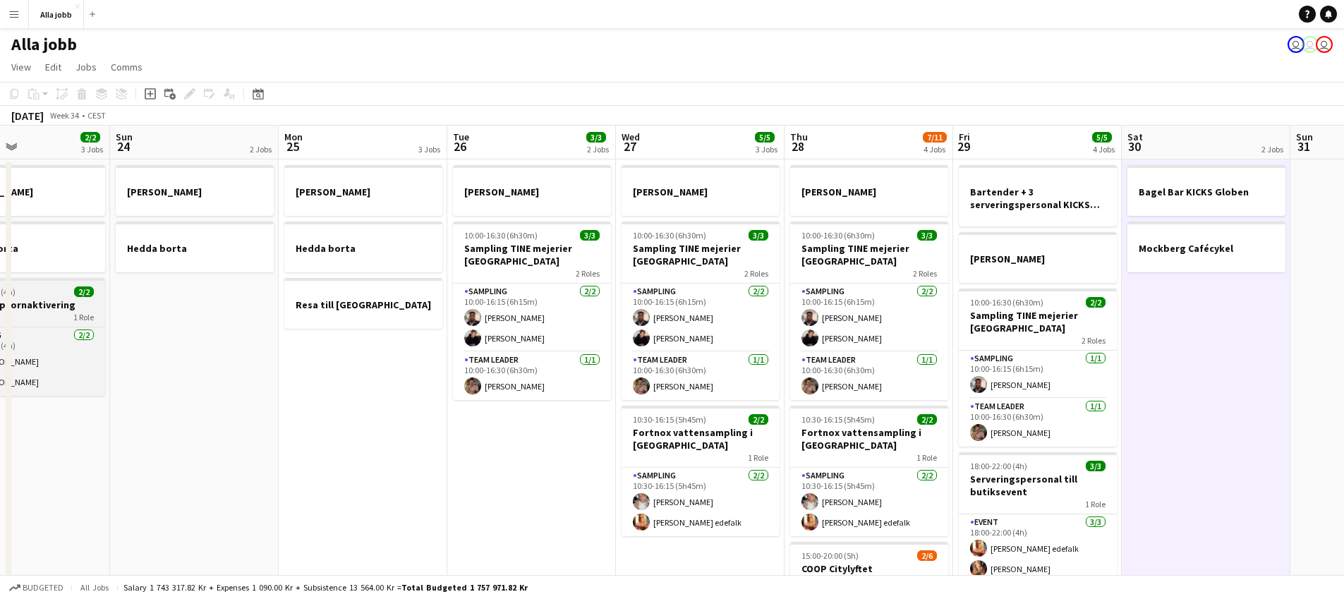
drag, startPoint x: 500, startPoint y: 258, endPoint x: 805, endPoint y: 303, distance: 308.2
click at [979, 311] on app-calendar-viewport "Thu 21 11/12 3 Jobs Fri 22 1 Job Sat 23 2/2 3 Jobs Sun 24 2 Jobs Mon 25 3 Jobs …" at bounding box center [672, 454] width 1344 height 656
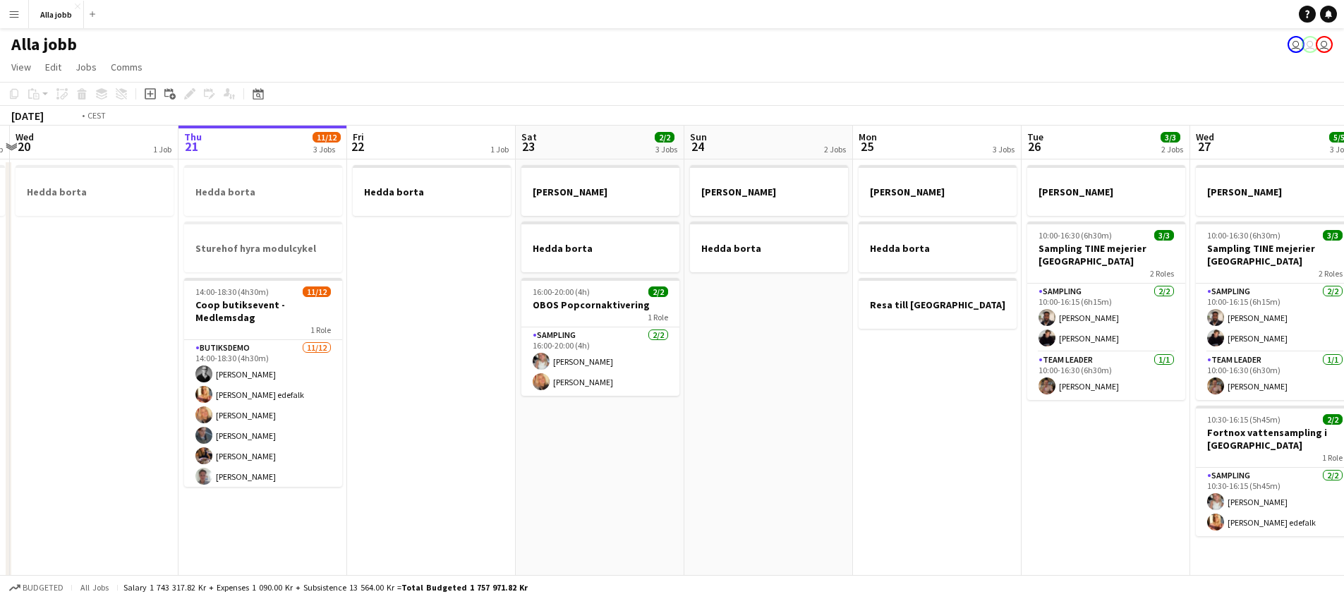
drag, startPoint x: 491, startPoint y: 294, endPoint x: 505, endPoint y: 306, distance: 18.5
click at [1018, 327] on app-calendar-viewport "Sun 17 1 Job Mon 18 2 Jobs Tue 19 1 Job Wed 20 1 Job Thu 21 11/12 3 Jobs Fri 22…" at bounding box center [672, 454] width 1344 height 656
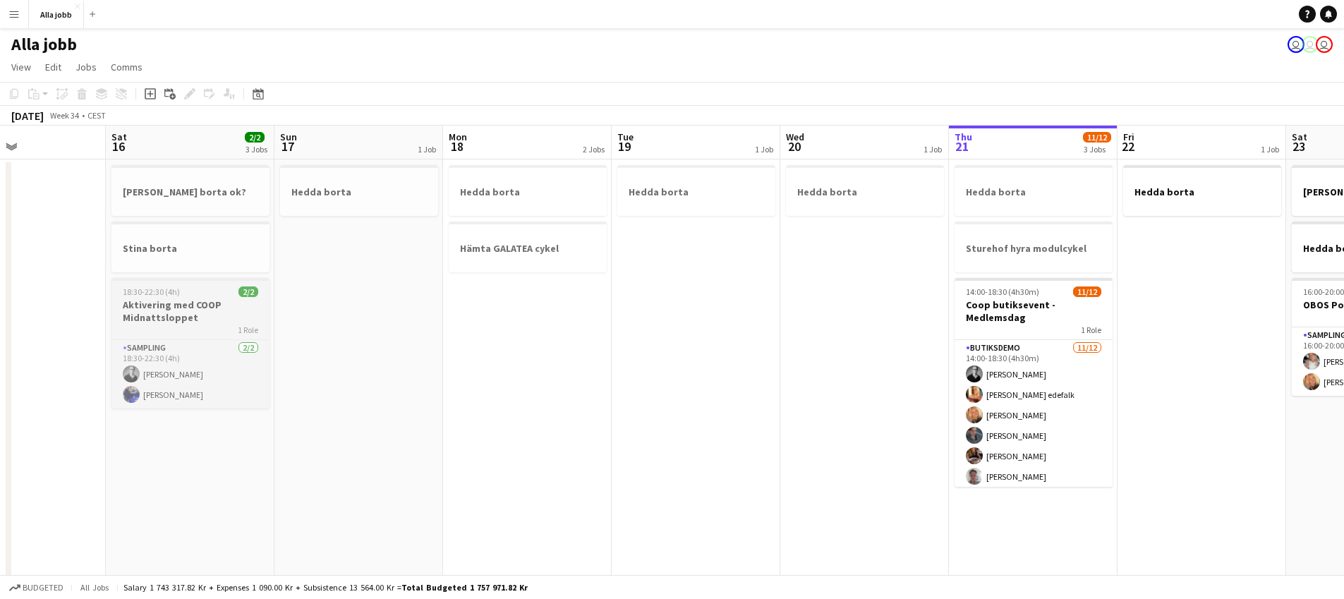
drag, startPoint x: 409, startPoint y: 286, endPoint x: 955, endPoint y: 320, distance: 547.9
click at [961, 318] on app-calendar-viewport "Wed 13 1 Job Thu 14 Fri 15 Sat 16 2/2 3 Jobs Sun 17 1 Job Mon 18 2 Jobs Tue 19 …" at bounding box center [672, 454] width 1344 height 656
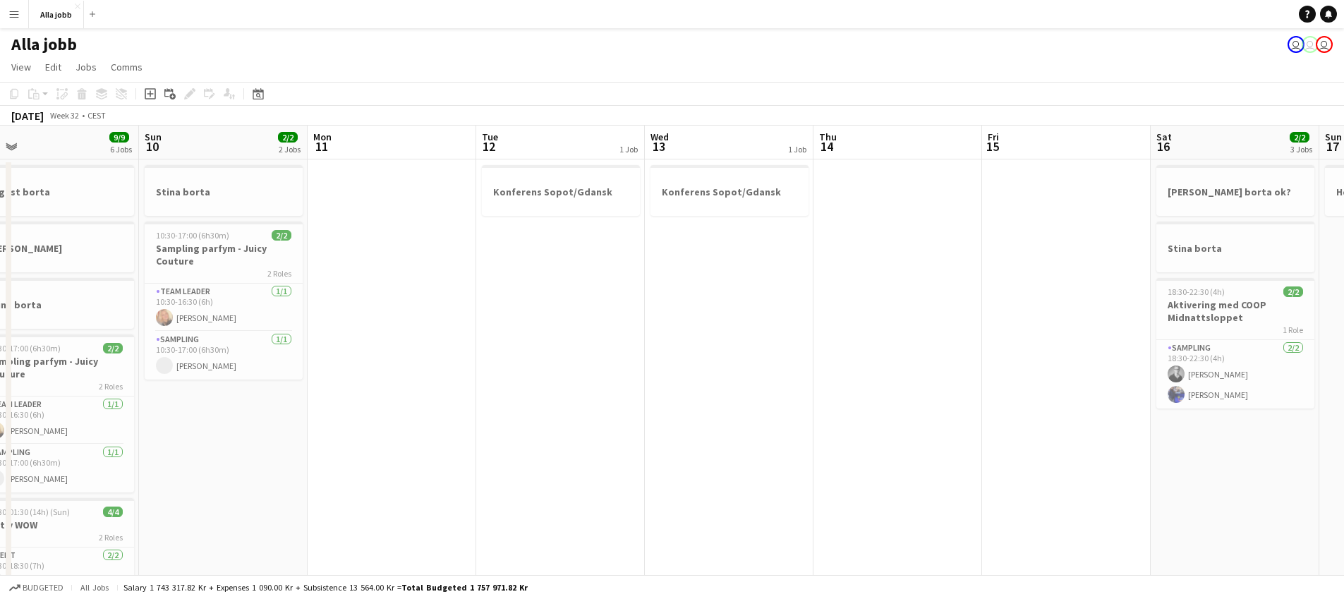
drag, startPoint x: 314, startPoint y: 280, endPoint x: 838, endPoint y: 279, distance: 524.3
click at [823, 277] on app-calendar-viewport "Thu 7 Fri 8 Sat 9 9/9 6 Jobs Sun 10 2/2 2 Jobs Mon 11 Tue 12 1 Job Wed 13 1 Job…" at bounding box center [672, 493] width 1344 height 735
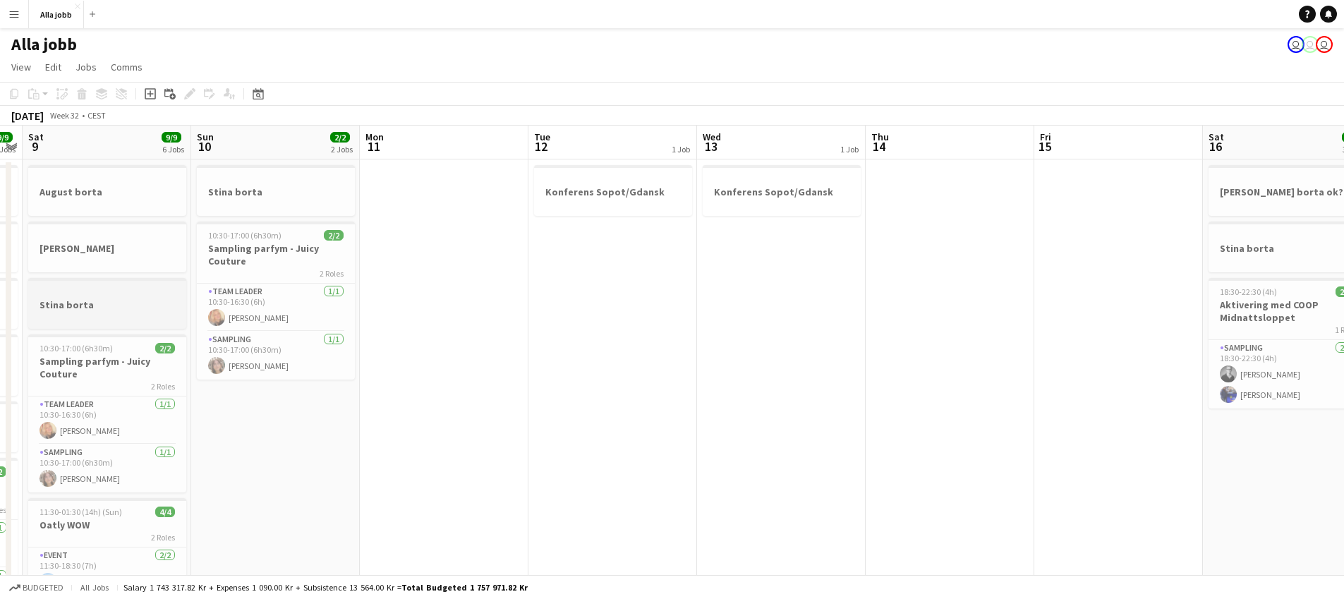
drag, startPoint x: 515, startPoint y: 300, endPoint x: 868, endPoint y: 294, distance: 352.9
click at [862, 294] on app-calendar-viewport "Wed 6 4/4 5 Jobs Thu 7 9/9 6 Jobs Fri 8 9/9 8 Jobs Sat 9 9/9 6 Jobs Sun 10 2/2 …" at bounding box center [672, 569] width 1344 height 886
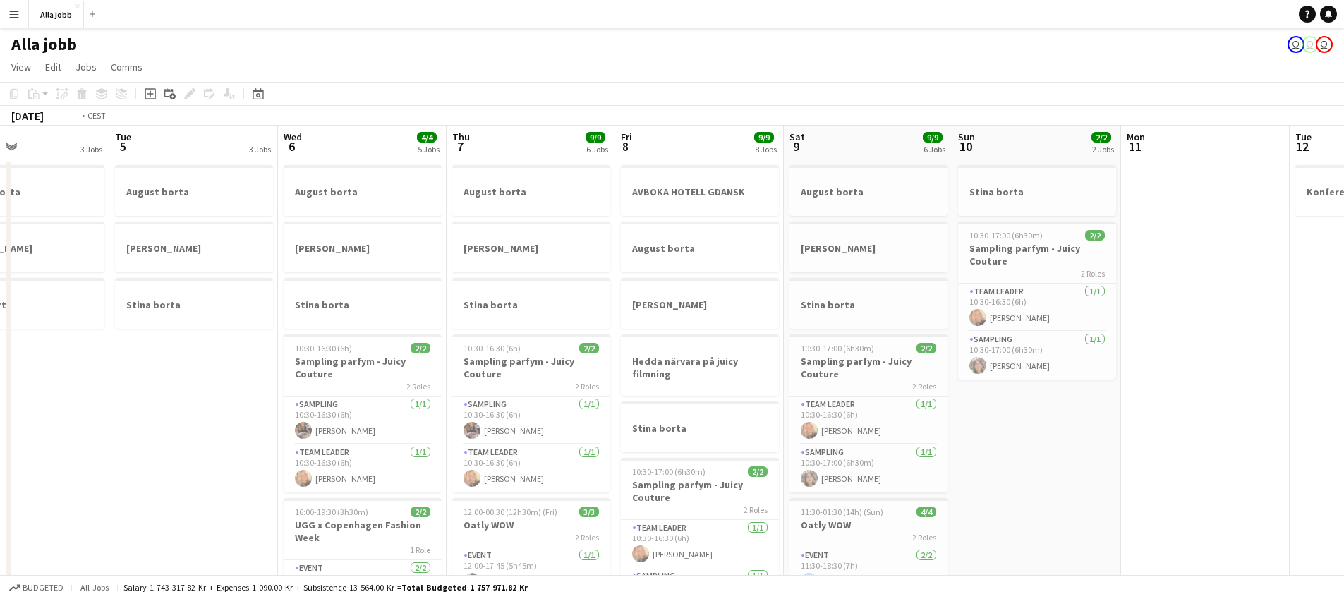
drag, startPoint x: 246, startPoint y: 320, endPoint x: 874, endPoint y: 334, distance: 627.5
click at [891, 332] on app-calendar-viewport "Sat 2 3 Jobs Sun 3 3 Jobs Mon 4 3 Jobs Tue 5 3 Jobs Wed 6 4/4 5 Jobs Thu 7 9/9 …" at bounding box center [672, 569] width 1344 height 886
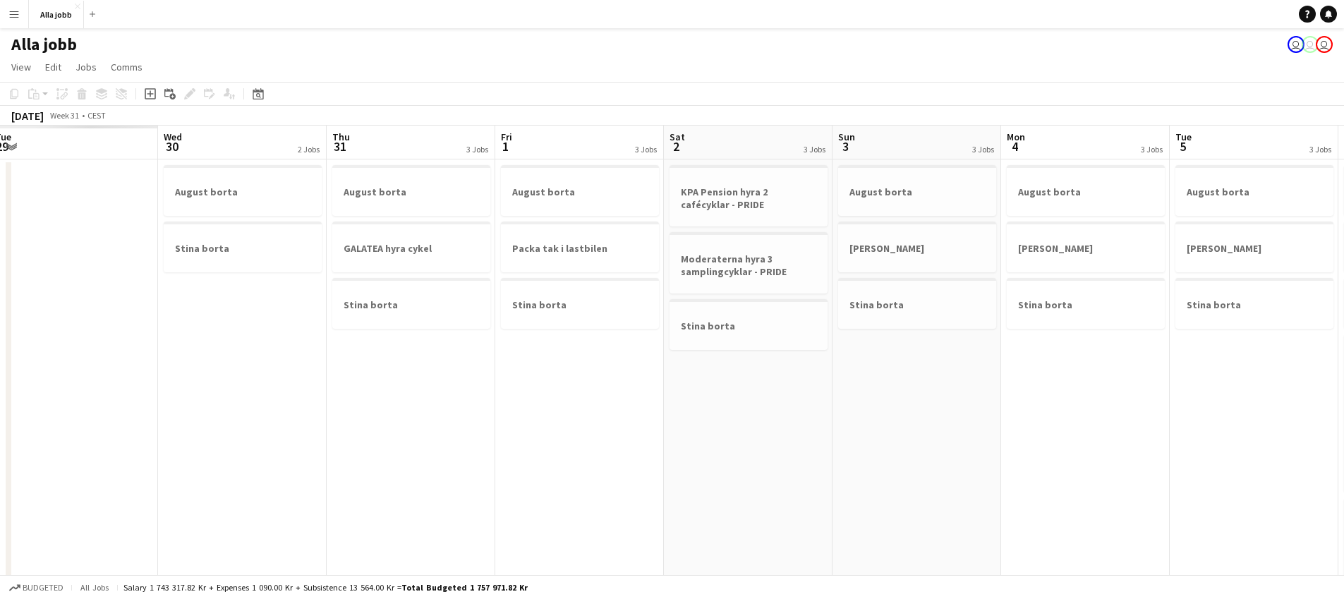
drag, startPoint x: 338, startPoint y: 357, endPoint x: 454, endPoint y: 353, distance: 115.8
click at [846, 351] on app-calendar-viewport "Sun 27 Mon 28 Tue 29 Wed 30 2 Jobs Thu 31 3 Jobs Fri 1 3 Jobs Sat 2 3 Jobs Sun …" at bounding box center [672, 569] width 1344 height 886
drag, startPoint x: 612, startPoint y: 390, endPoint x: 981, endPoint y: 399, distance: 369.2
click at [998, 399] on app-calendar-viewport "Sun 27 2 Jobs Mon 28 1 Job Tue 29 1 Job Wed 30 2 Jobs Thu 31 3 Jobs Fri 1 3 Job…" at bounding box center [672, 569] width 1344 height 886
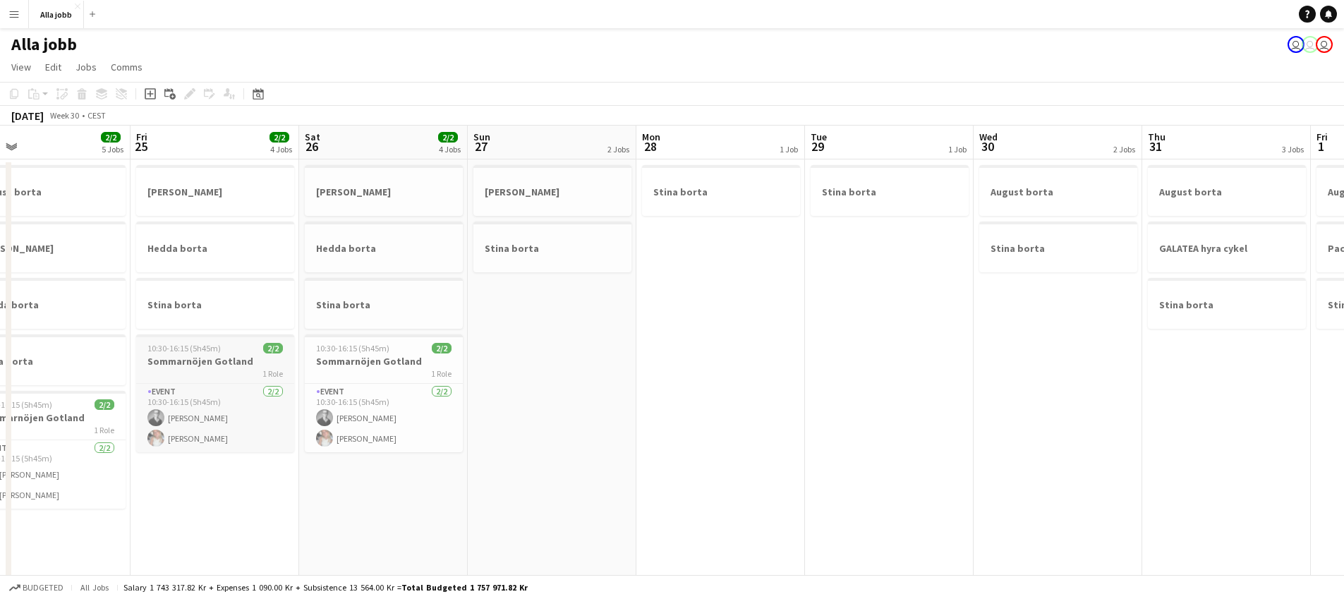
drag, startPoint x: 469, startPoint y: 369, endPoint x: 738, endPoint y: 365, distance: 268.9
click at [851, 369] on app-calendar-viewport "Tue 22 Wed 23 4 Jobs Thu 24 2/2 5 Jobs Fri 25 2/2 4 Jobs Sat 26 2/2 4 Jobs Sun …" at bounding box center [672, 569] width 1344 height 886
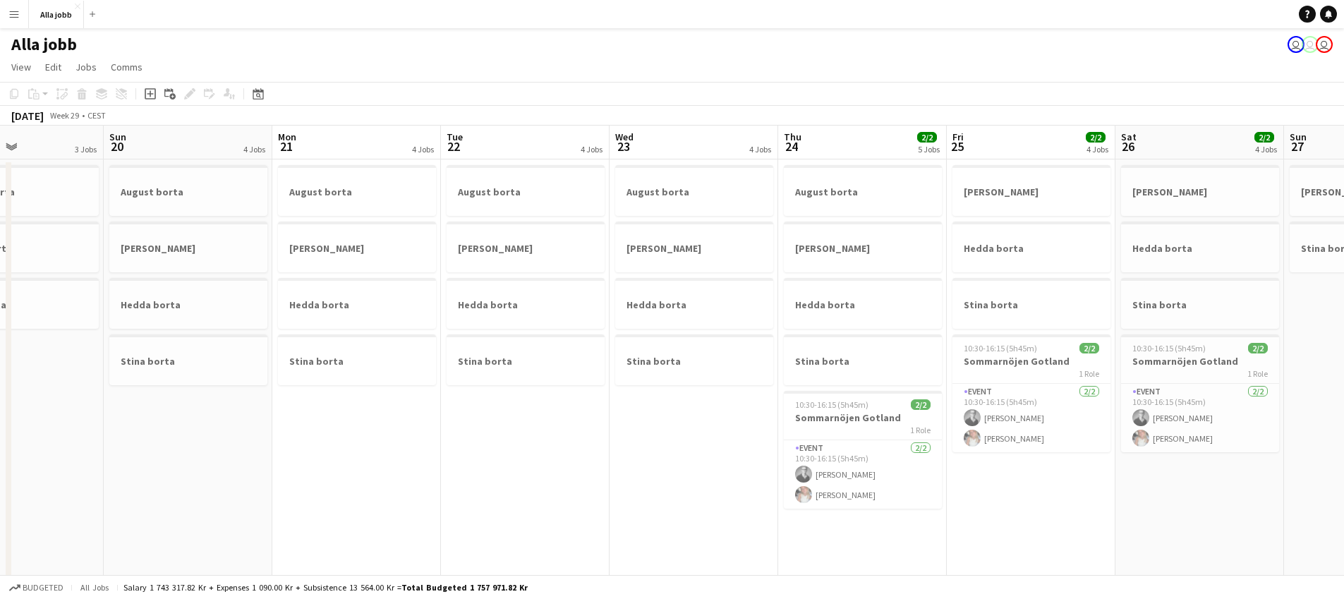
drag, startPoint x: 267, startPoint y: 368, endPoint x: 841, endPoint y: 366, distance: 573.7
click at [842, 366] on app-calendar-viewport "Thu 17 Fri 18 Sat 19 3 Jobs Sun 20 4 Jobs Mon 21 4 Jobs Tue 22 4 Jobs Wed 23 4 …" at bounding box center [672, 569] width 1344 height 886
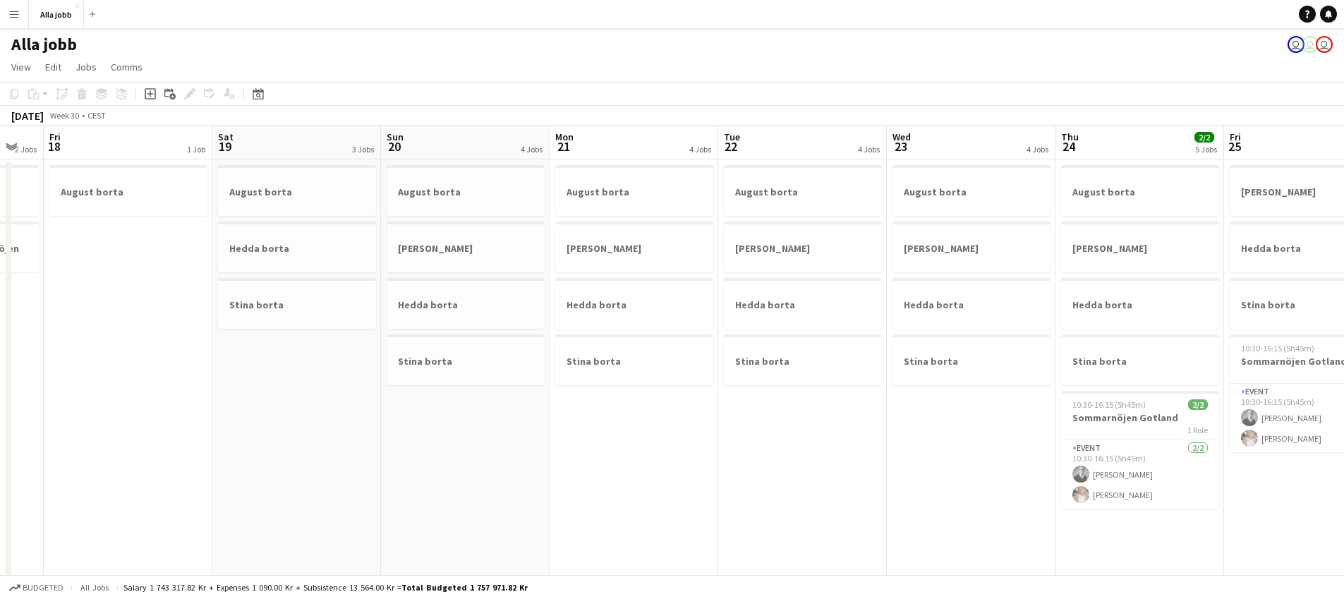
drag, startPoint x: 656, startPoint y: 351, endPoint x: 847, endPoint y: 349, distance: 191.9
click at [852, 348] on app-calendar-viewport "Wed 16 2 Jobs Thu 17 2 Jobs Fri 18 1 Job Sat 19 3 Jobs Sun 20 4 Jobs Mon 21 4 J…" at bounding box center [672, 569] width 1344 height 886
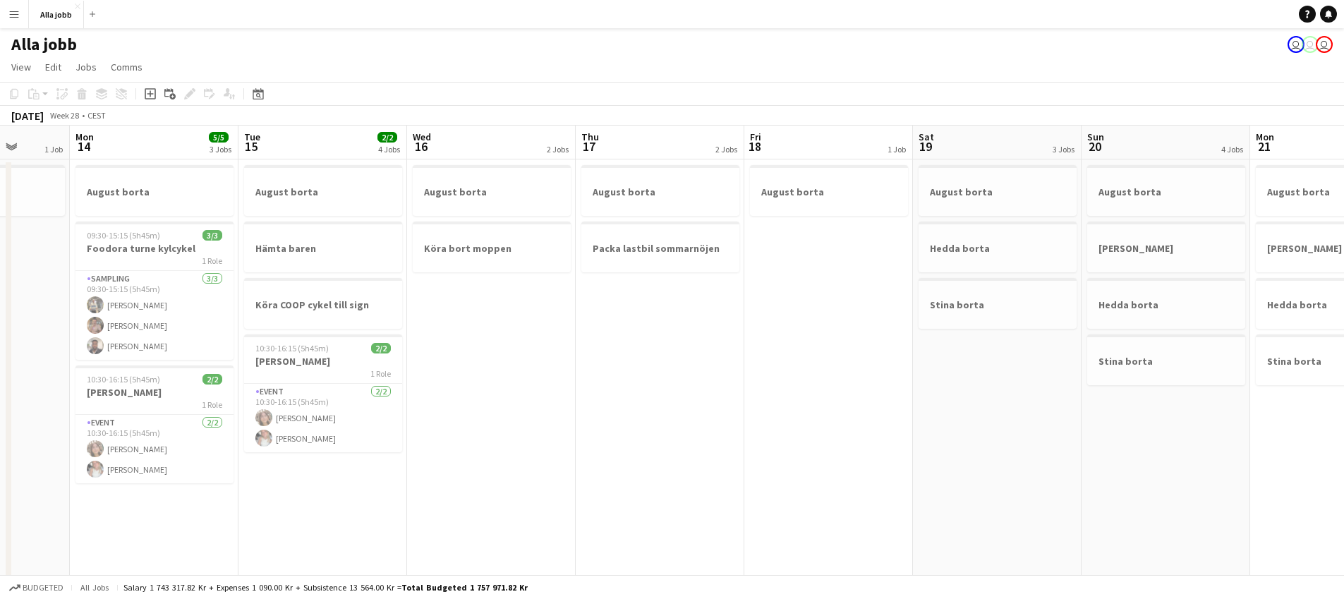
drag, startPoint x: 598, startPoint y: 389, endPoint x: 886, endPoint y: 377, distance: 288.1
click at [886, 377] on app-calendar-viewport "Fri 11 Sat 12 5/5 3 Jobs Sun 13 1 Job Mon 14 5/5 3 Jobs Tue 15 2/2 4 Jobs Wed 1…" at bounding box center [672, 569] width 1344 height 886
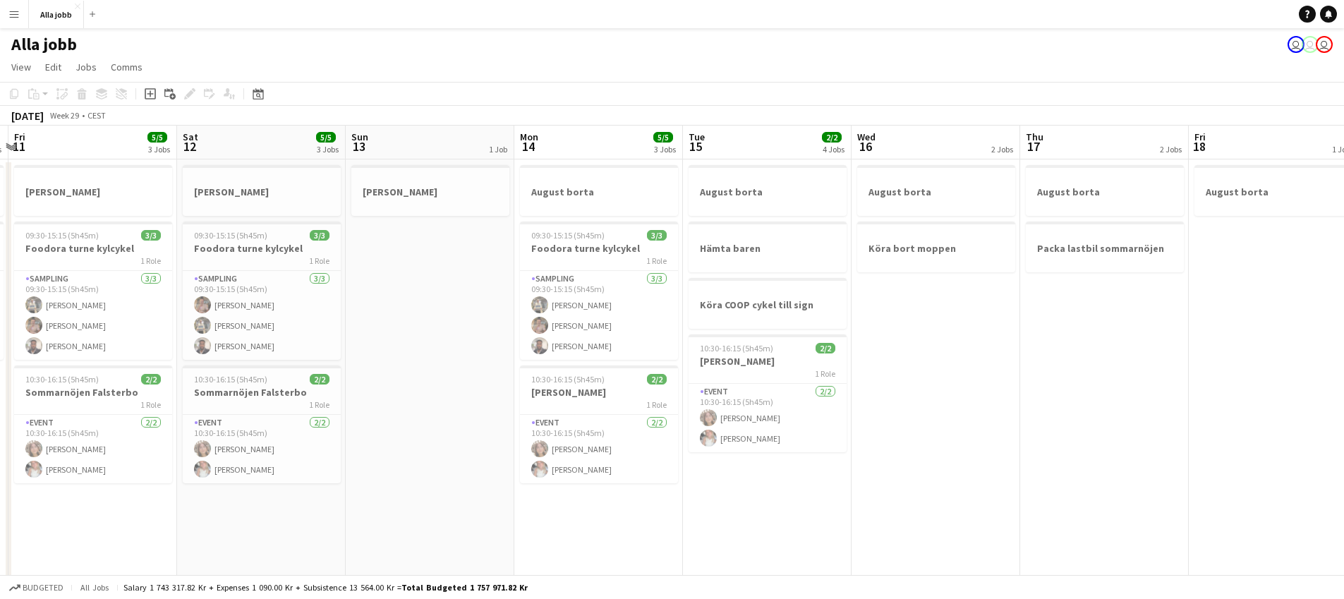
drag, startPoint x: 561, startPoint y: 363, endPoint x: 824, endPoint y: 356, distance: 263.3
click at [809, 355] on app-calendar-viewport "Wed 9 3/3 2 Jobs Thu 10 3/3 2 Jobs Fri 11 5/5 3 Jobs Sat 12 5/5 3 Jobs Sun 13 1…" at bounding box center [672, 569] width 1344 height 886
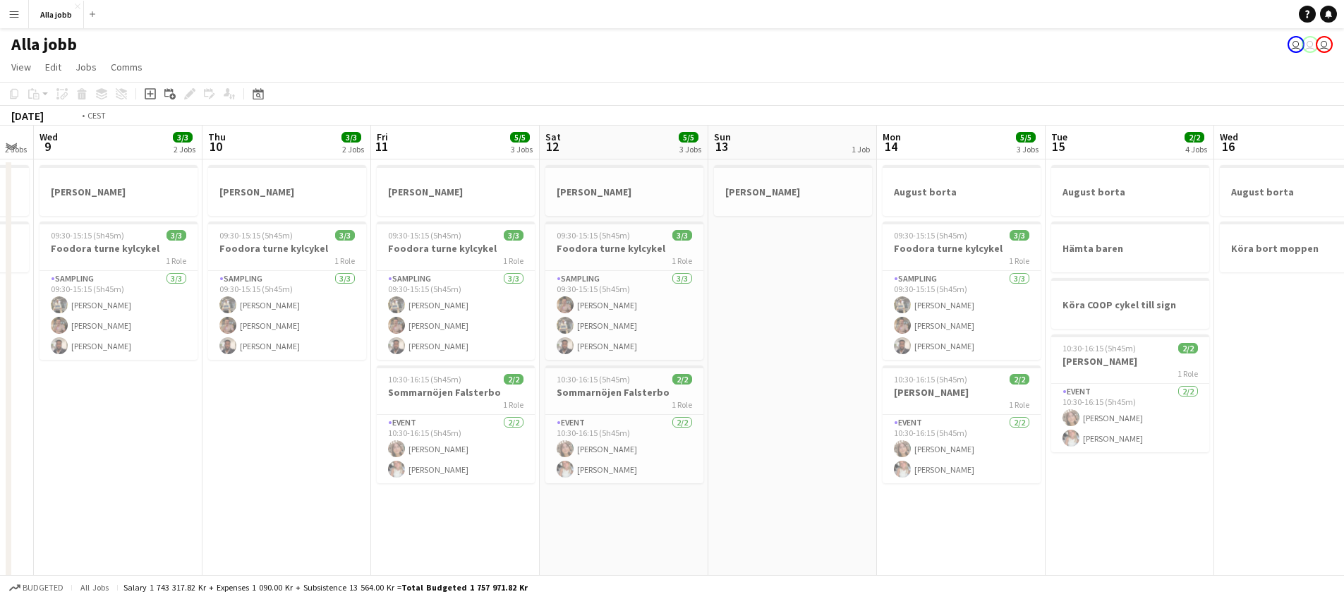
drag, startPoint x: 368, startPoint y: 369, endPoint x: 487, endPoint y: 418, distance: 128.4
click at [725, 413] on app-calendar-viewport "Mon 7 1 Job Tue 8 2 Jobs Wed 9 3/3 2 Jobs Thu 10 3/3 2 Jobs Fri 11 5/5 3 Jobs S…" at bounding box center [672, 569] width 1344 height 886
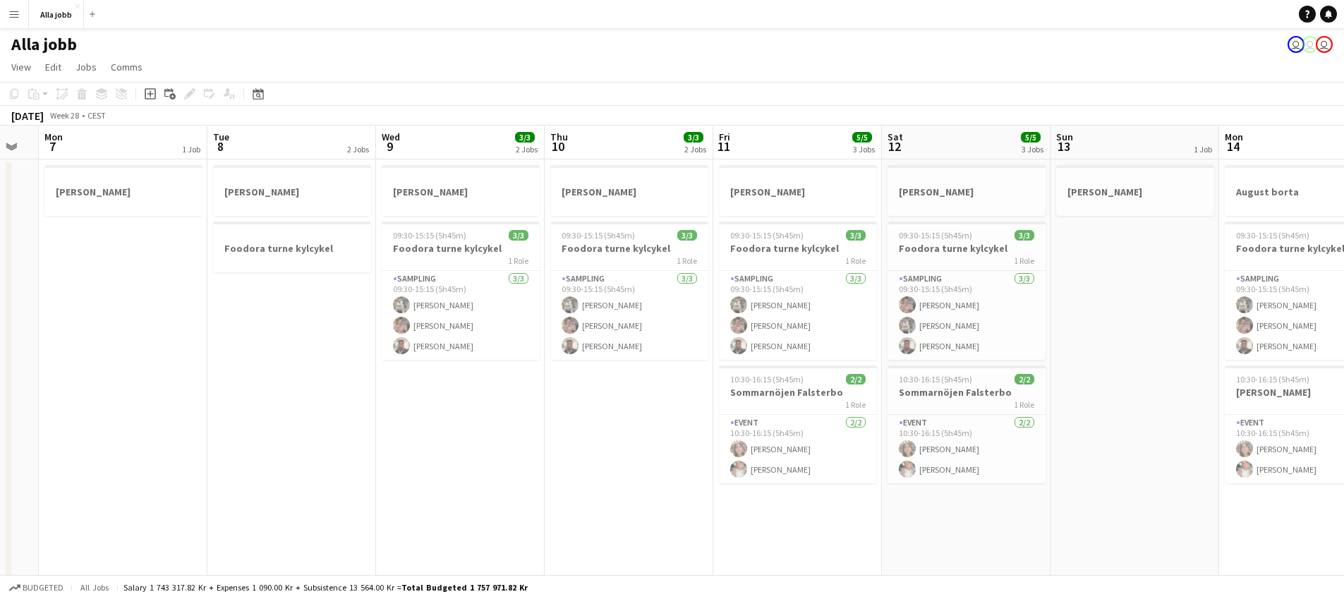
drag, startPoint x: 481, startPoint y: 437, endPoint x: 771, endPoint y: 435, distance: 290.0
click at [788, 437] on app-calendar-viewport "Sat 5 Sun 6 Mon 7 1 Job Tue 8 2 Jobs Wed 9 3/3 2 Jobs Thu 10 3/3 2 Jobs Fri 11 …" at bounding box center [672, 569] width 1344 height 886
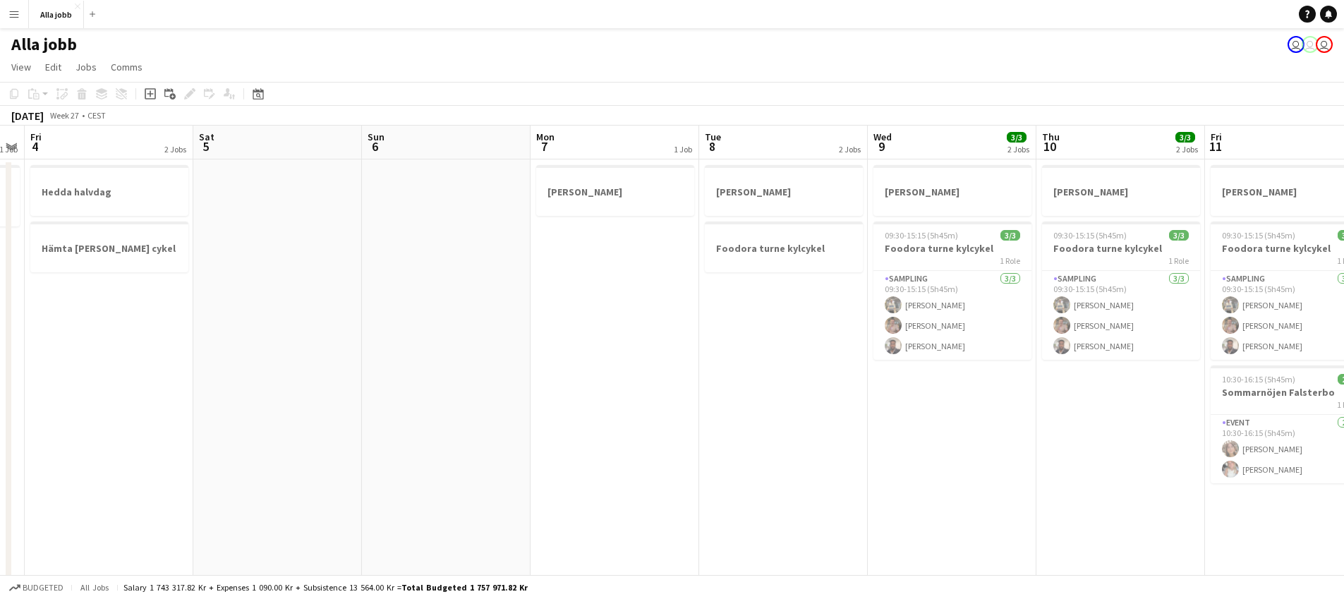
drag, startPoint x: 406, startPoint y: 370, endPoint x: 866, endPoint y: 415, distance: 461.5
click at [843, 414] on app-calendar-viewport "Wed 2 Thu 3 1 Job Fri 4 2 Jobs Sat 5 Sun 6 Mon 7 1 Job Tue 8 2 Jobs Wed 9 3/3 2…" at bounding box center [672, 569] width 1344 height 886
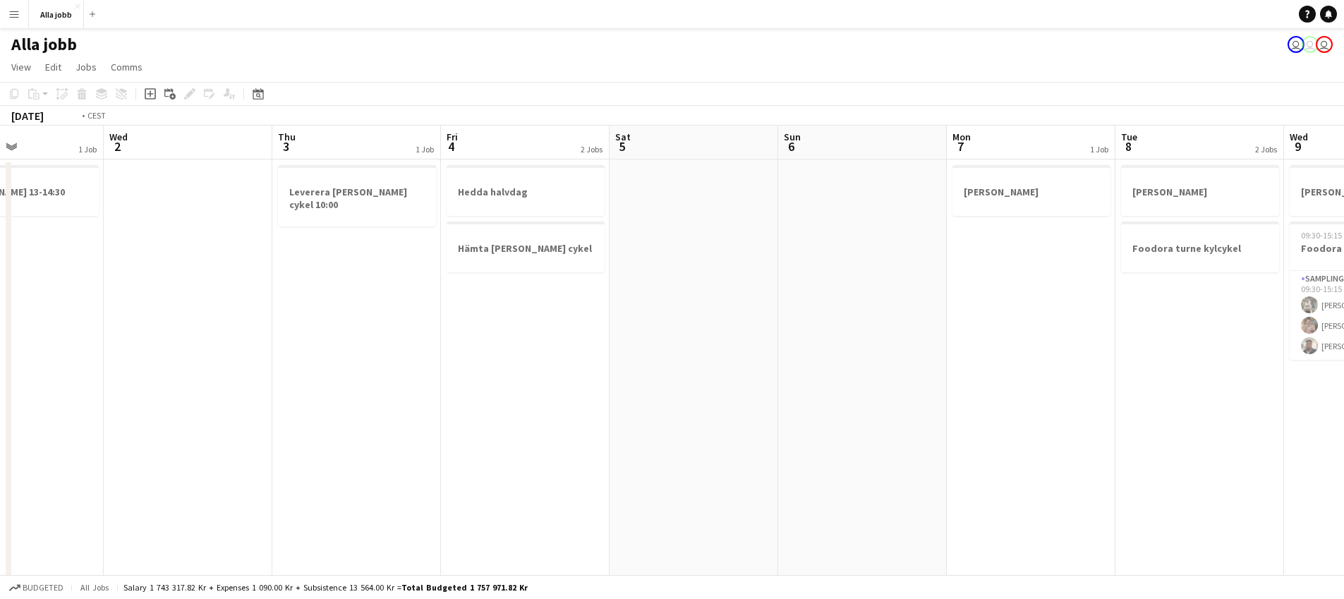
scroll to position [0, 287]
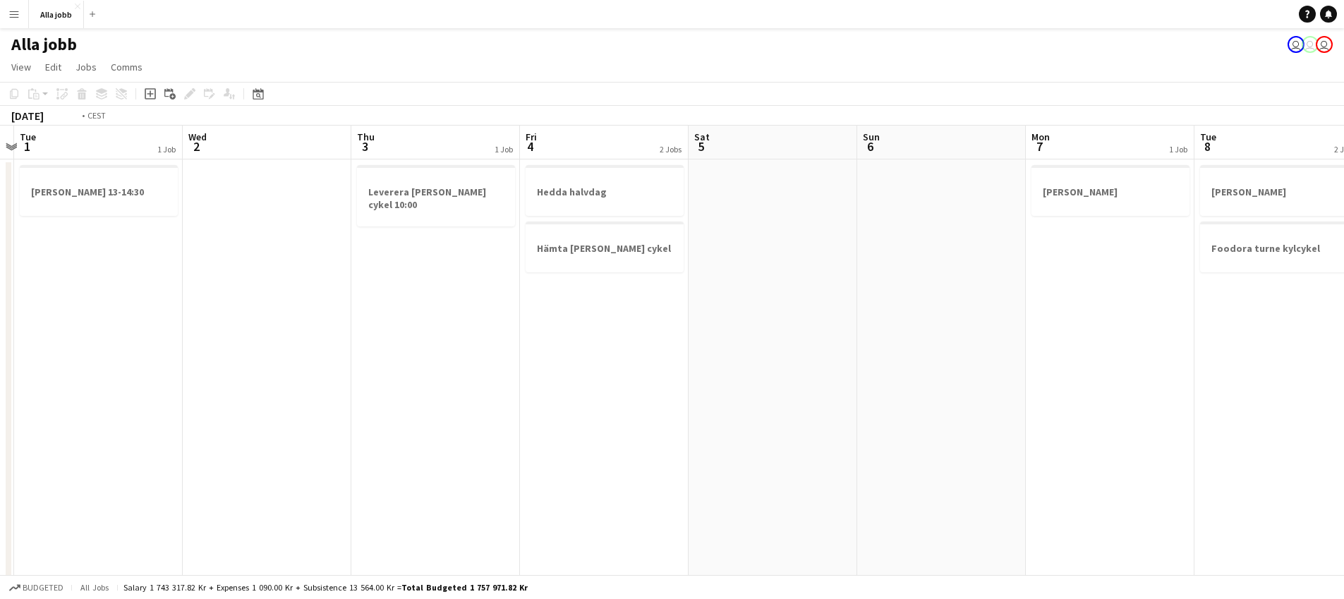
drag, startPoint x: 222, startPoint y: 356, endPoint x: 859, endPoint y: 428, distance: 641.2
click at [867, 424] on app-calendar-viewport "Sun 29 Mon 30 Tue 1 1 Job Wed 2 Thu 3 1 Job Fri 4 2 Jobs Sat 5 Sun 6 Mon 7 1 Jo…" at bounding box center [672, 569] width 1344 height 886
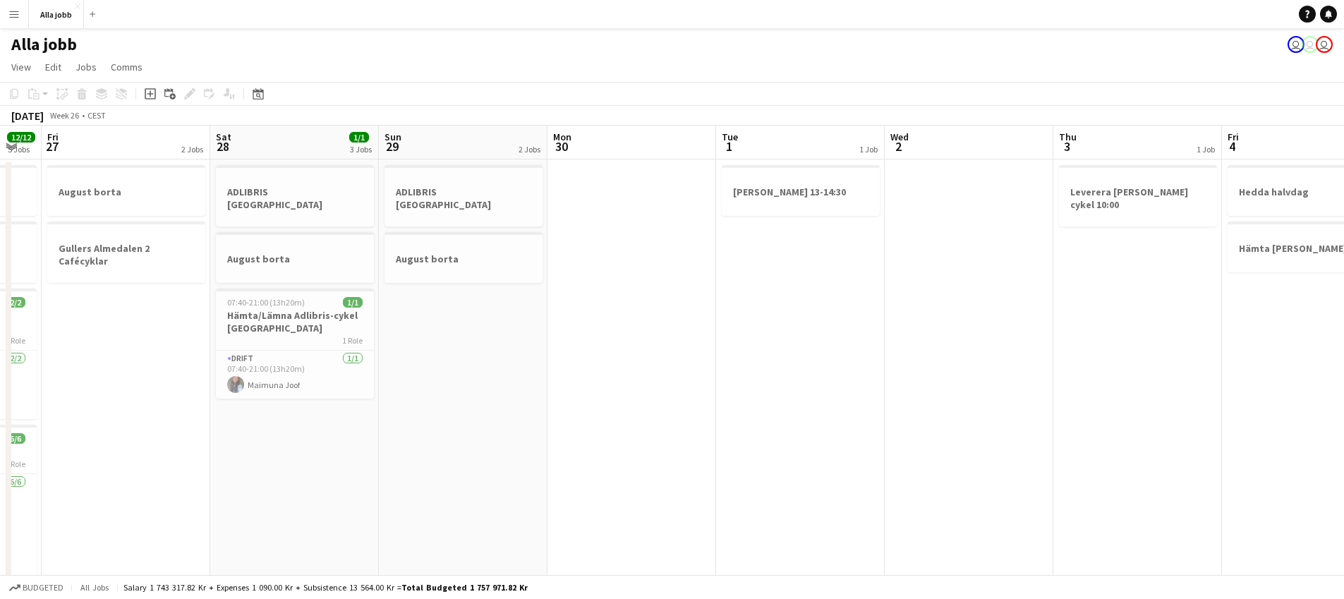
drag, startPoint x: 374, startPoint y: 327, endPoint x: 959, endPoint y: 383, distance: 587.6
click at [964, 381] on app-calendar-viewport "Tue 24 Wed 25 Thu 26 12/12 5 Jobs Fri 27 2 Jobs Sat 28 1/1 3 Jobs Sun 29 2 Jobs…" at bounding box center [672, 569] width 1344 height 886
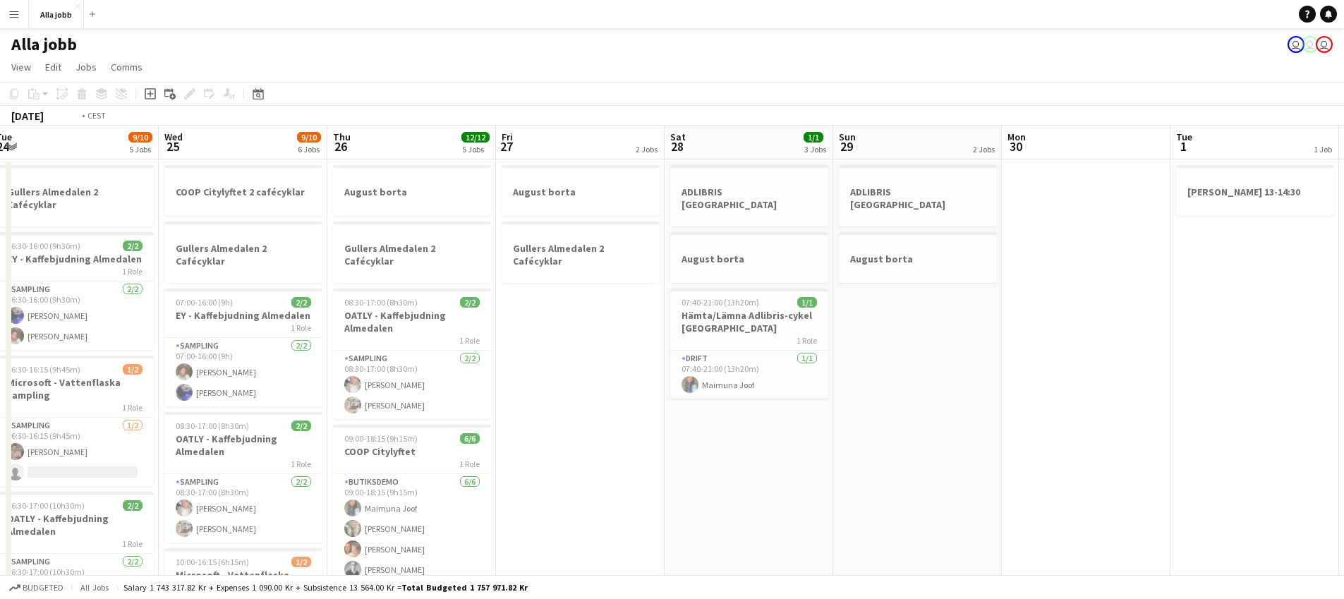
drag, startPoint x: 535, startPoint y: 381, endPoint x: 1055, endPoint y: 353, distance: 520.8
click at [1063, 347] on app-calendar-viewport "Sun 22 Mon 23 9/9 2 Jobs Tue 24 9/10 5 Jobs Wed 25 9/10 6 Jobs Thu 26 12/12 5 J…" at bounding box center [672, 569] width 1344 height 886
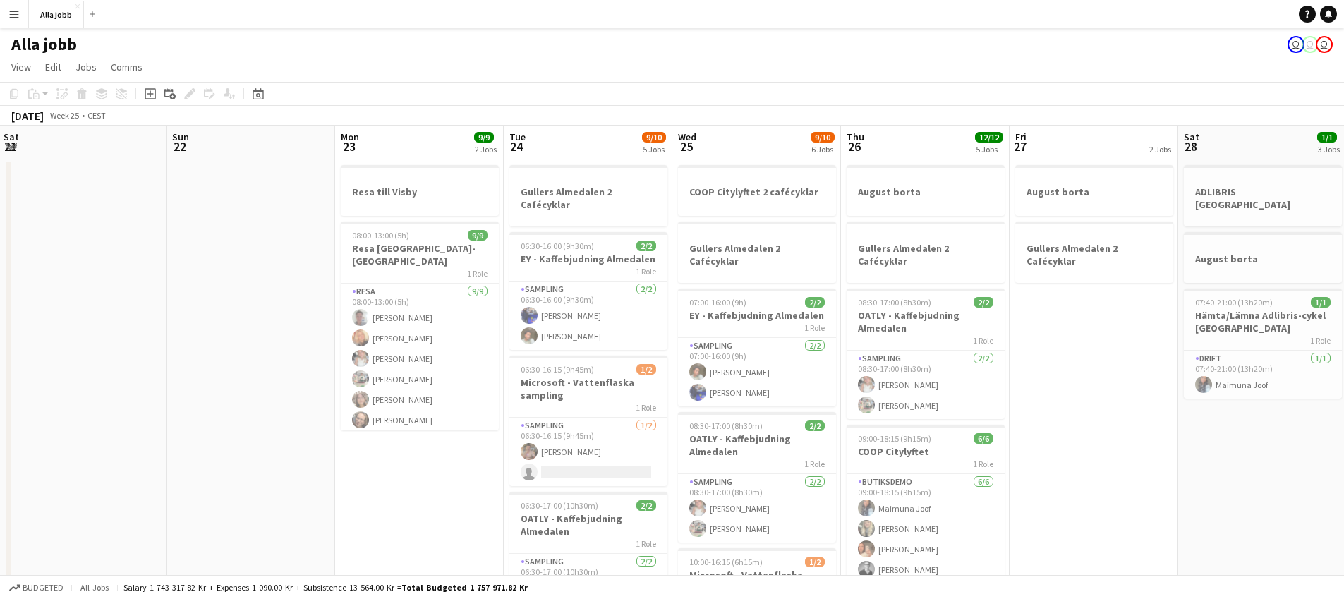
drag, startPoint x: 227, startPoint y: 331, endPoint x: 675, endPoint y: 365, distance: 449.4
click at [674, 365] on app-calendar-viewport "Thu 19 1 Job Fri 20 Sat 21 Sun 22 Mon 23 9/9 2 Jobs Tue 24 9/10 5 Jobs Wed 25 9…" at bounding box center [672, 569] width 1344 height 886
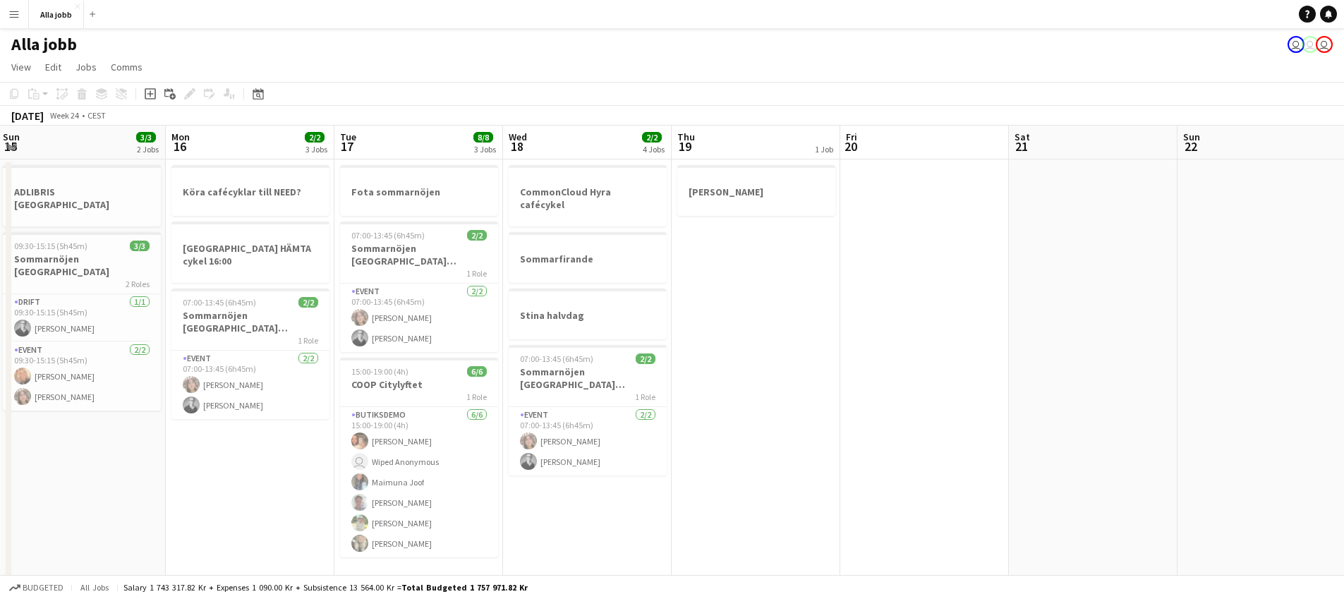
drag, startPoint x: 531, startPoint y: 333, endPoint x: 782, endPoint y: 334, distance: 250.5
click at [782, 334] on app-calendar-viewport "Fri 13 Sat 14 Sun 15 3/3 2 Jobs Mon 16 2/2 3 Jobs Tue 17 8/8 3 Jobs Wed 18 2/2 …" at bounding box center [672, 569] width 1344 height 886
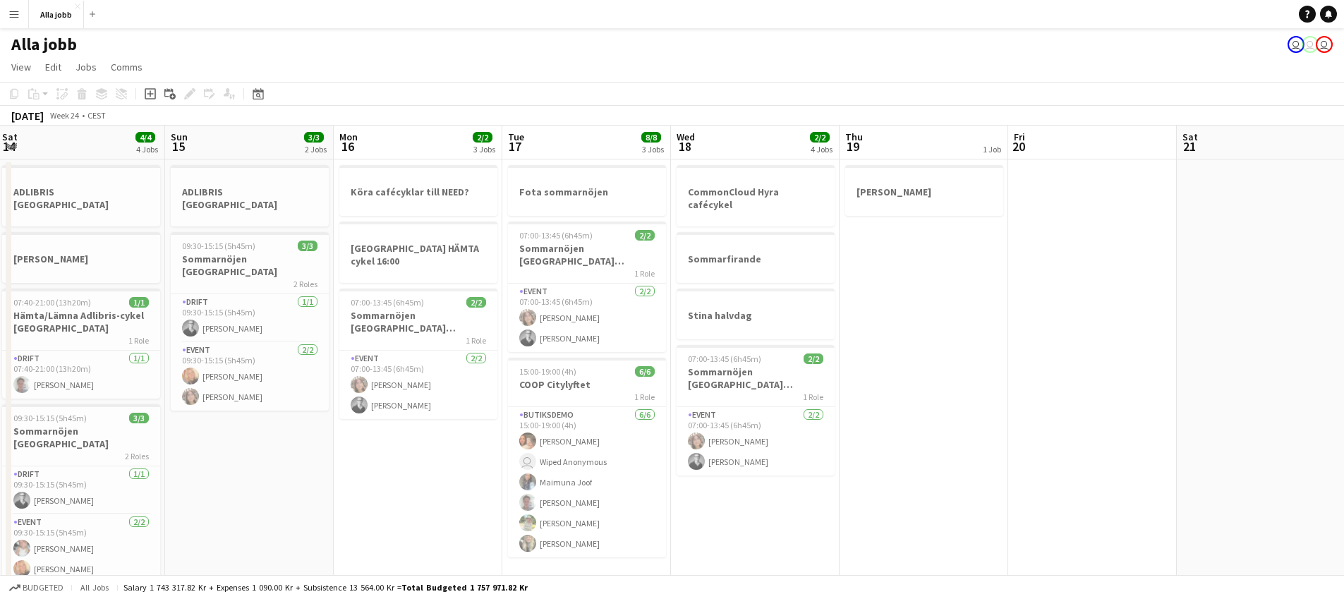
drag, startPoint x: 360, startPoint y: 294, endPoint x: 549, endPoint y: 316, distance: 190.4
click at [543, 315] on app-calendar-viewport "Thu 12 Fri 13 2/2 3 Jobs Sat 14 4/4 4 Jobs Sun 15 3/3 2 Jobs Mon 16 2/2 3 Jobs …" at bounding box center [672, 569] width 1344 height 886
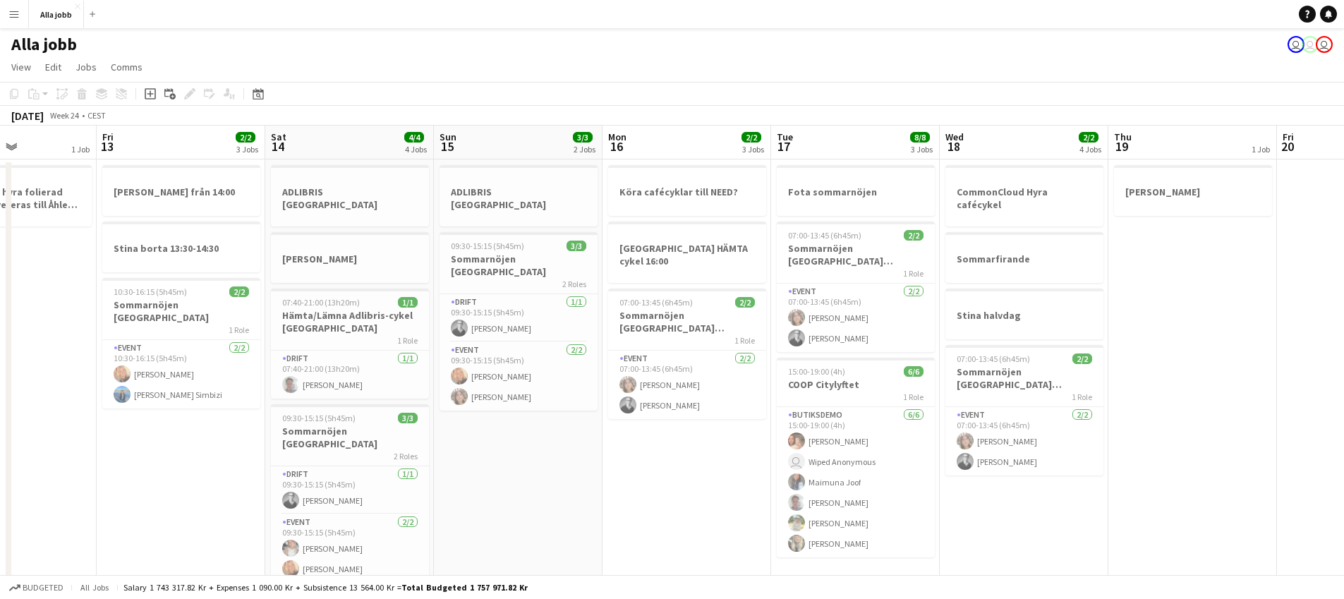
drag, startPoint x: 349, startPoint y: 350, endPoint x: 670, endPoint y: 364, distance: 321.4
click at [667, 364] on app-calendar-viewport "Tue 10 Wed 11 2 Jobs Thu 12 1 Job Fri 13 2/2 3 Jobs Sat 14 4/4 4 Jobs Sun 15 3/…" at bounding box center [672, 569] width 1344 height 886
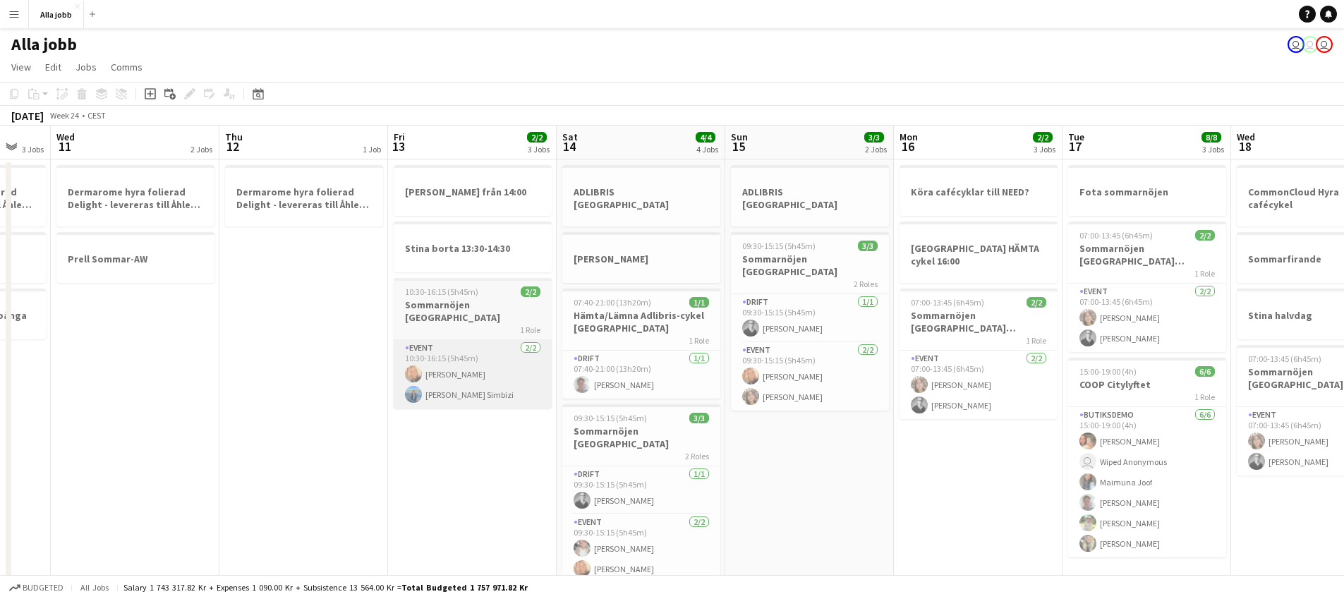
drag, startPoint x: 303, startPoint y: 357, endPoint x: 505, endPoint y: 355, distance: 201.1
click at [519, 354] on app-calendar-viewport "Mon 9 1/1 2 Jobs Tue 10 3 Jobs Wed 11 2 Jobs Thu 12 1 Job Fri 13 2/2 3 Jobs Sat…" at bounding box center [672, 569] width 1344 height 886
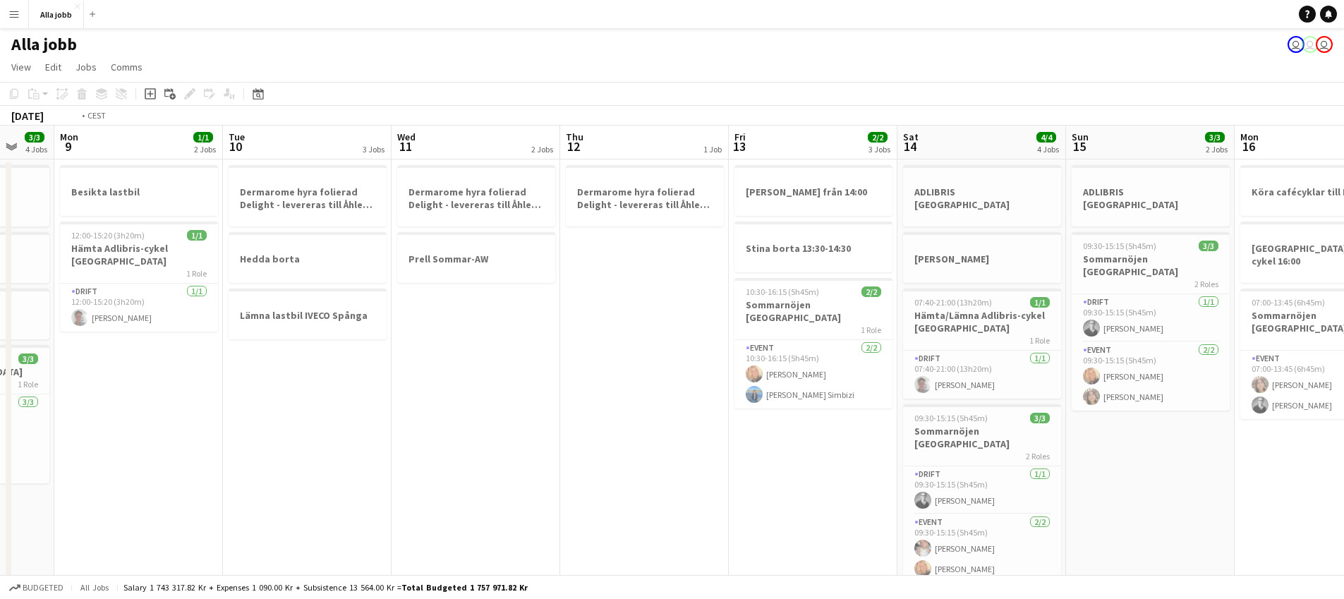
drag, startPoint x: 418, startPoint y: 368, endPoint x: 826, endPoint y: 403, distance: 409.3
click at [842, 401] on app-calendar-viewport "Sat 7 3/3 5 Jobs Sun 8 3/3 4 Jobs Mon 9 1/1 2 Jobs Tue 10 3 Jobs Wed 11 2 Jobs …" at bounding box center [672, 569] width 1344 height 886
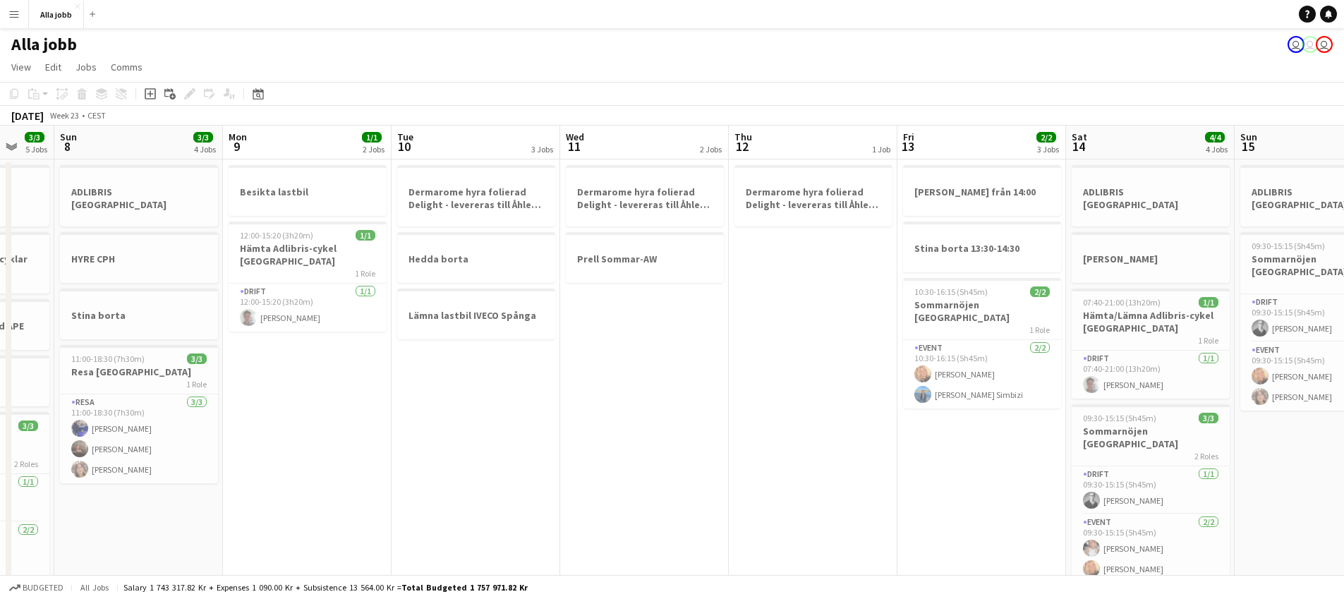
scroll to position [0, 284]
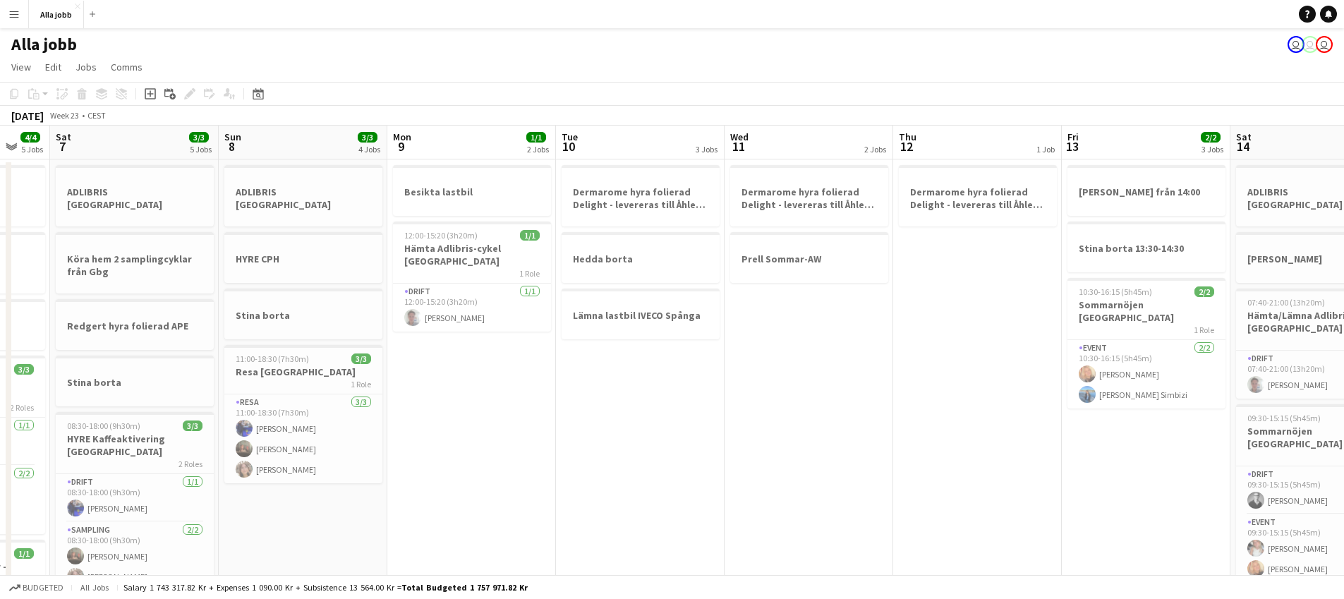
drag, startPoint x: 393, startPoint y: 392, endPoint x: 894, endPoint y: 418, distance: 501.7
click at [895, 418] on app-calendar-viewport "Thu 5 2/2 4 Jobs Fri 6 4/4 5 Jobs Sat 7 3/3 5 Jobs Sun 8 3/3 4 Jobs Mon 9 1/1 2…" at bounding box center [672, 569] width 1344 height 886
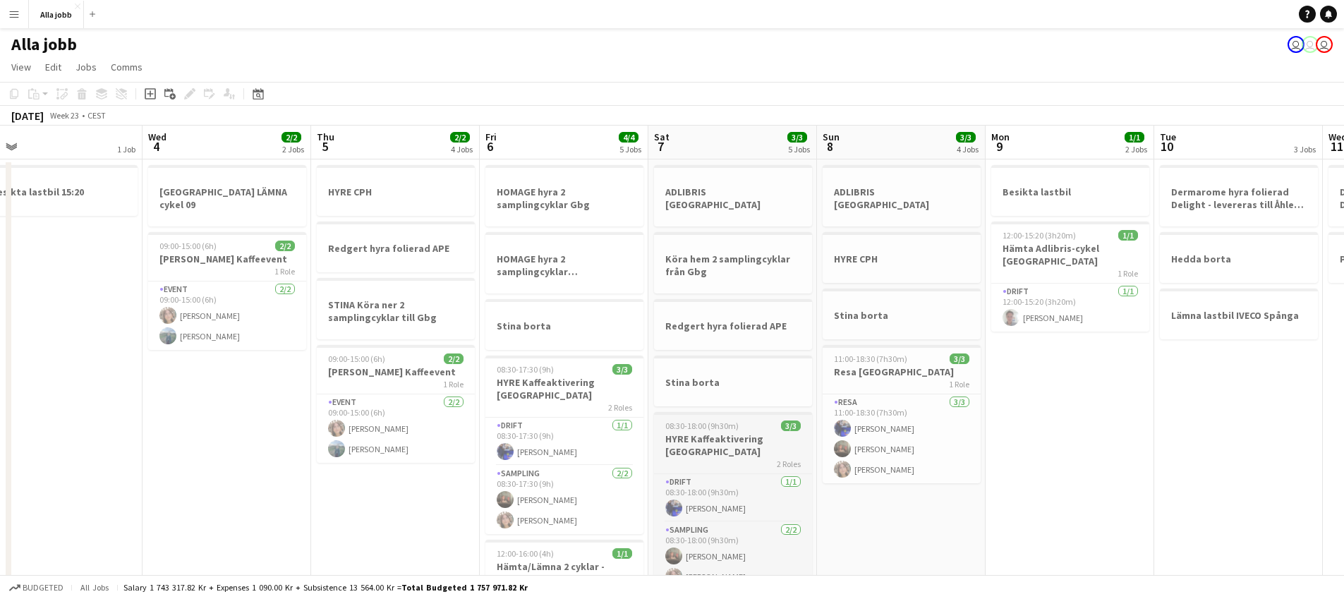
drag
click at [706, 416] on app-calendar-viewport "Sun 1 Mon 2 4/4 2 Jobs Tue 3 1 Job Wed 4 2/2 2 Jobs Thu 5 2/2 4 Jobs Fri 6 4/4 …" at bounding box center [672, 569] width 1344 height 886
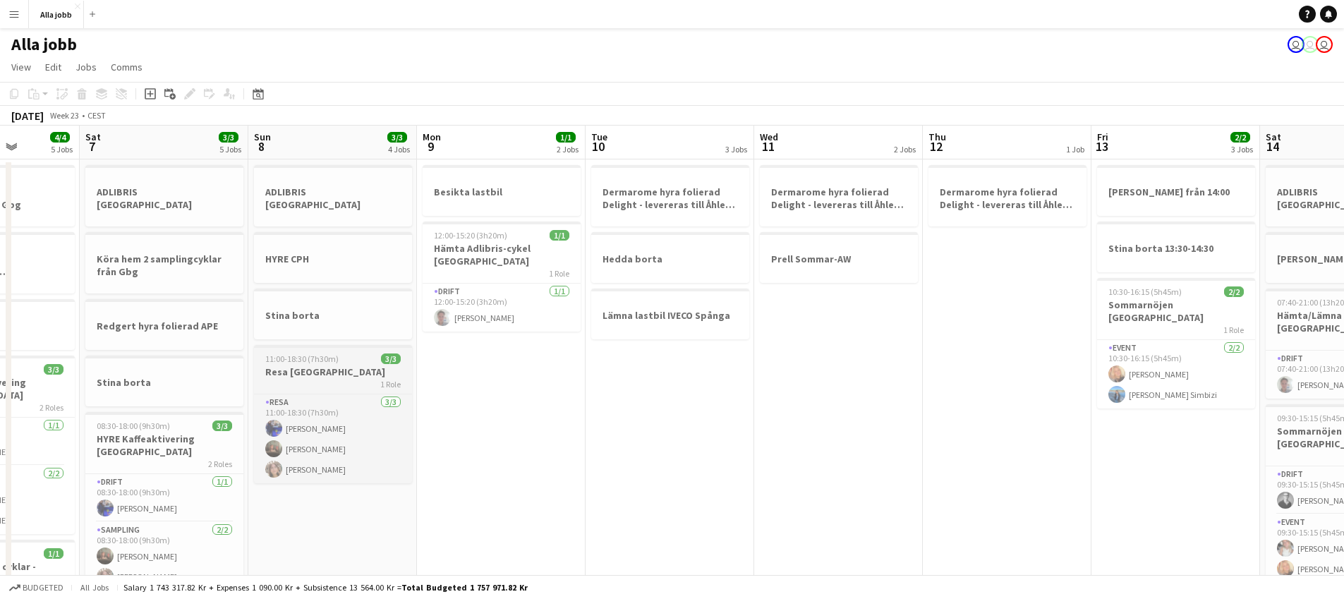
click at [351, 354] on app-calendar-viewport "Wed 4 2/2 2 Jobs Thu 5 2/2 4 Jobs Fri 6 4/4 5 Jobs Sat 7 3/3 5 Jobs Sun 8 3/3 4…" at bounding box center [672, 569] width 1344 height 886
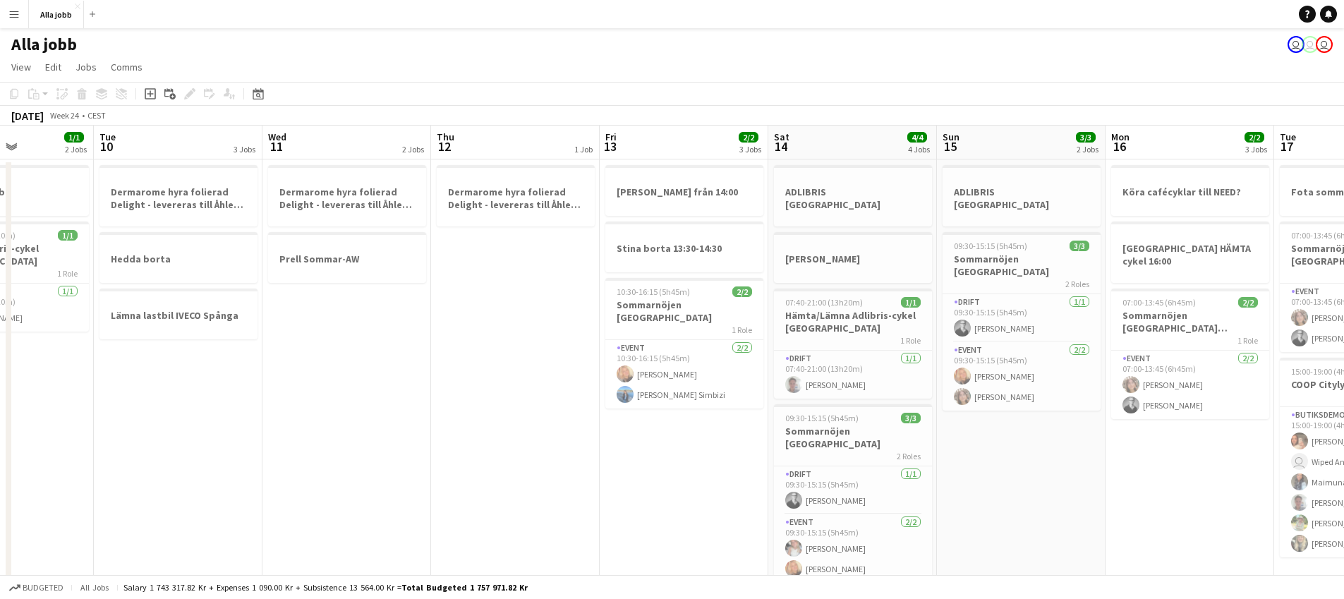
scroll to position [0, 409]
click at [414, 374] on app-calendar-viewport "Sat 7 3/3 5 Jobs Sun 8 3/3 4 Jobs Mon 9 1/1 2 Jobs Tue 10 3 Jobs Wed 11 2 Jobs …" at bounding box center [672, 569] width 1344 height 886
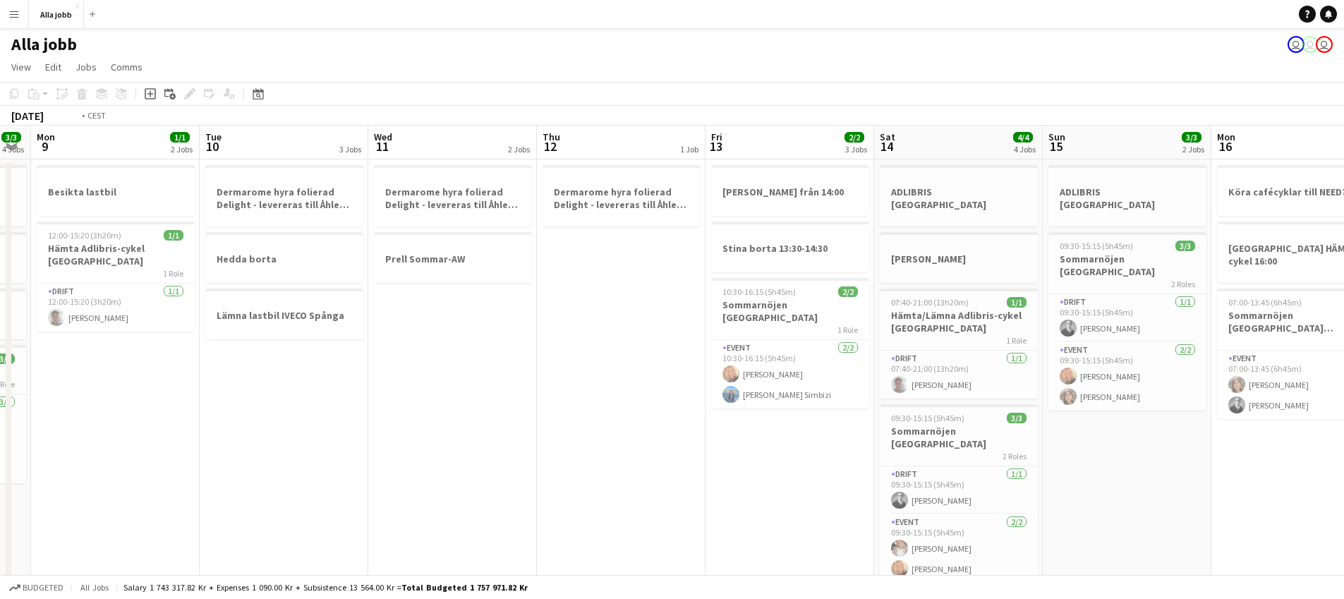
click at [883, 351] on app-calendar-viewport "Sat 7 3/3 5 Jobs Sun 8 3/3 4 Jobs Mon 9 1/1 2 Jobs Tue 10 3 Jobs Wed 11 2 Jobs …" at bounding box center [672, 569] width 1344 height 886
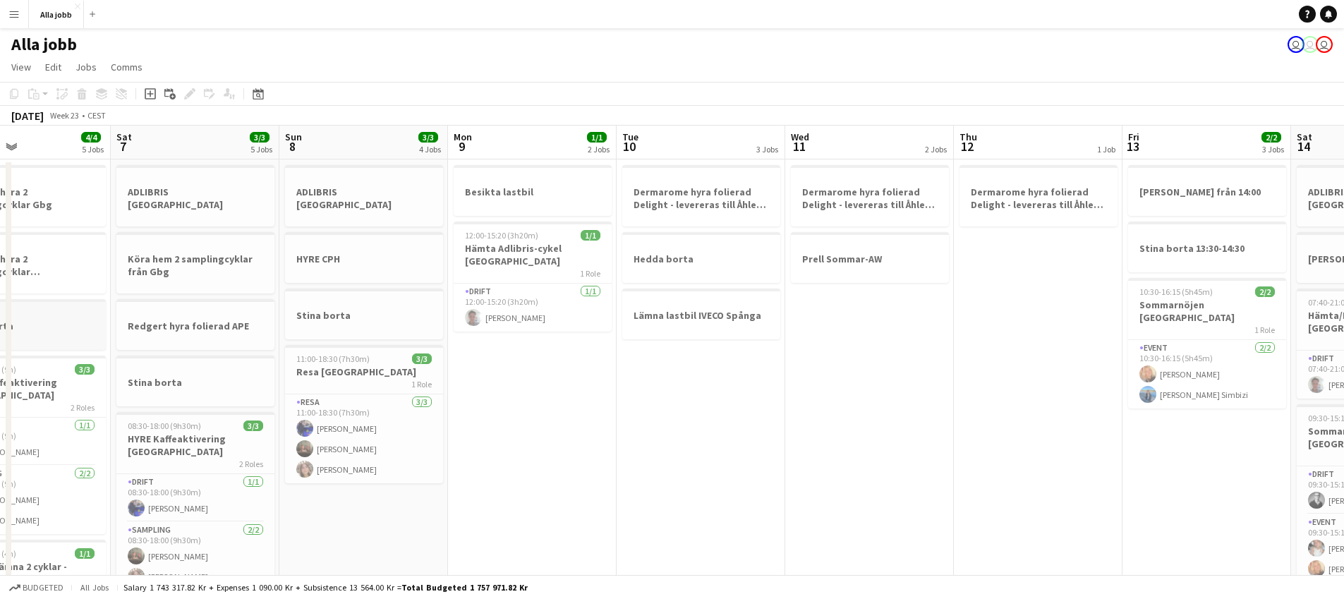
click at [738, 354] on app-calendar-viewport "Wed 4 2/2 2 Jobs Thu 5 2/2 4 Jobs Fri 6 4/4 5 Jobs Sat 7 3/3 5 Jobs Sun 8 3/3 4…" at bounding box center [672, 569] width 1344 height 886
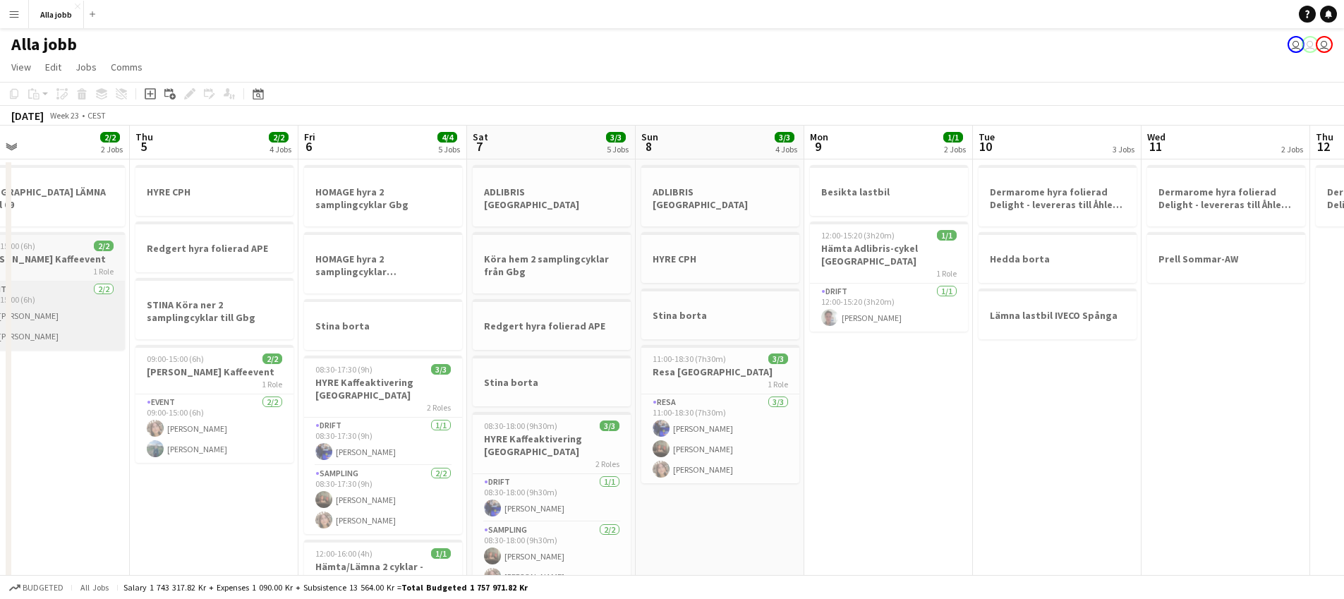
click at [679, 339] on app-calendar-viewport "Mon 2 4/4 2 Jobs Tue 3 1 Job Wed 4 2/2 2 Jobs Thu 5 2/2 4 Jobs Fri 6 4/4 5 Jobs…" at bounding box center [672, 569] width 1344 height 886
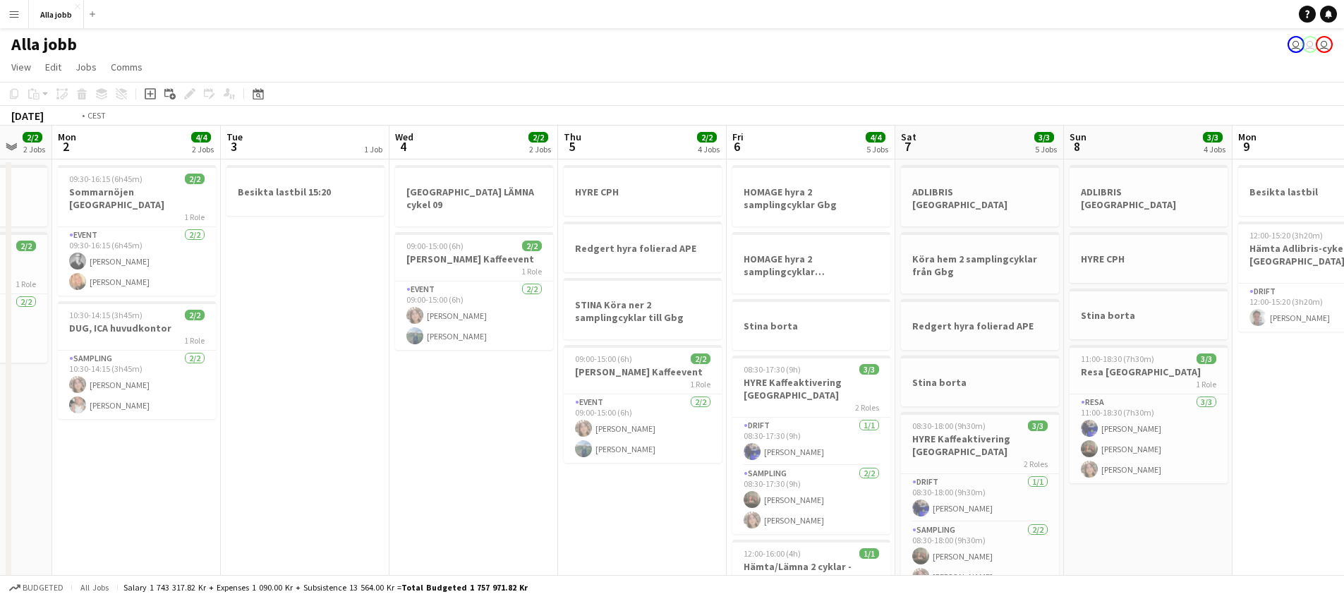
click at [725, 325] on app-calendar-viewport "Sat 31 4/4 4 Jobs Sun 1 2/2 2 Jobs Mon 2 4/4 2 Jobs Tue 3 1 Job Wed 4 2/2 2 Job…" at bounding box center [672, 569] width 1344 height 886
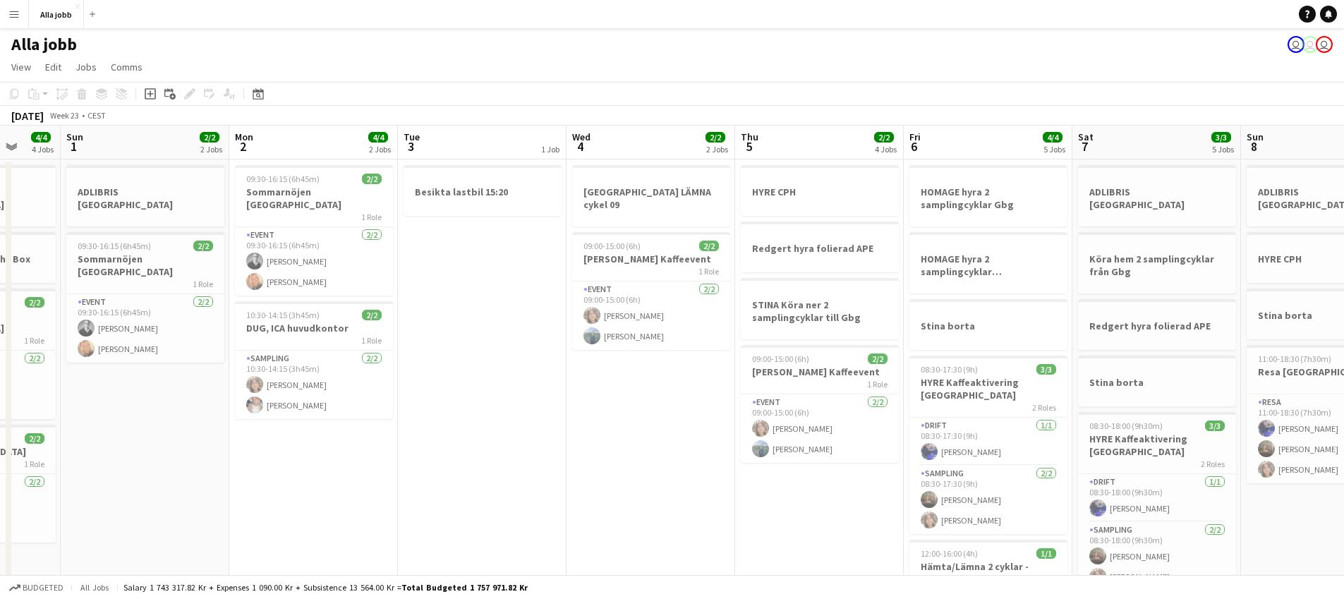
click at [689, 319] on app-calendar-viewport "Thu 29 2/2 2 Jobs Fri 30 3/3 1 Job Sat 31 4/4 4 Jobs Sun 1 2/2 2 Jobs Mon 2 4/4…" at bounding box center [672, 569] width 1344 height 886
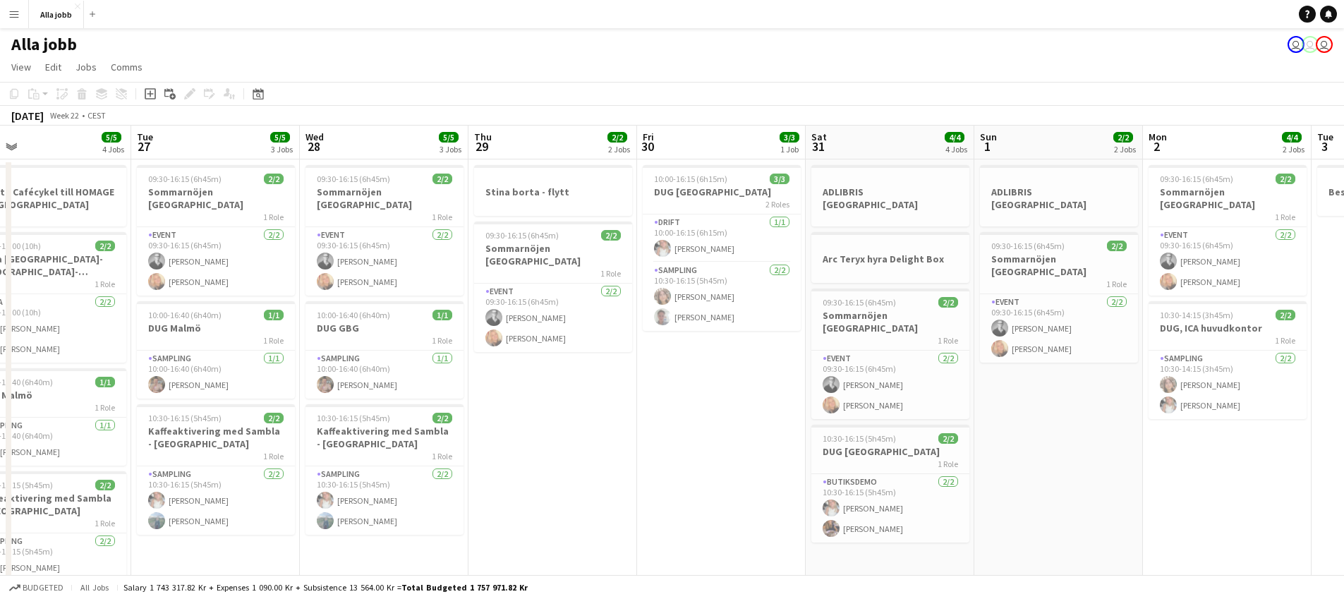
click at [690, 305] on app-calendar-viewport "Sat 24 Sun 25 1/1 2 Jobs Mon 26 5/5 4 Jobs Tue 27 5/5 3 Jobs Wed 28 5/5 3 Jobs …" at bounding box center [672, 569] width 1344 height 886
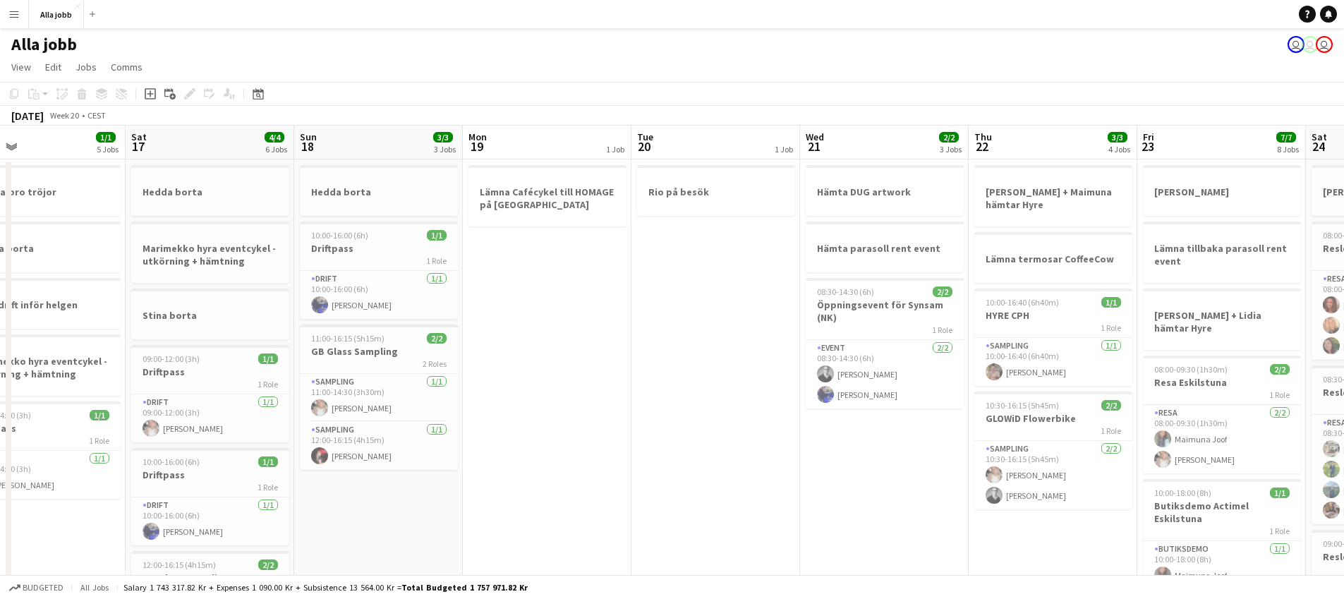
scroll to position [0, 381]
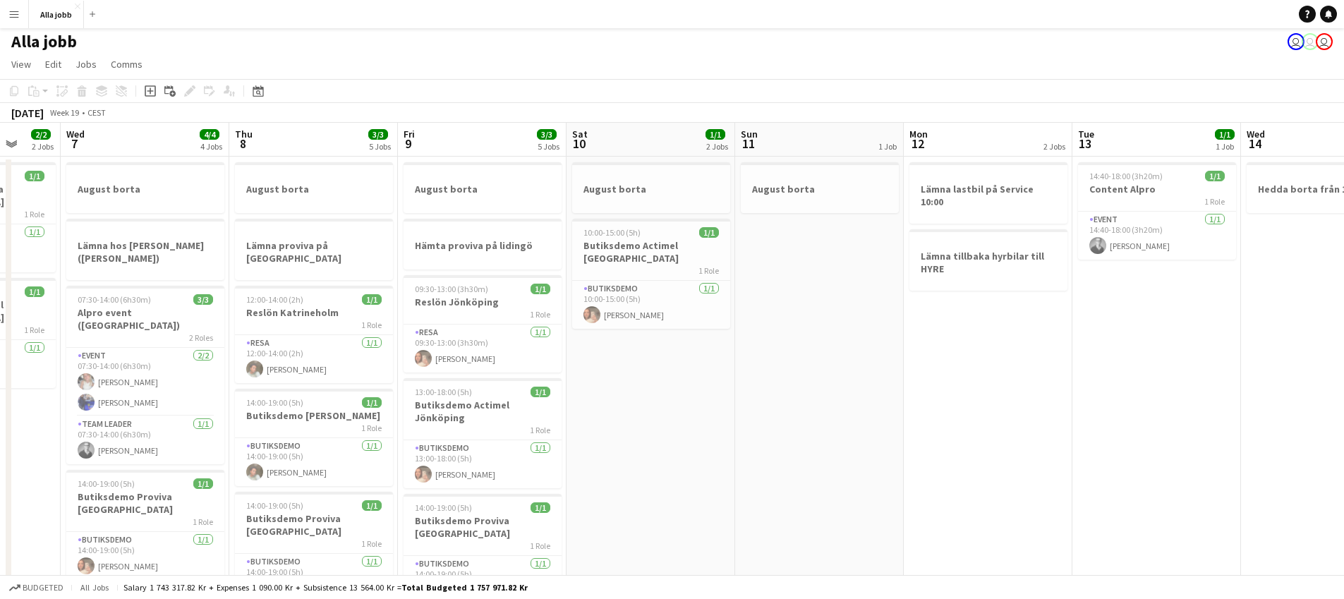
scroll to position [0, 0]
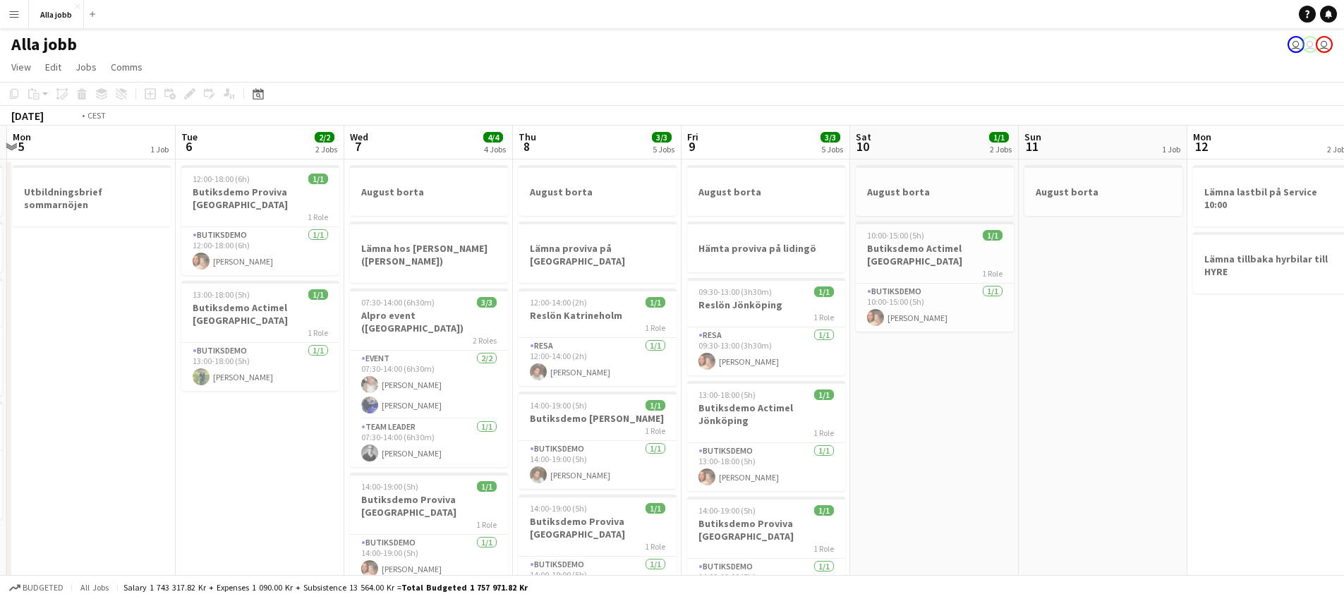
scroll to position [0, 331]
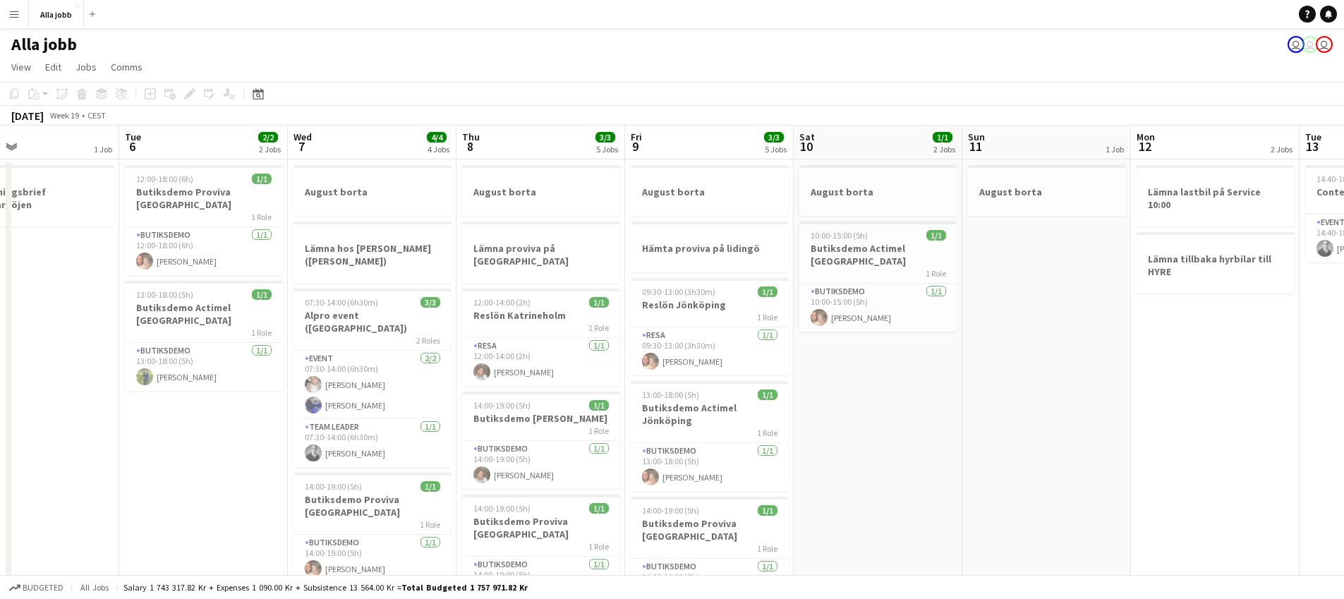
scroll to position [0, 380]
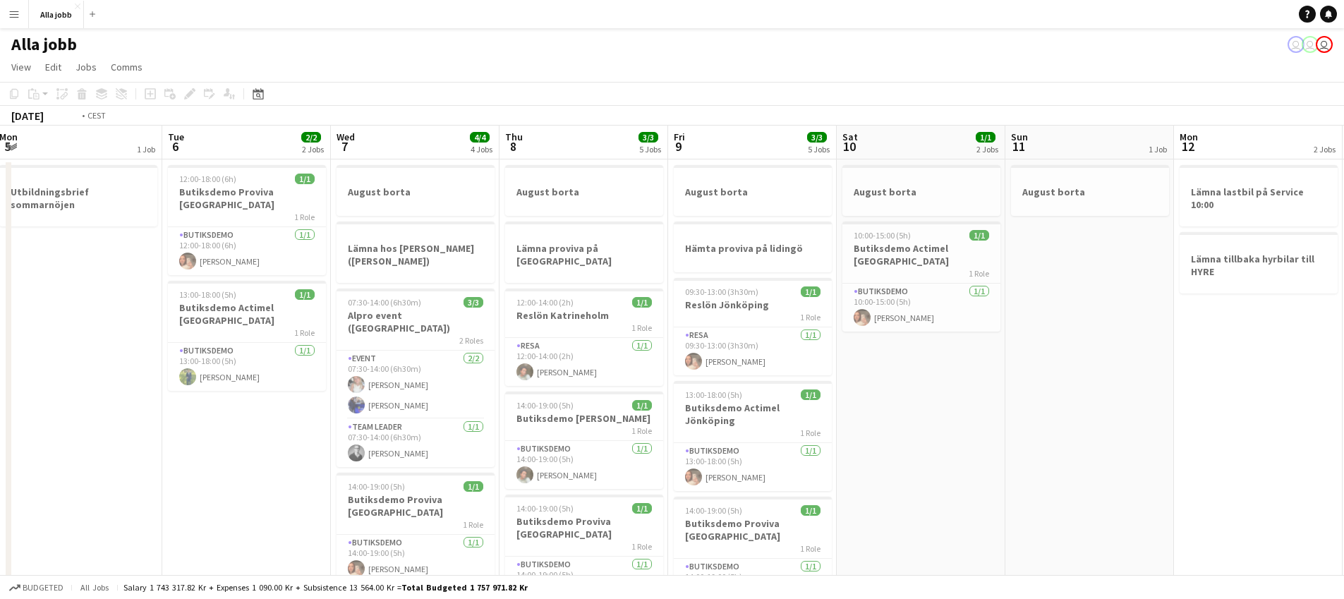
scroll to position [0, 529]
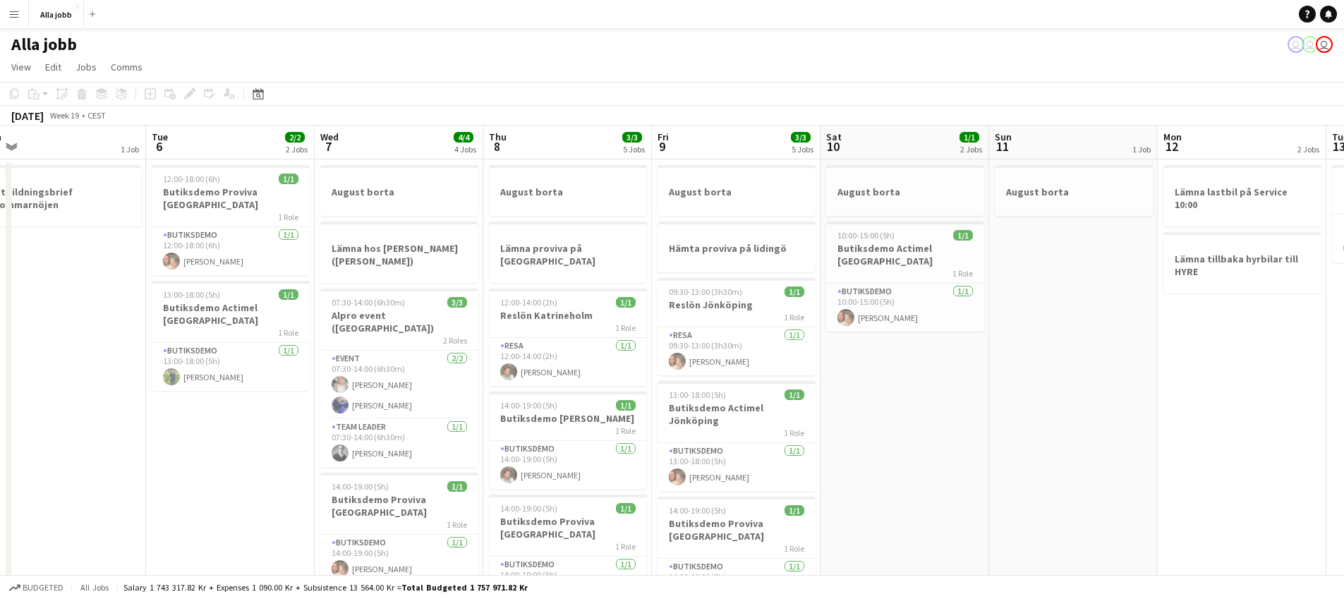
drag, startPoint x: 564, startPoint y: 430, endPoint x: 373, endPoint y: 440, distance: 191.5
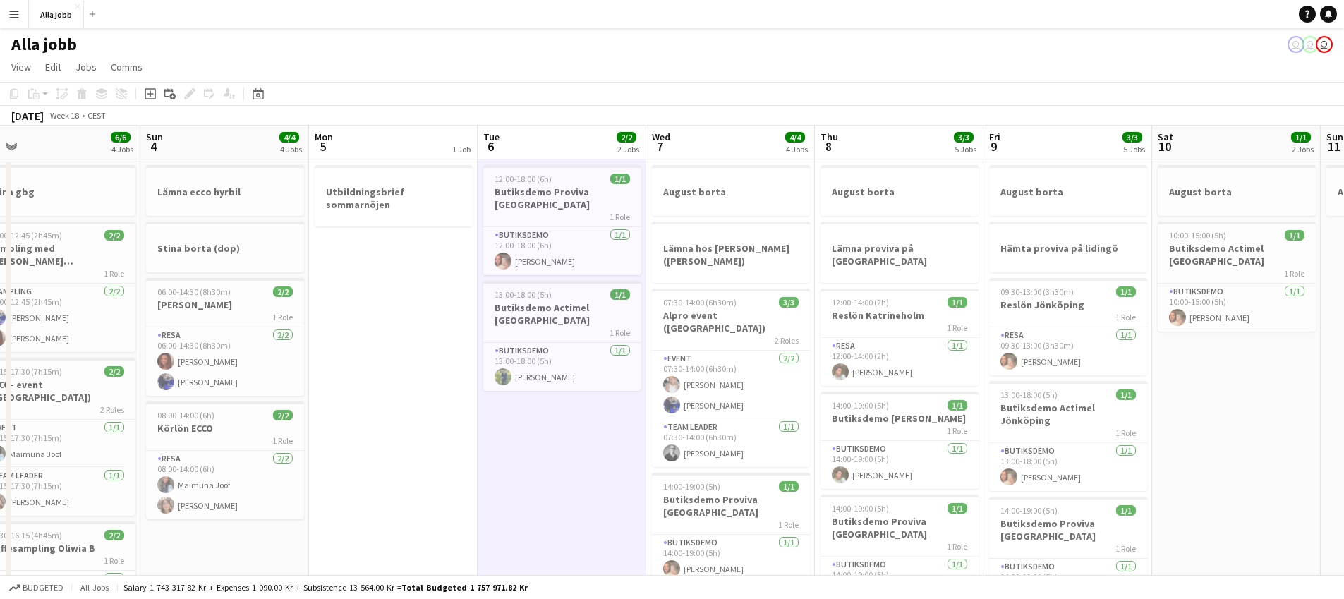
drag, startPoint x: 413, startPoint y: 450, endPoint x: 427, endPoint y: 462, distance: 18.5
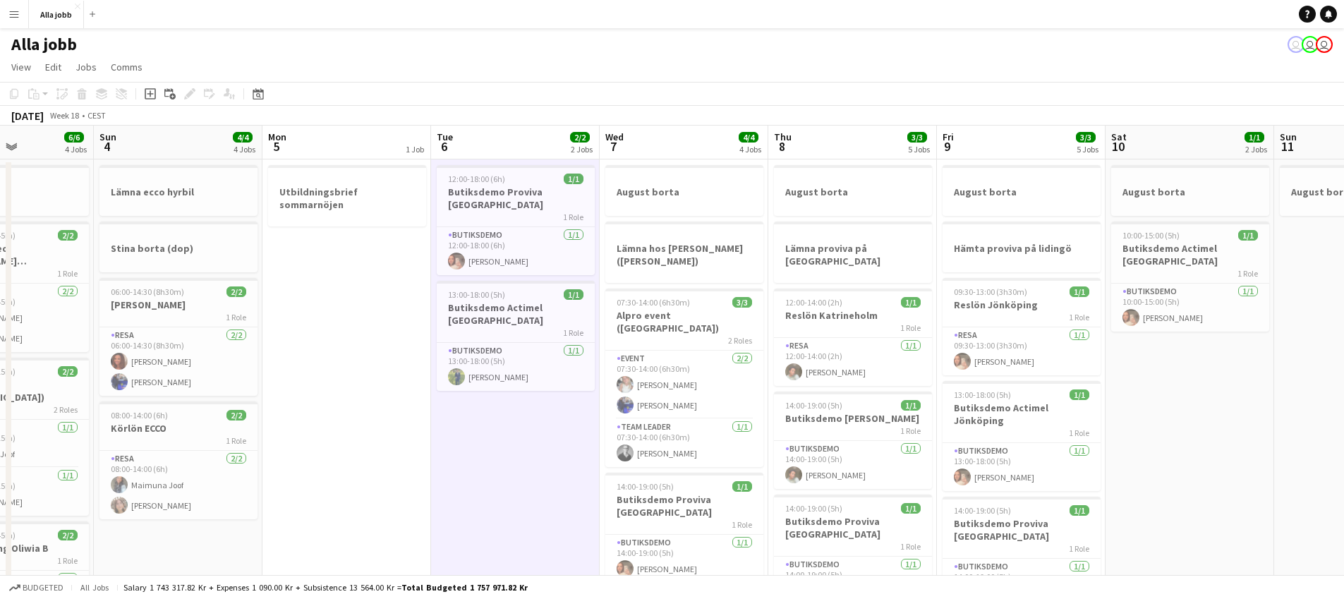
drag, startPoint x: 423, startPoint y: 452, endPoint x: 1214, endPoint y: 413, distance: 792.0
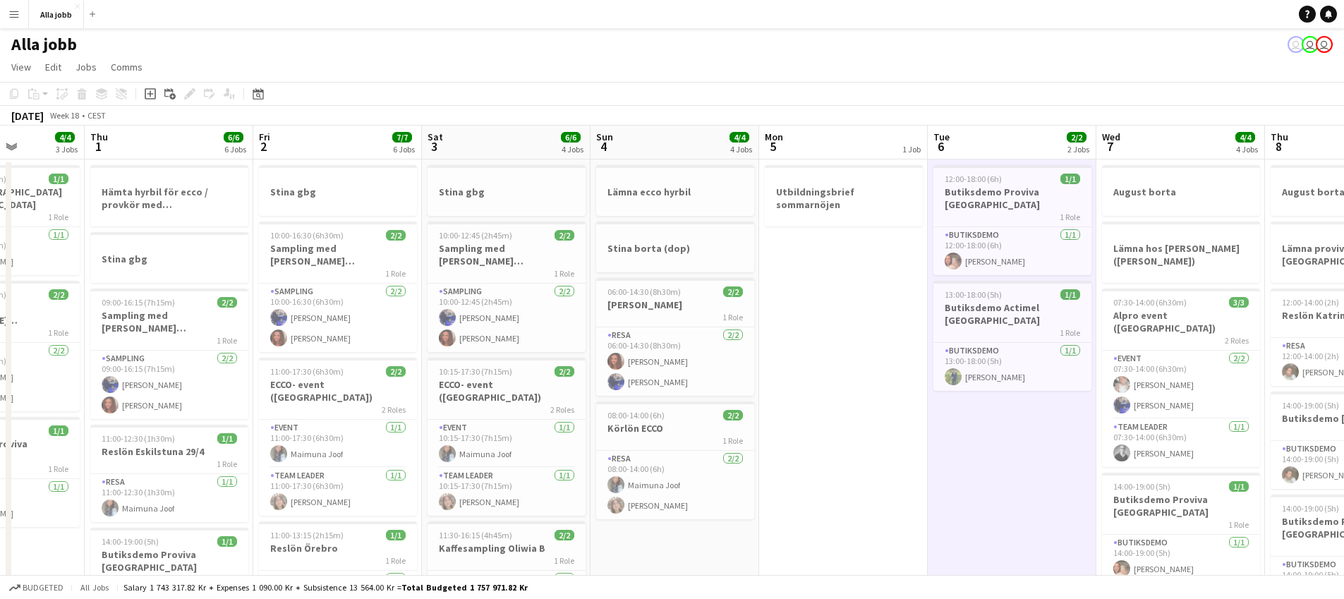
scroll to position [0, 422]
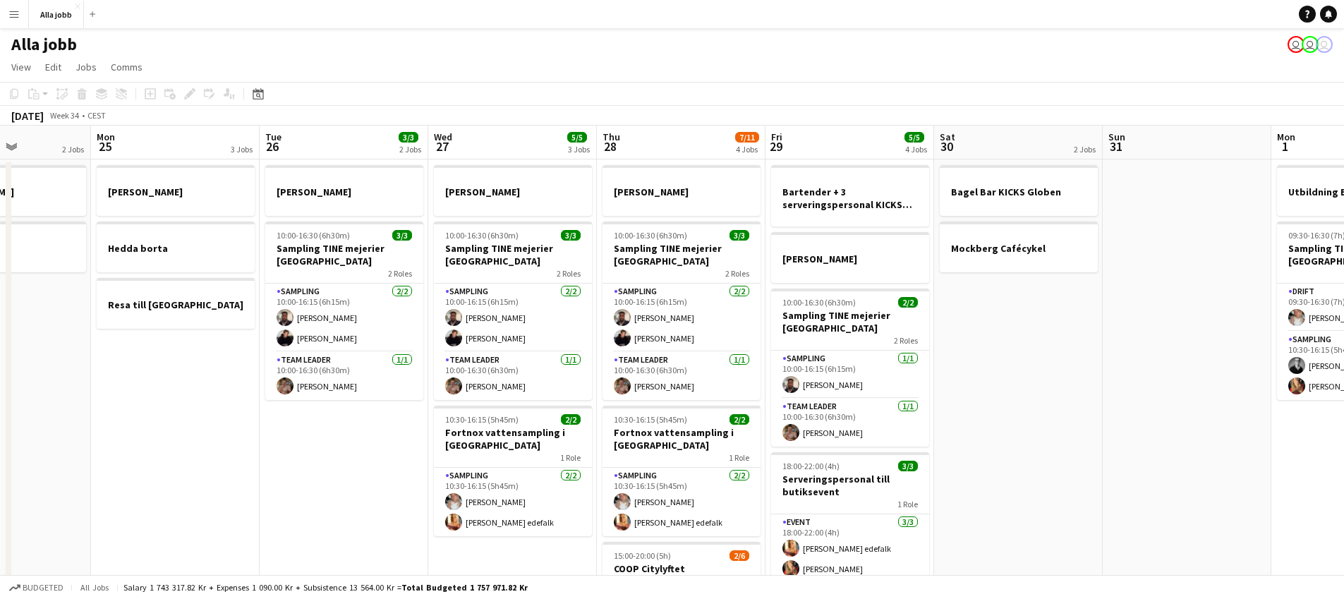
drag, startPoint x: 645, startPoint y: 389, endPoint x: 176, endPoint y: 396, distance: 468.6
click at [149, 411] on app-calendar-viewport "Fri 22 1 Job Sat 23 2/2 3 Jobs Sun 24 2 Jobs Mon 25 3 Jobs Tue 26 3/3 2 Jobs We…" at bounding box center [672, 454] width 1344 height 656
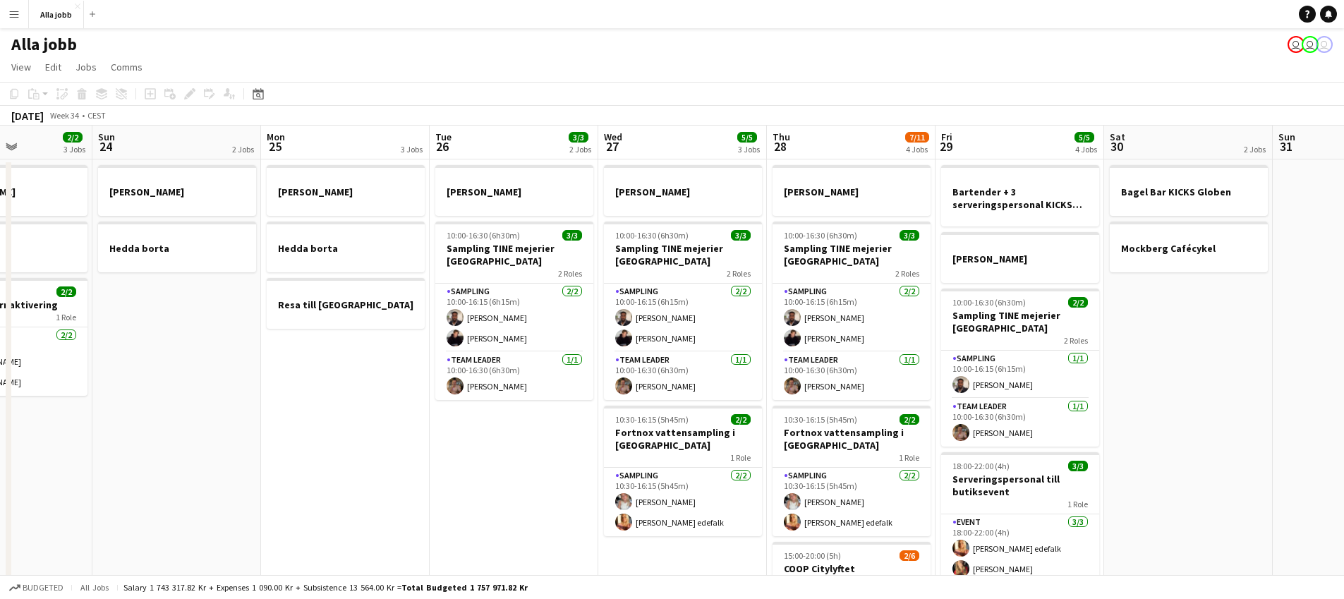
scroll to position [0, 348]
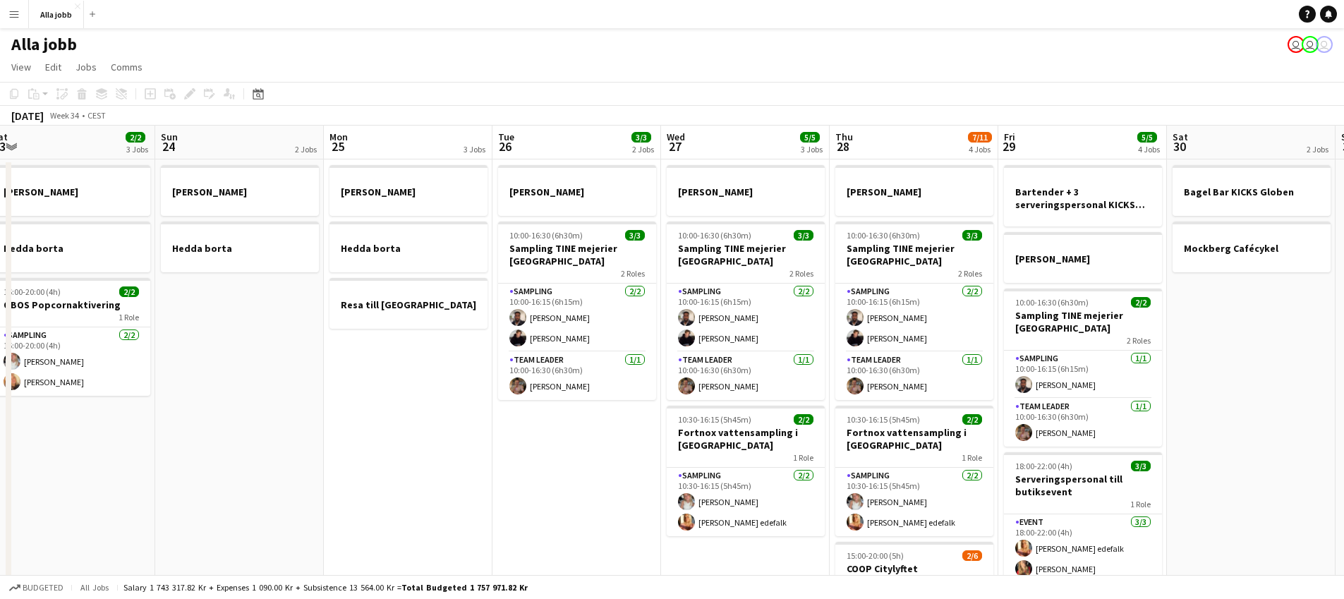
drag, startPoint x: 155, startPoint y: 395, endPoint x: 391, endPoint y: 393, distance: 236.4
click at [392, 393] on app-calendar-viewport "Thu 21 11/12 3 Jobs Fri 22 1 Job Sat 23 2/2 3 Jobs Sun 24 2 Jobs Mon 25 3 Jobs …" at bounding box center [672, 454] width 1344 height 656
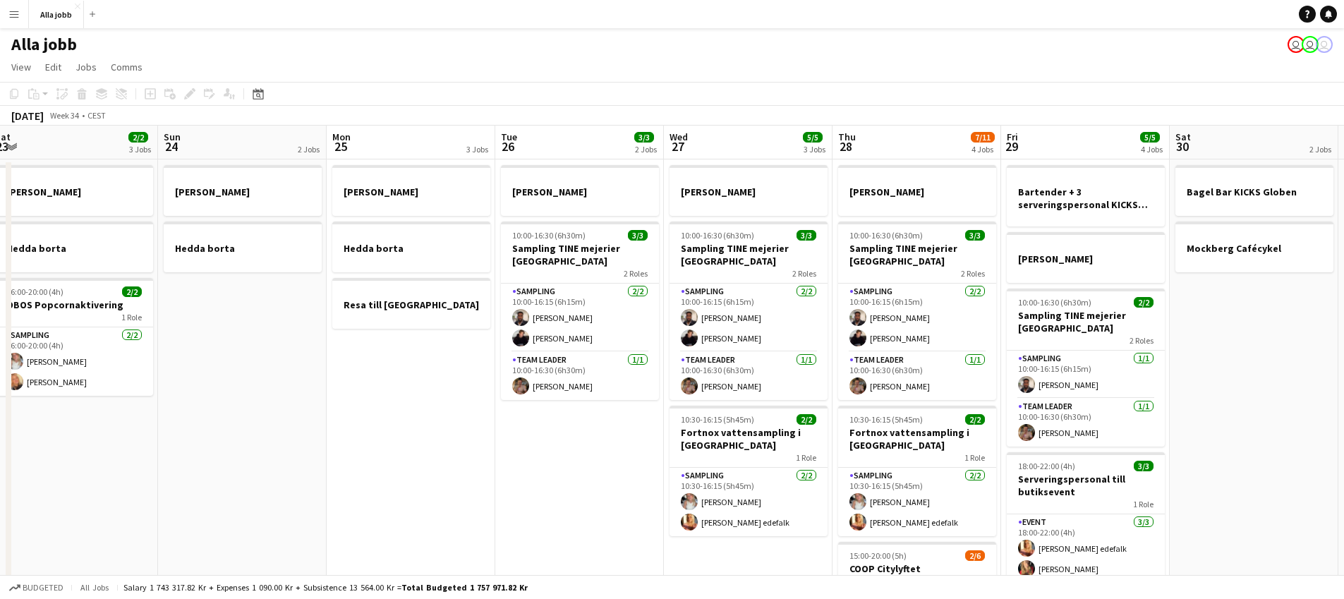
click at [412, 346] on app-date-cell "[PERSON_NAME] borta Resa till [GEOGRAPHIC_DATA]" at bounding box center [411, 470] width 169 height 622
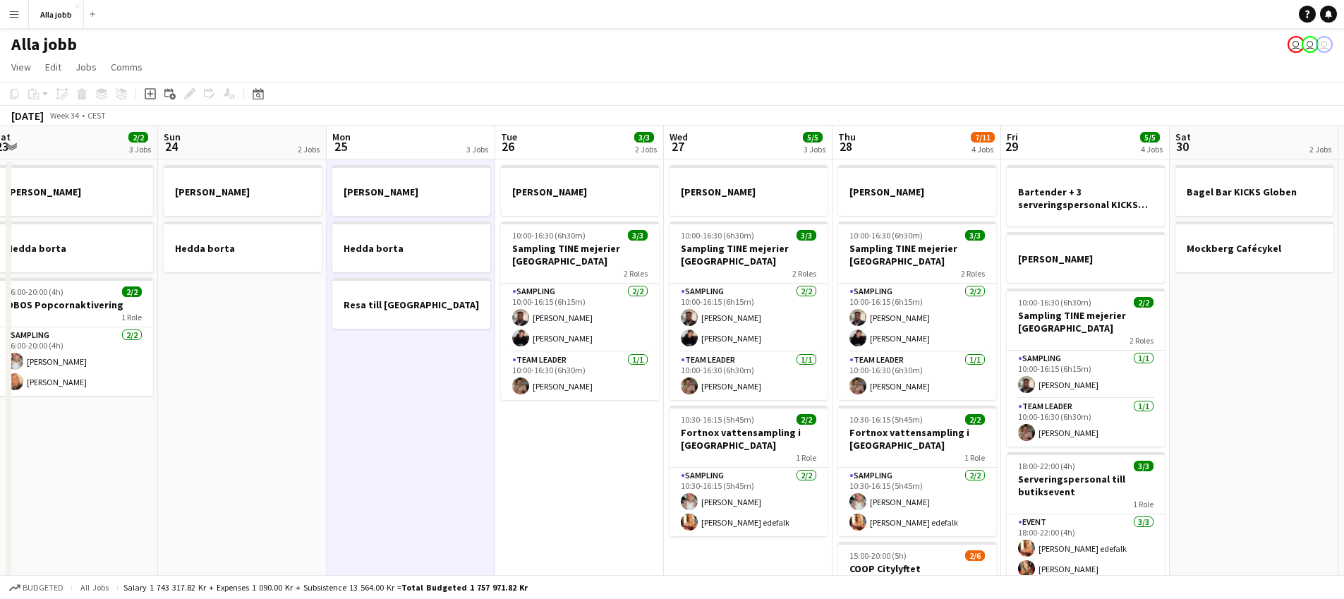
click at [412, 346] on app-date-cell "[PERSON_NAME] borta Resa till [GEOGRAPHIC_DATA]" at bounding box center [411, 470] width 169 height 622
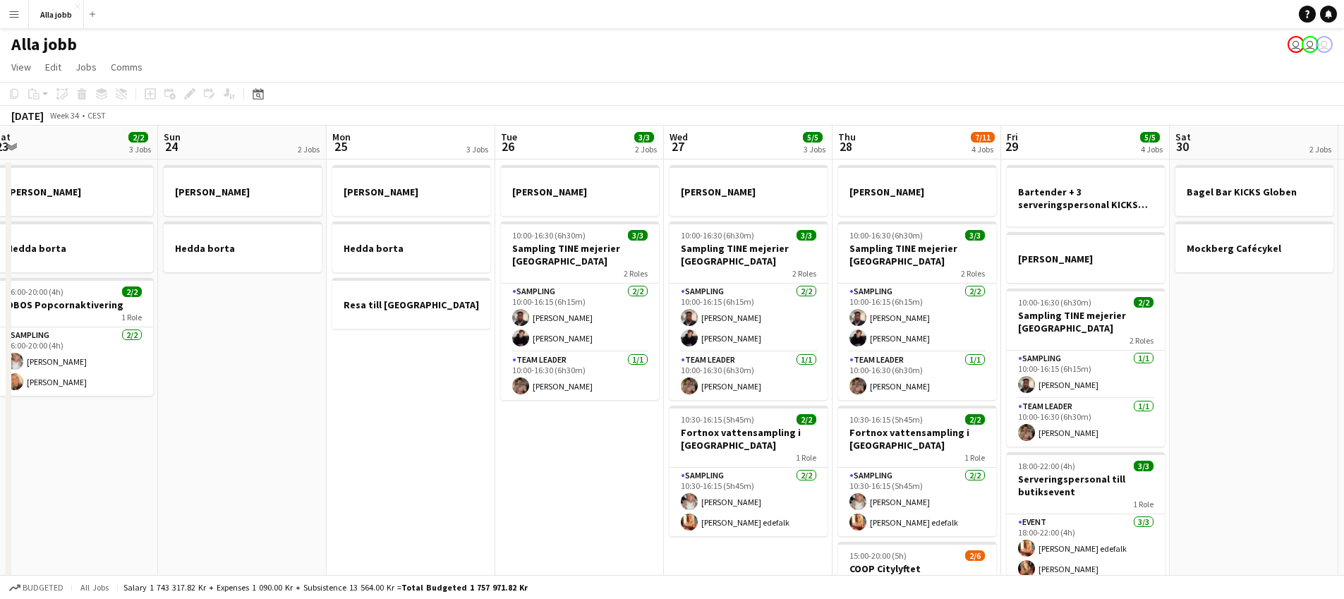
click at [390, 384] on app-date-cell "[PERSON_NAME] borta Resa till [GEOGRAPHIC_DATA]" at bounding box center [411, 470] width 169 height 622
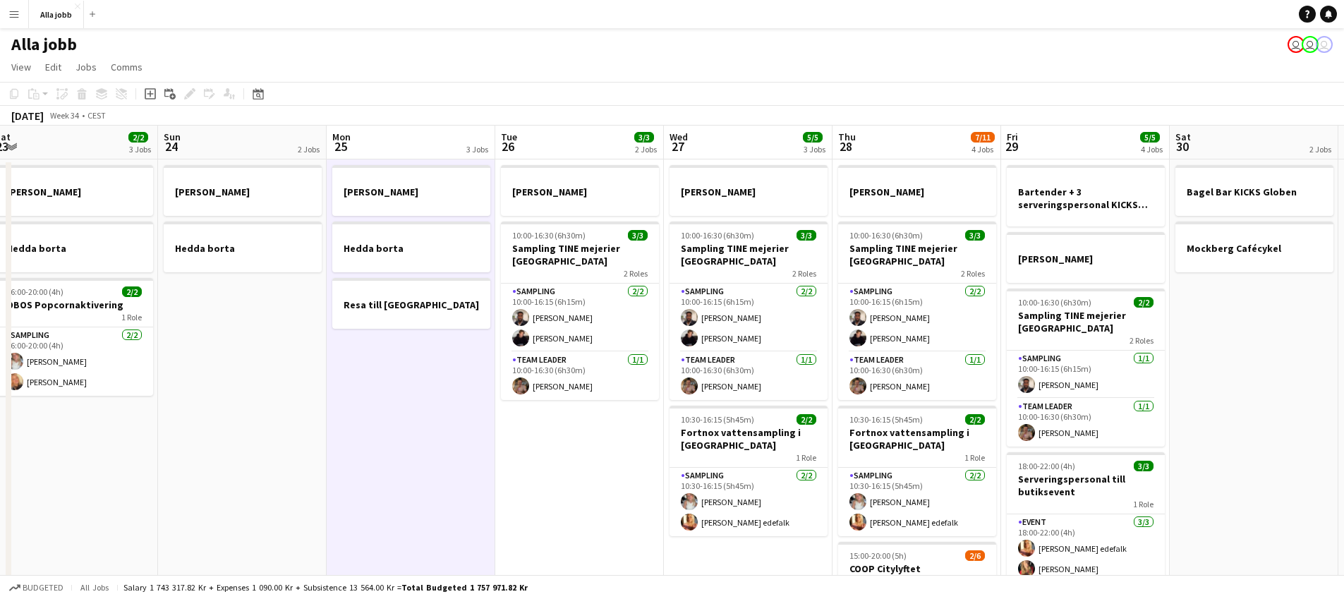
click at [600, 486] on app-date-cell "[PERSON_NAME] 10:00-16:30 (6h30m) 3/3 Sampling TINE mejerier Göteborg 2 Roles S…" at bounding box center [579, 470] width 169 height 622
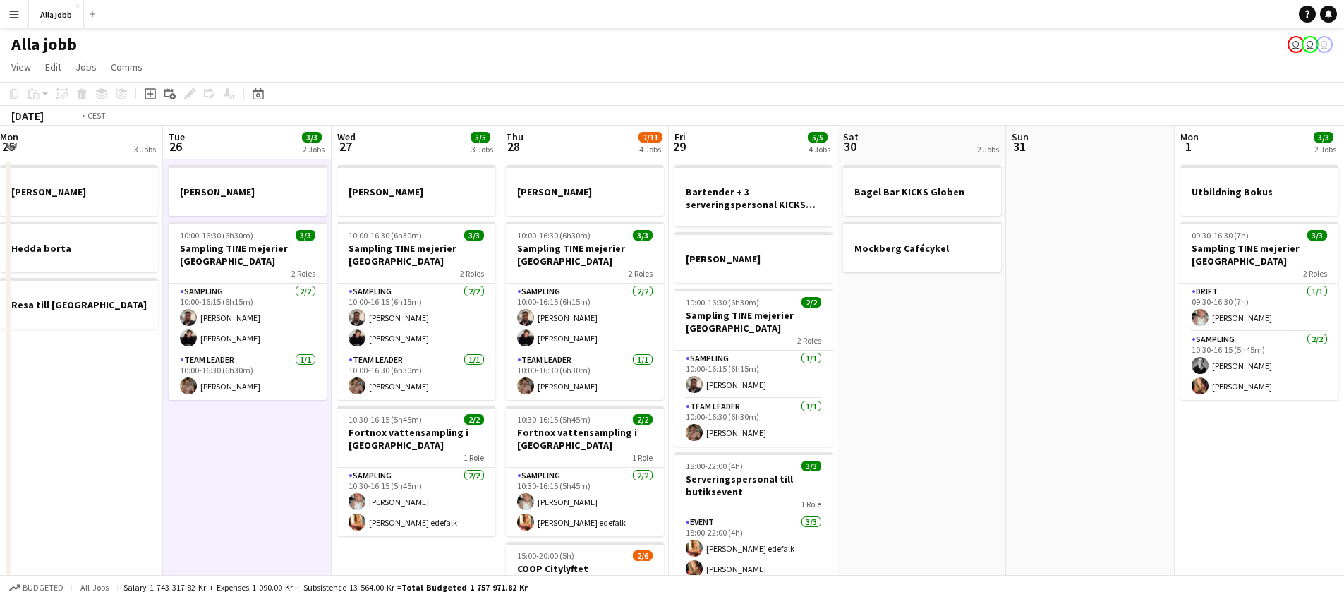
scroll to position [0, 328]
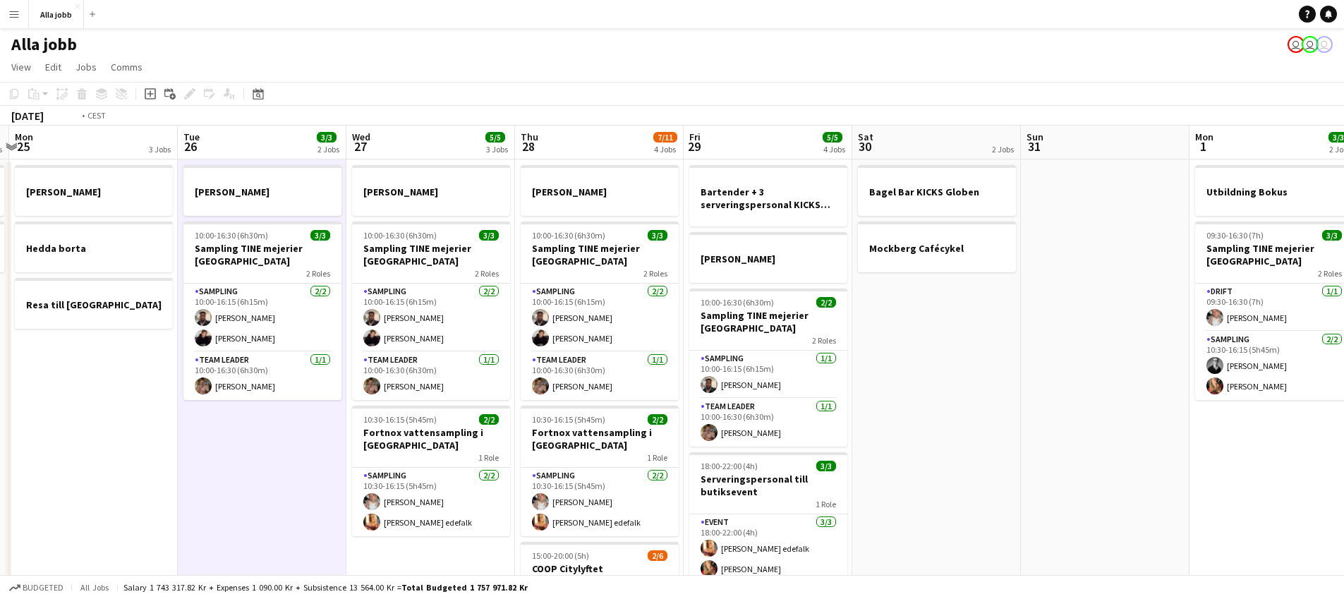
drag, startPoint x: 503, startPoint y: 483, endPoint x: 200, endPoint y: 403, distance: 313.7
click at [196, 402] on app-calendar-viewport "Sat 23 2/2 3 Jobs Sun 24 2 Jobs Mon 25 3 Jobs Tue 26 3/3 2 Jobs Wed 27 5/5 3 Jo…" at bounding box center [672, 454] width 1344 height 656
click at [295, 438] on app-date-cell "[PERSON_NAME] 10:00-16:30 (6h30m) 3/3 Sampling TINE mejerier Göteborg 2 Roles S…" at bounding box center [262, 470] width 169 height 622
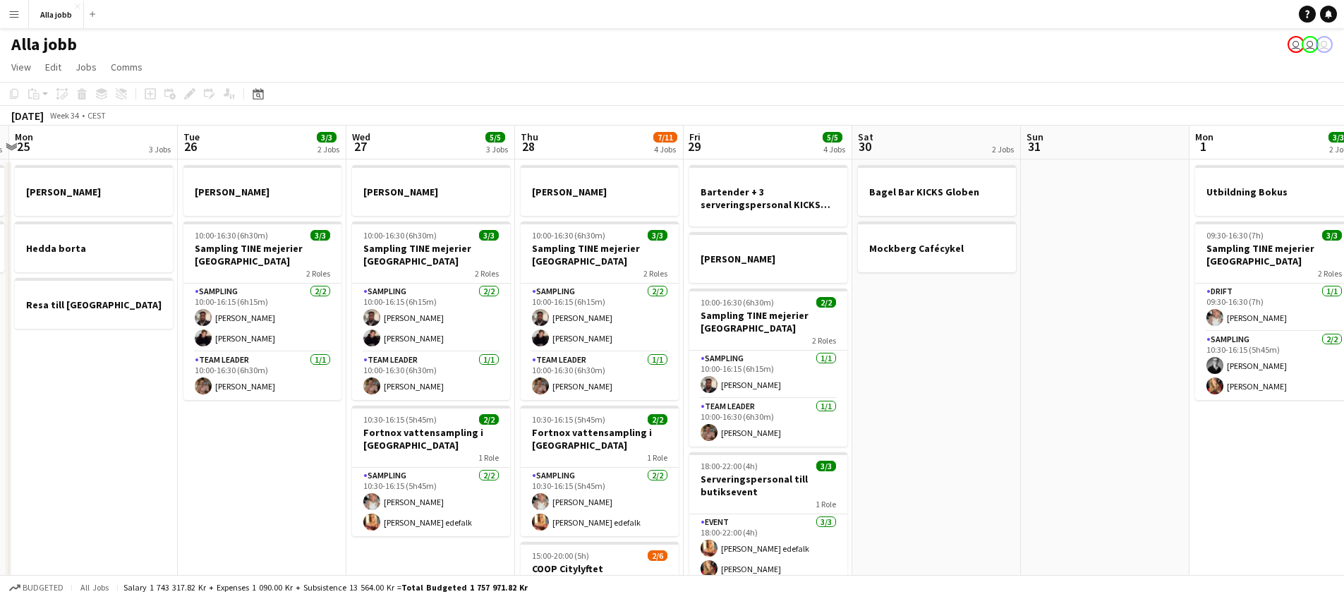
click at [298, 433] on app-date-cell "[PERSON_NAME] 10:00-16:30 (6h30m) 3/3 Sampling TINE mejerier Göteborg 2 Roles S…" at bounding box center [262, 470] width 169 height 622
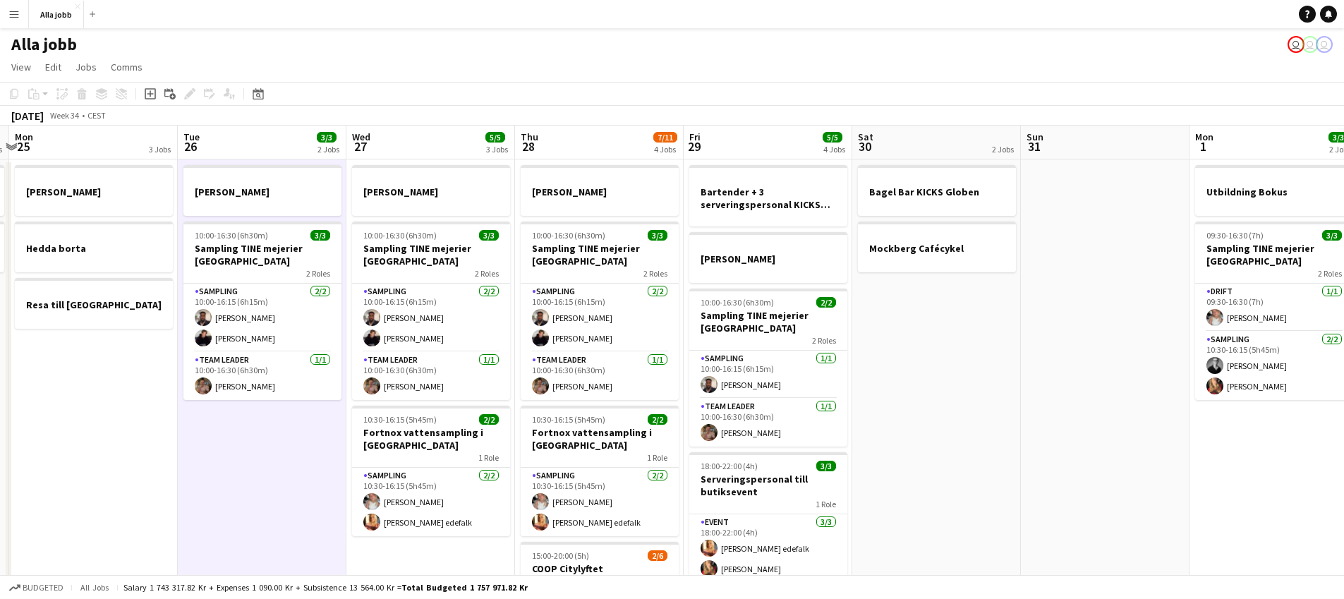
click at [295, 486] on app-date-cell "[PERSON_NAME] 10:00-16:30 (6h30m) 3/3 Sampling TINE mejerier Göteborg 2 Roles S…" at bounding box center [262, 470] width 169 height 622
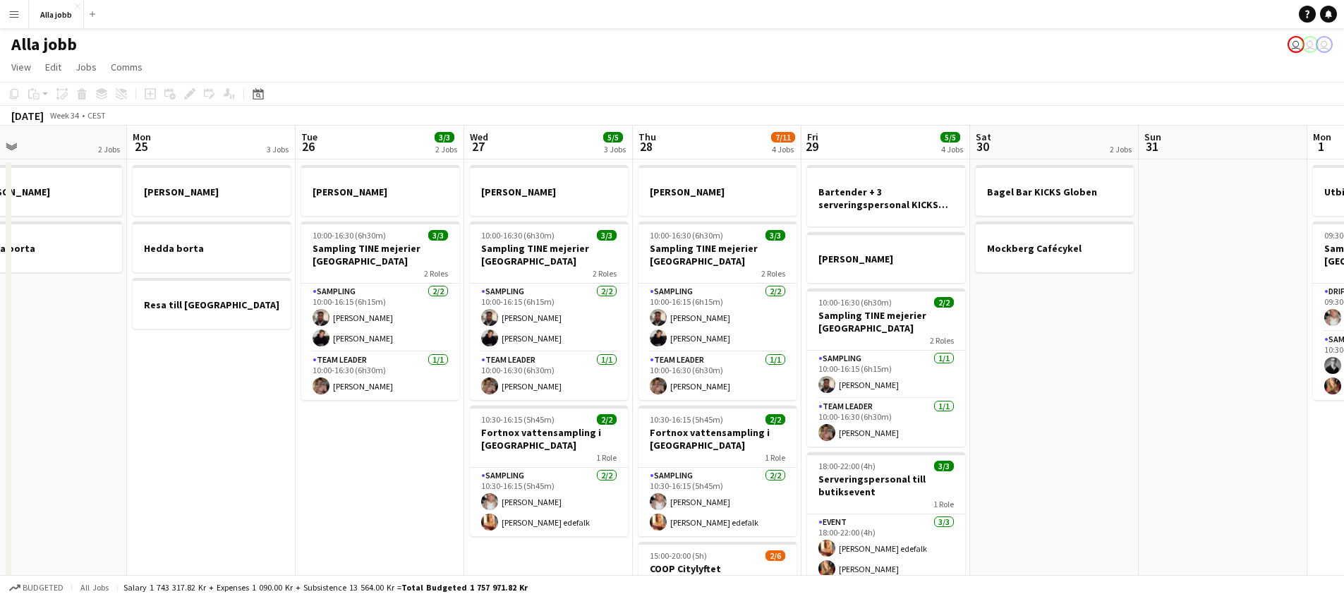
drag, startPoint x: 314, startPoint y: 466, endPoint x: 438, endPoint y: 459, distance: 124.4
click at [438, 459] on app-calendar-viewport "Fri 22 1 Job Sat 23 2/2 3 Jobs Sun 24 2 Jobs Mon 25 3 Jobs Tue 26 3/3 2 Jobs We…" at bounding box center [672, 454] width 1344 height 656
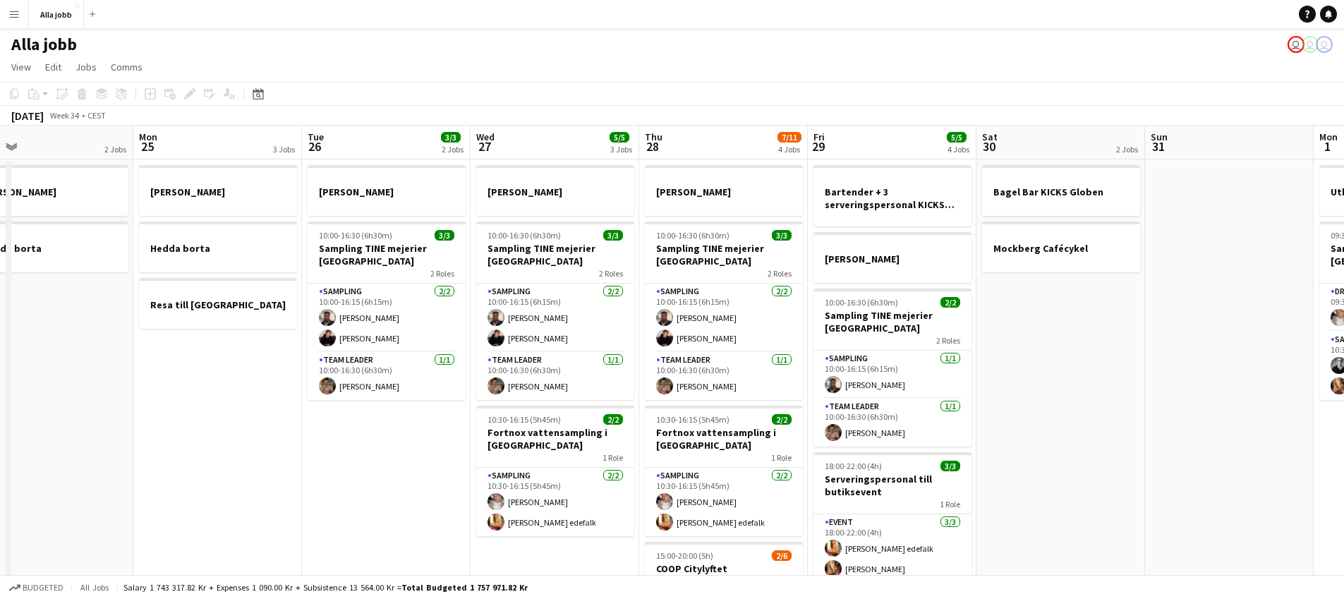
click at [348, 497] on app-date-cell "[PERSON_NAME] 10:00-16:30 (6h30m) 3/3 Sampling TINE mejerier Göteborg 2 Roles S…" at bounding box center [386, 470] width 169 height 622
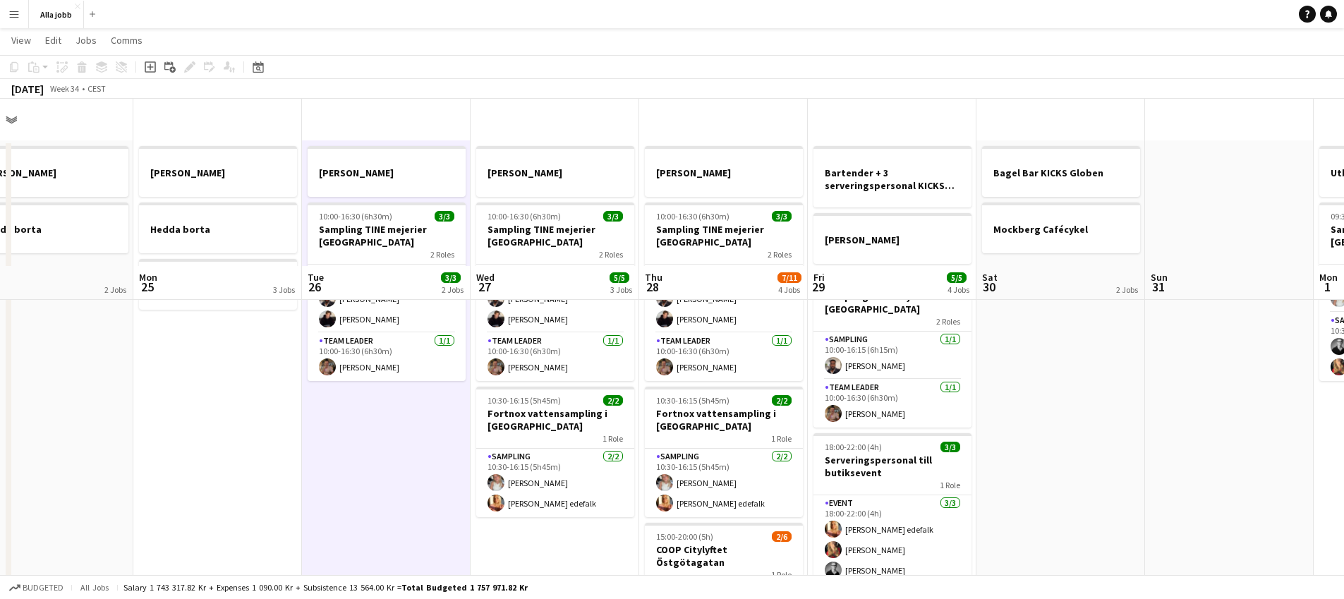
scroll to position [0, 0]
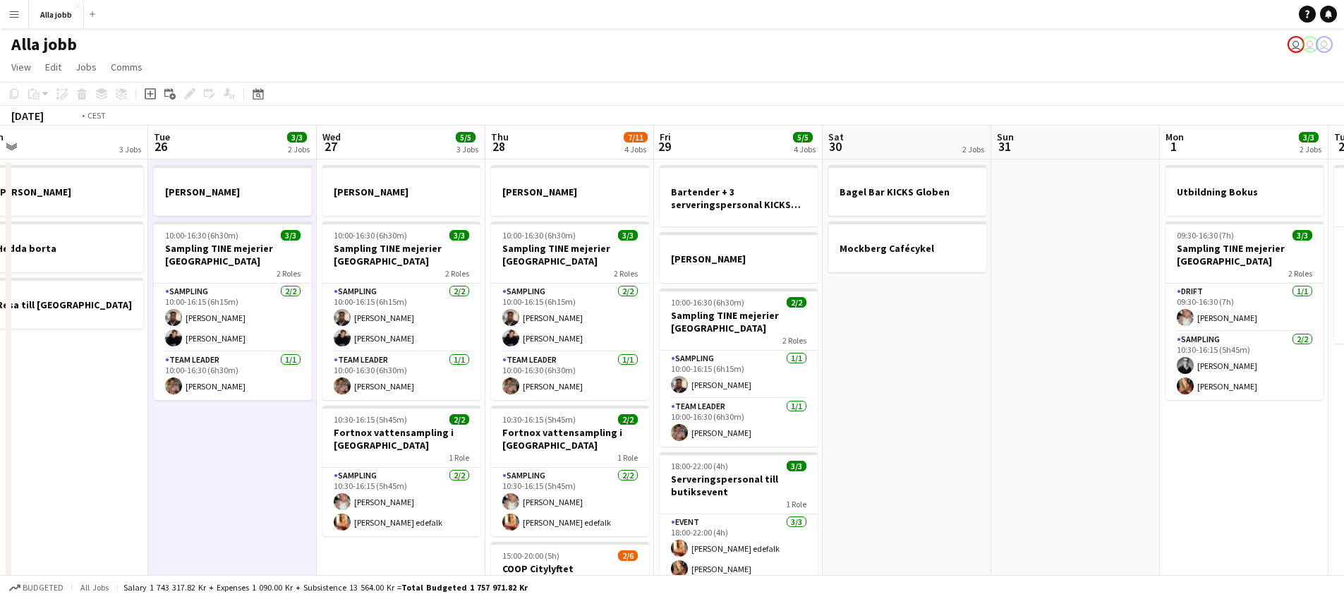
drag, startPoint x: 352, startPoint y: 430, endPoint x: 200, endPoint y: 462, distance: 155.0
click at [199, 463] on app-calendar-viewport "Fri 22 1 Job Sat 23 2/2 3 Jobs Sun 24 2 Jobs Mon 25 3 Jobs Tue 26 3/3 2 Jobs We…" at bounding box center [672, 454] width 1344 height 656
click at [893, 423] on app-date-cell "Bagel Bar KICKS Globen Mockberg Cafécykel" at bounding box center [907, 470] width 169 height 622
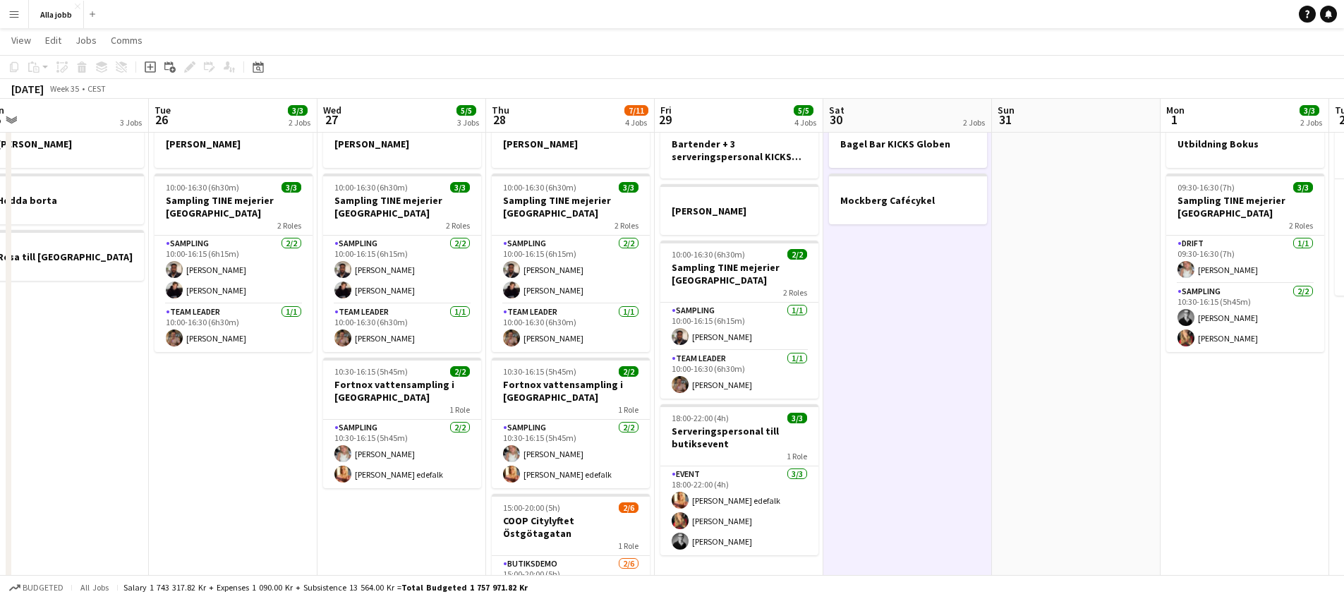
scroll to position [0, 0]
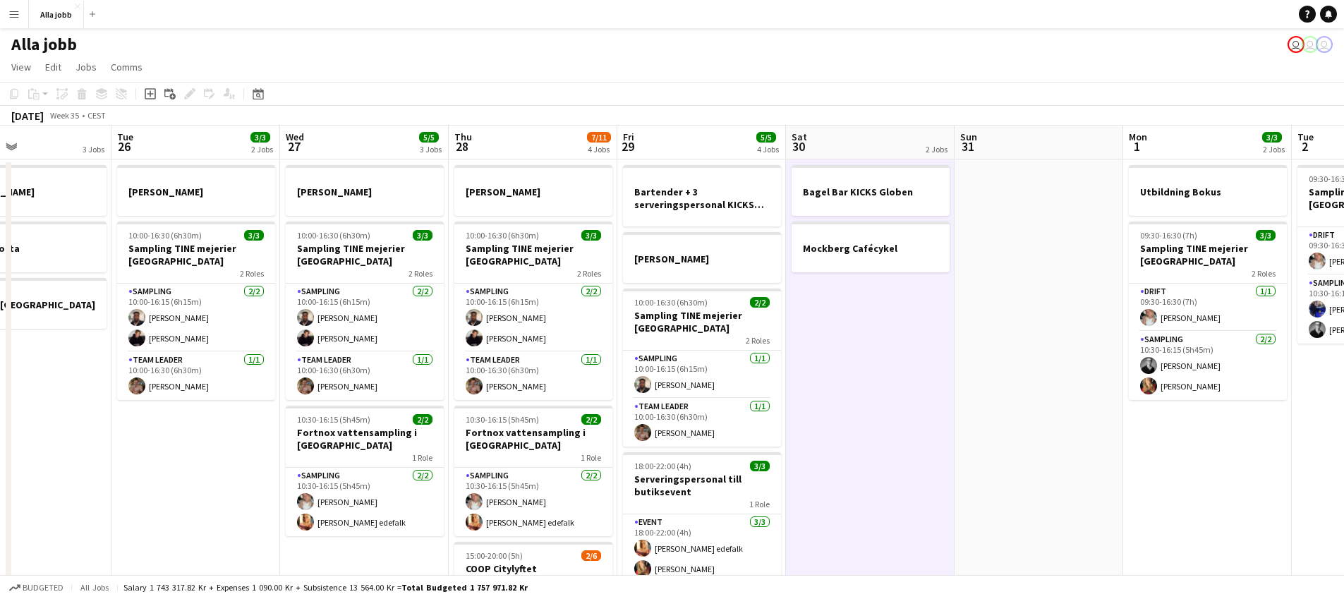
drag, startPoint x: 938, startPoint y: 300, endPoint x: 914, endPoint y: 296, distance: 24.9
click at [914, 296] on app-calendar-viewport "Fri 22 1 Job Sat 23 2/2 3 Jobs Sun 24 2 Jobs Mon 25 3 Jobs Tue 26 3/3 2 Jobs We…" at bounding box center [672, 454] width 1344 height 656
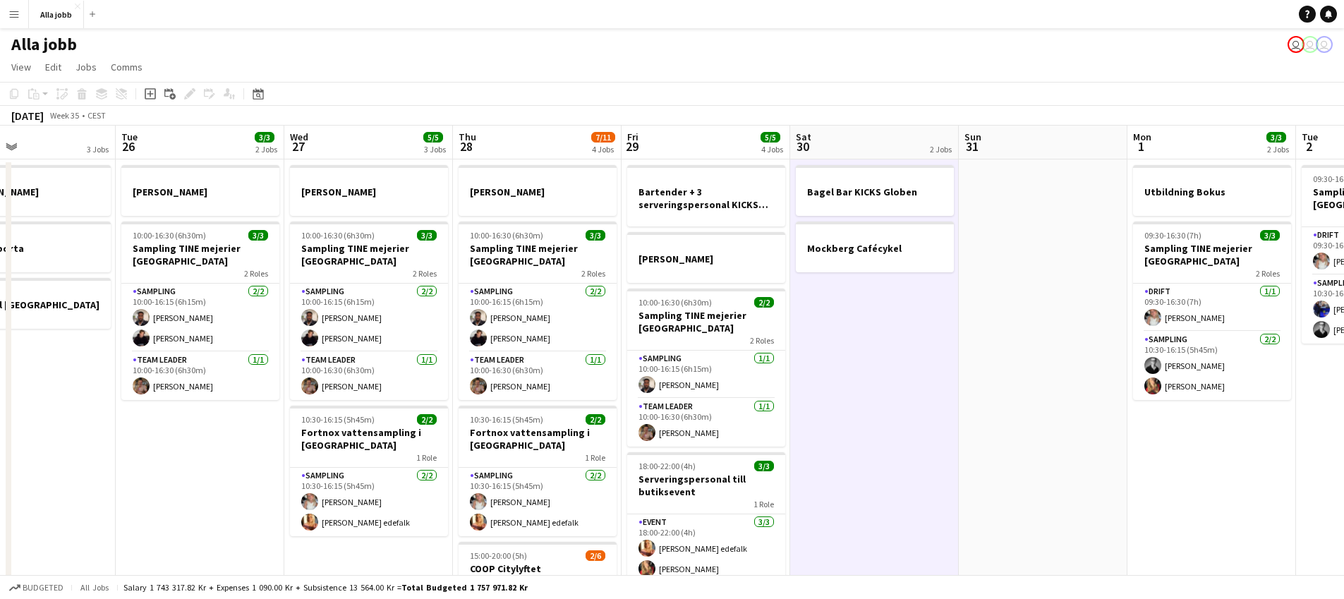
click at [840, 382] on app-calendar-viewport "Fri 22 1 Job Sat 23 2/2 3 Jobs Sun 24 2 Jobs Mon 25 3 Jobs Tue 26 3/3 2 Jobs We…" at bounding box center [672, 454] width 1344 height 656
click at [828, 383] on app-date-cell "Bagel Bar KICKS Globen Mockberg Cafécykel" at bounding box center [874, 470] width 169 height 622
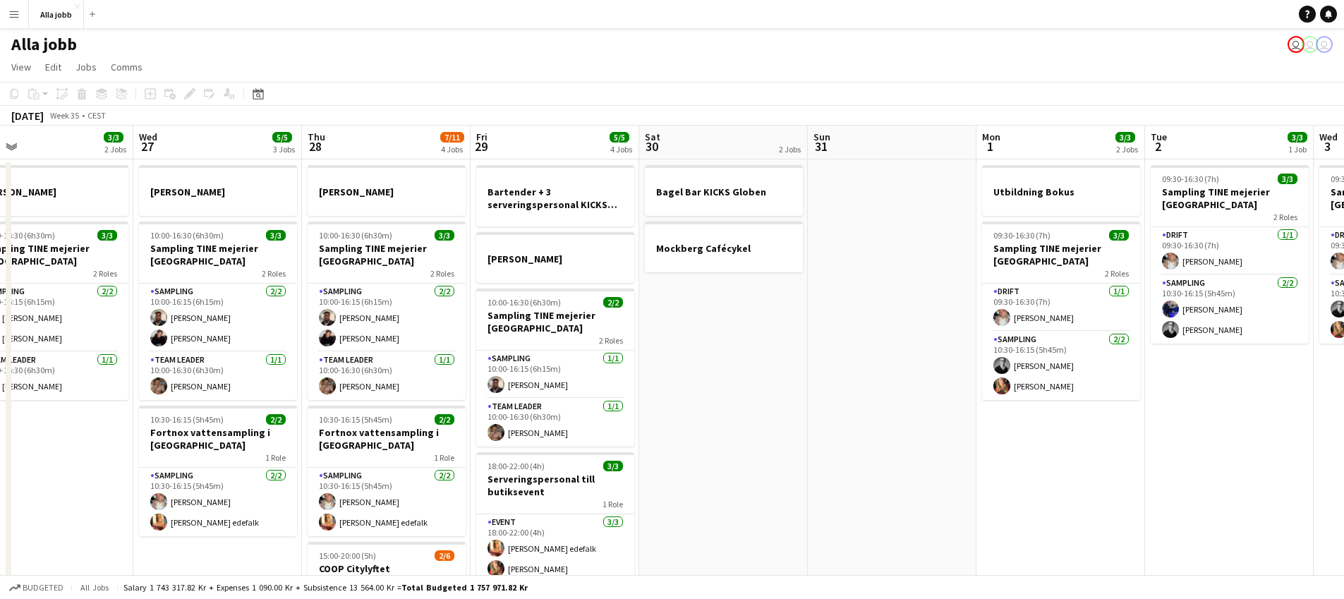
scroll to position [0, 716]
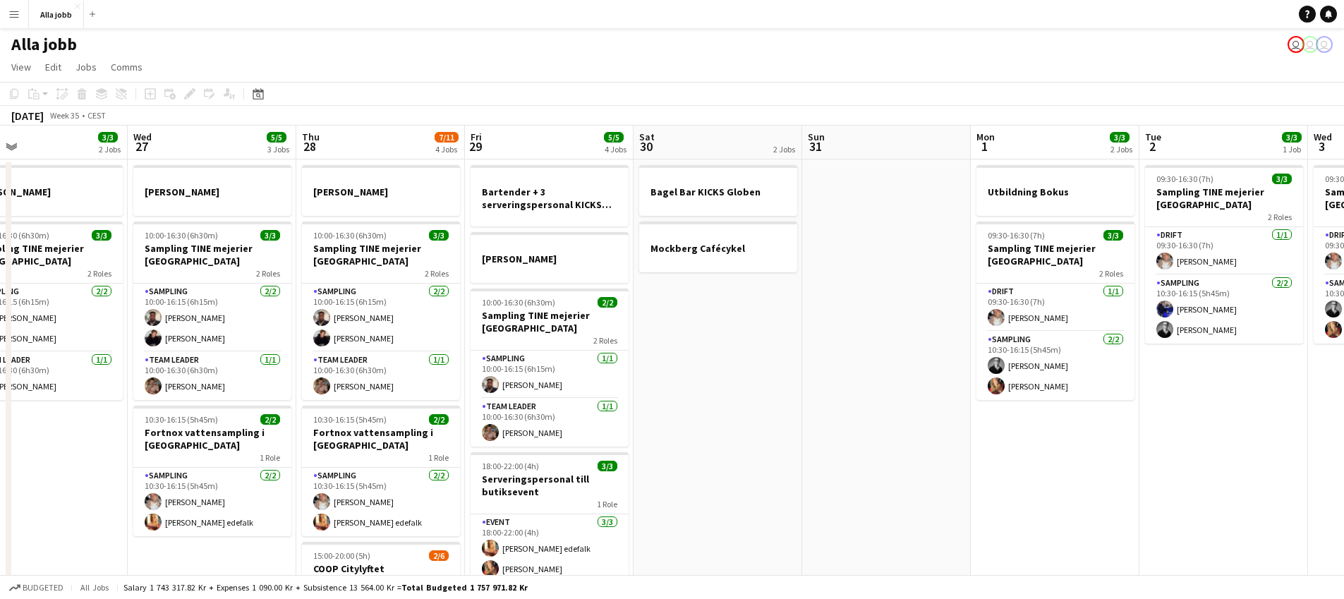
drag, startPoint x: 883, startPoint y: 308, endPoint x: 759, endPoint y: 287, distance: 125.9
click at [757, 289] on app-calendar-viewport "Fri 22 1 Job Sat 23 2/2 3 Jobs Sun 24 2 Jobs Mon 25 3 Jobs Tue 26 3/3 2 Jobs We…" at bounding box center [672, 454] width 1344 height 656
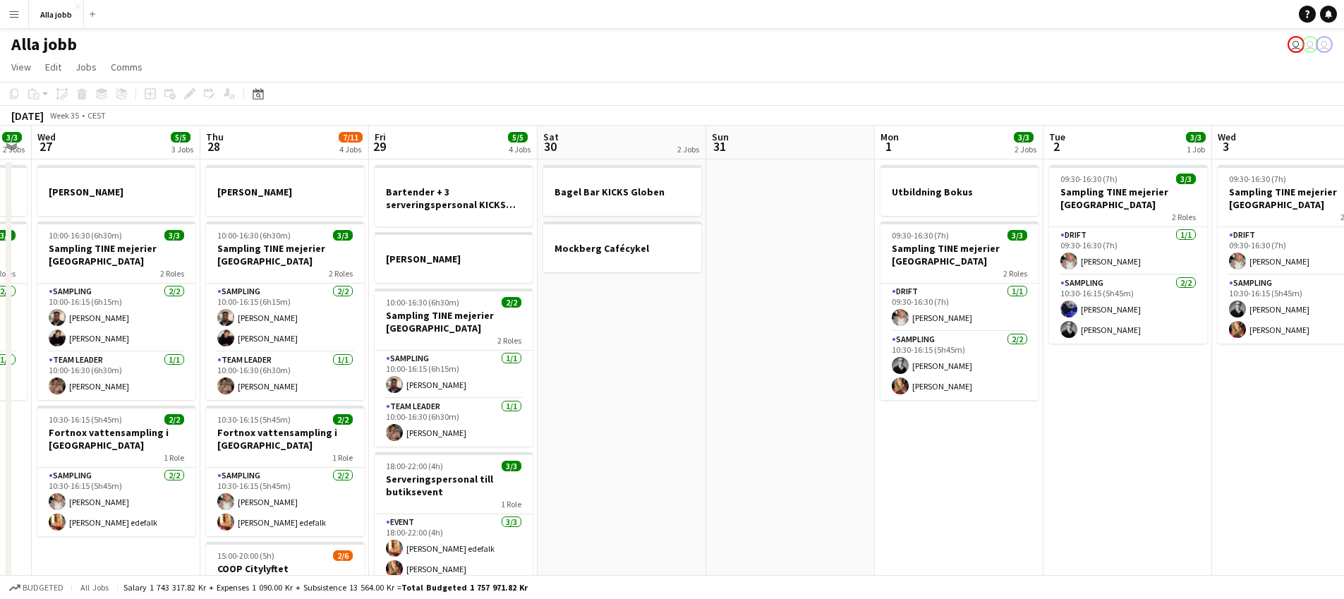
drag, startPoint x: 747, startPoint y: 353, endPoint x: 334, endPoint y: 497, distance: 437.2
click at [333, 497] on app-calendar-viewport "Sun 24 2 Jobs Mon 25 3 Jobs Tue 26 3/3 2 Jobs Wed 27 5/5 3 Jobs Thu 28 7/11 4 J…" at bounding box center [672, 454] width 1344 height 656
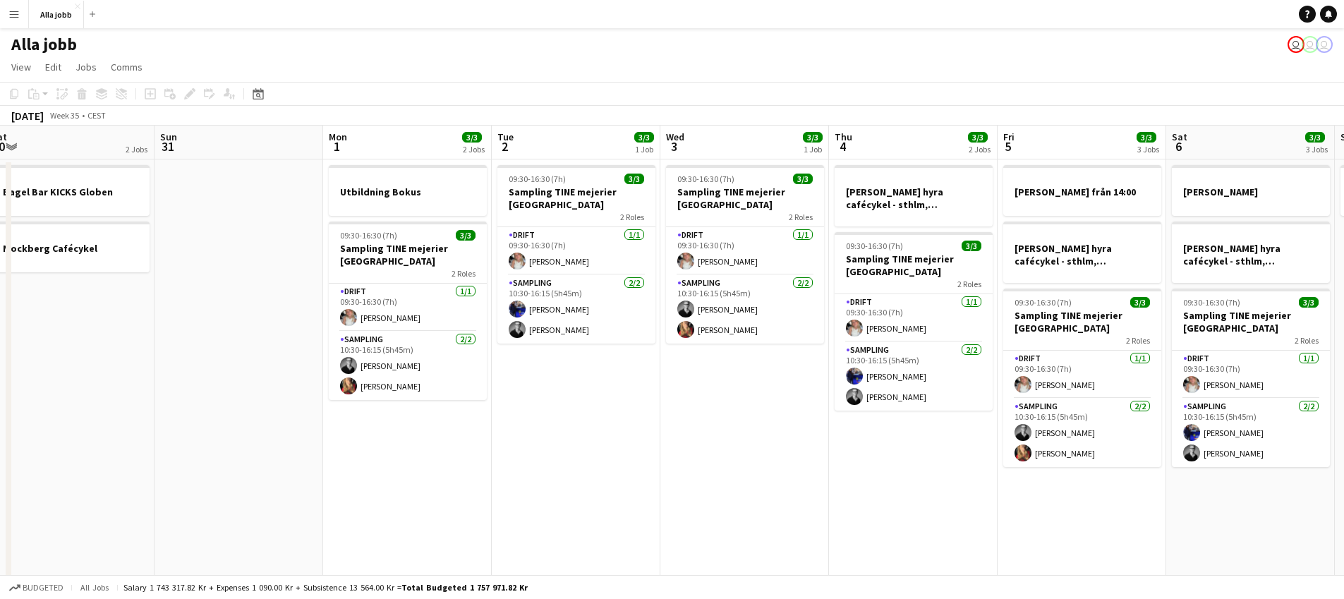
drag, startPoint x: 379, startPoint y: 477, endPoint x: 171, endPoint y: 494, distance: 208.1
click at [171, 494] on app-calendar-viewport "Tue 26 3/3 2 Jobs Wed 27 5/5 3 Jobs Thu 28 7/11 4 Jobs Fri 29 5/5 4 Jobs Sat 30…" at bounding box center [672, 454] width 1344 height 656
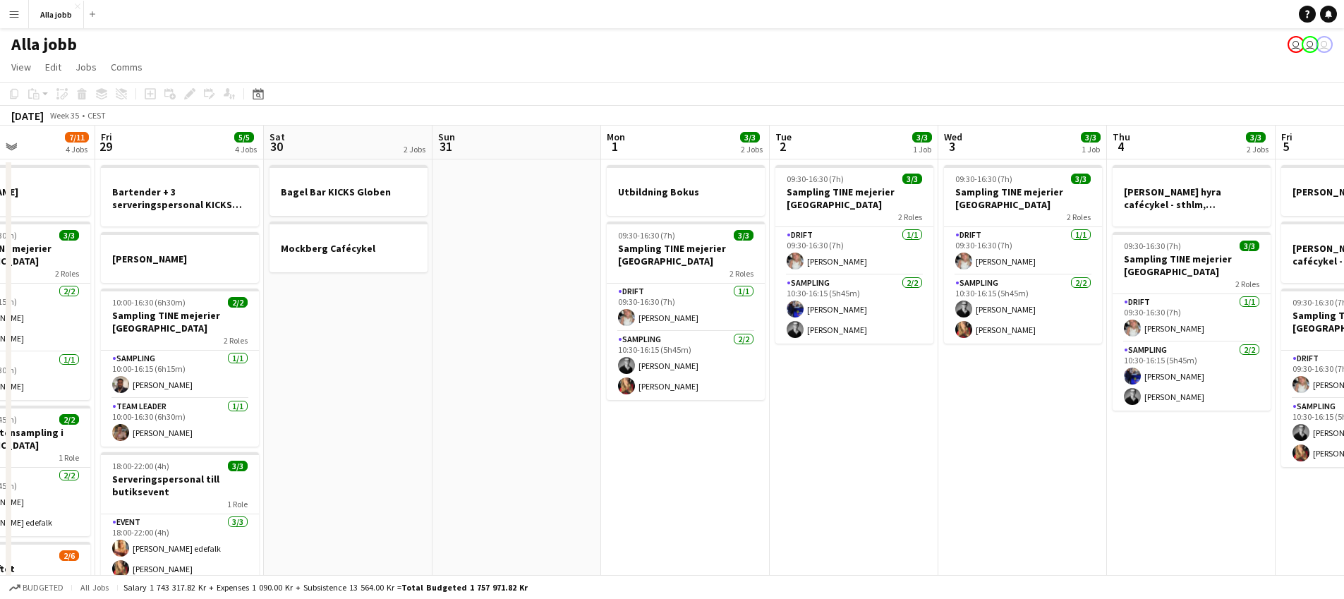
drag, startPoint x: 394, startPoint y: 441, endPoint x: 342, endPoint y: 469, distance: 60.0
click at [342, 469] on app-calendar-viewport "Tue 26 3/3 2 Jobs Wed 27 5/5 3 Jobs Thu 28 7/11 4 Jobs Fri 29 5/5 4 Jobs Sat 30…" at bounding box center [672, 454] width 1344 height 656
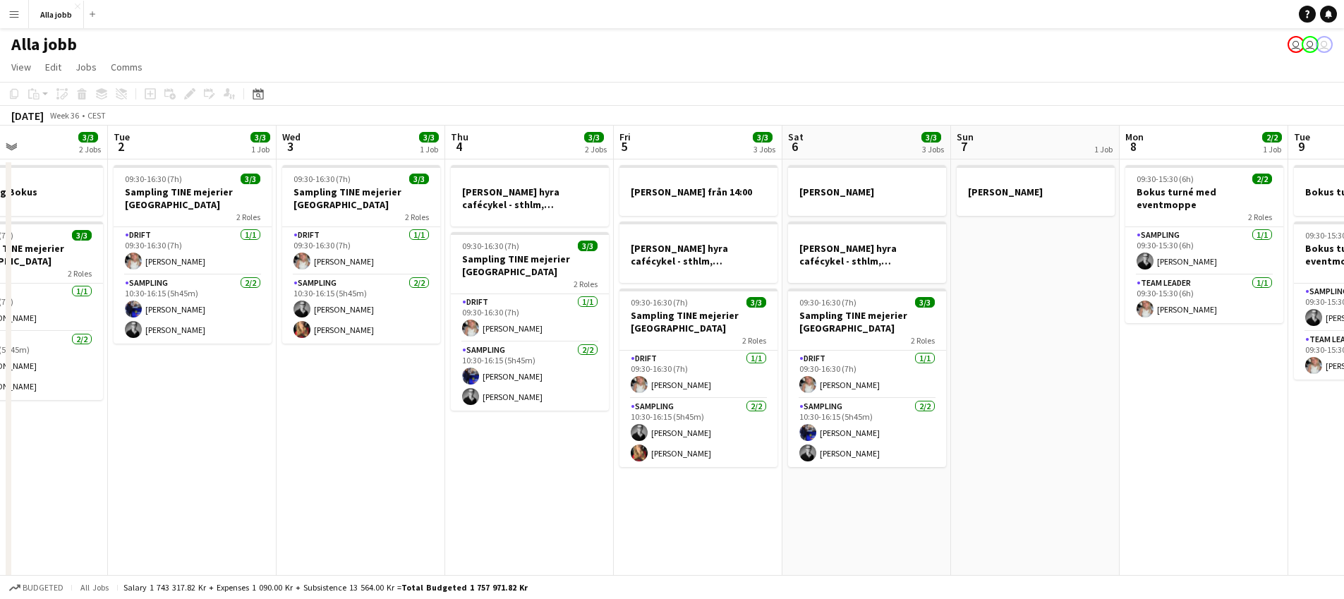
drag, startPoint x: 660, startPoint y: 436, endPoint x: 527, endPoint y: 439, distance: 132.7
click at [364, 452] on app-calendar-viewport "Sat 30 2 Jobs Sun 31 Mon 1 3/3 2 Jobs Tue 2 3/3 1 Job Wed 3 3/3 1 Job Thu 4 3/3…" at bounding box center [672, 454] width 1344 height 656
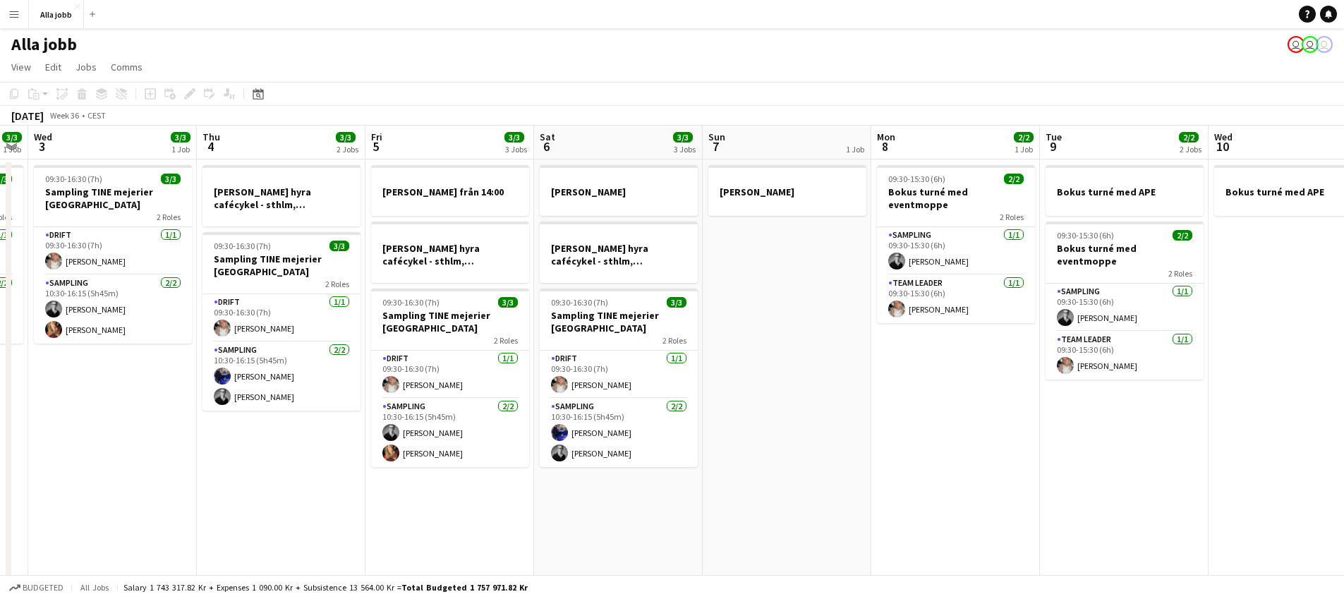
drag, startPoint x: 1075, startPoint y: 387, endPoint x: 835, endPoint y: 454, distance: 249.1
click at [828, 458] on app-calendar-viewport "Sat 30 2 Jobs Sun 31 Mon 1 3/3 2 Jobs Tue 2 3/3 1 Job Wed 3 3/3 1 Job Thu 4 3/3…" at bounding box center [672, 454] width 1344 height 656
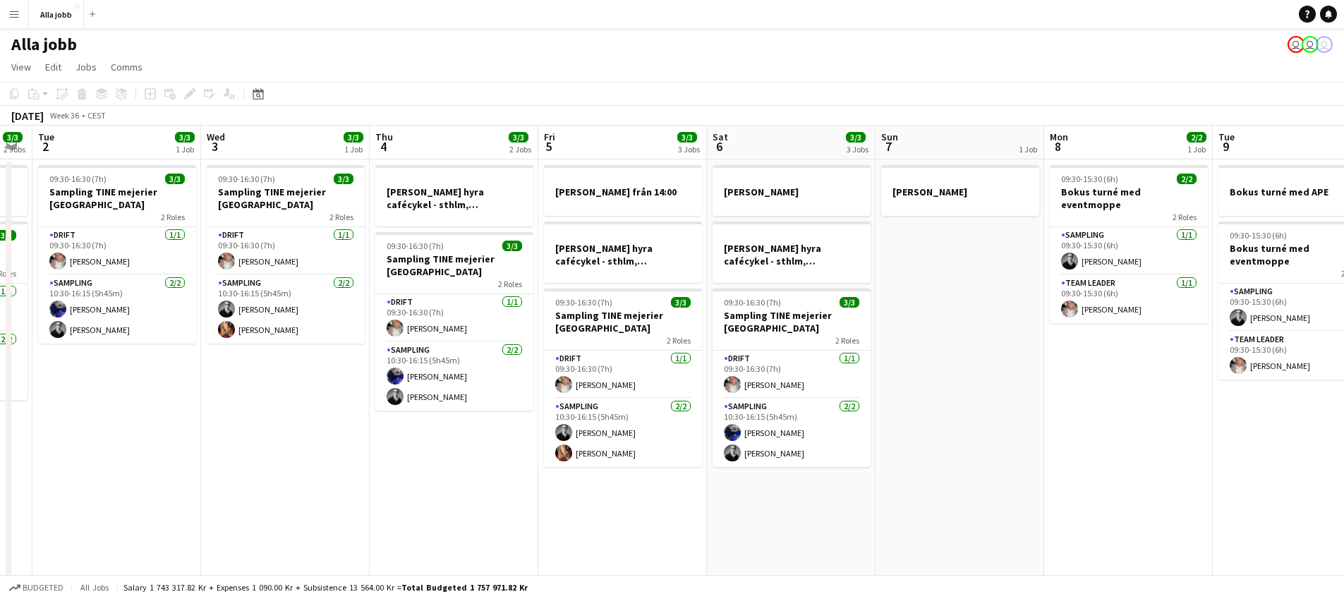
drag, startPoint x: 835, startPoint y: 454, endPoint x: 1011, endPoint y: 447, distance: 175.8
click at [1011, 447] on app-calendar-viewport "Sat 30 2 Jobs Sun 31 Mon 1 3/3 2 Jobs Tue 2 3/3 1 Job Wed 3 3/3 1 Job Thu 4 3/3…" at bounding box center [672, 454] width 1344 height 656
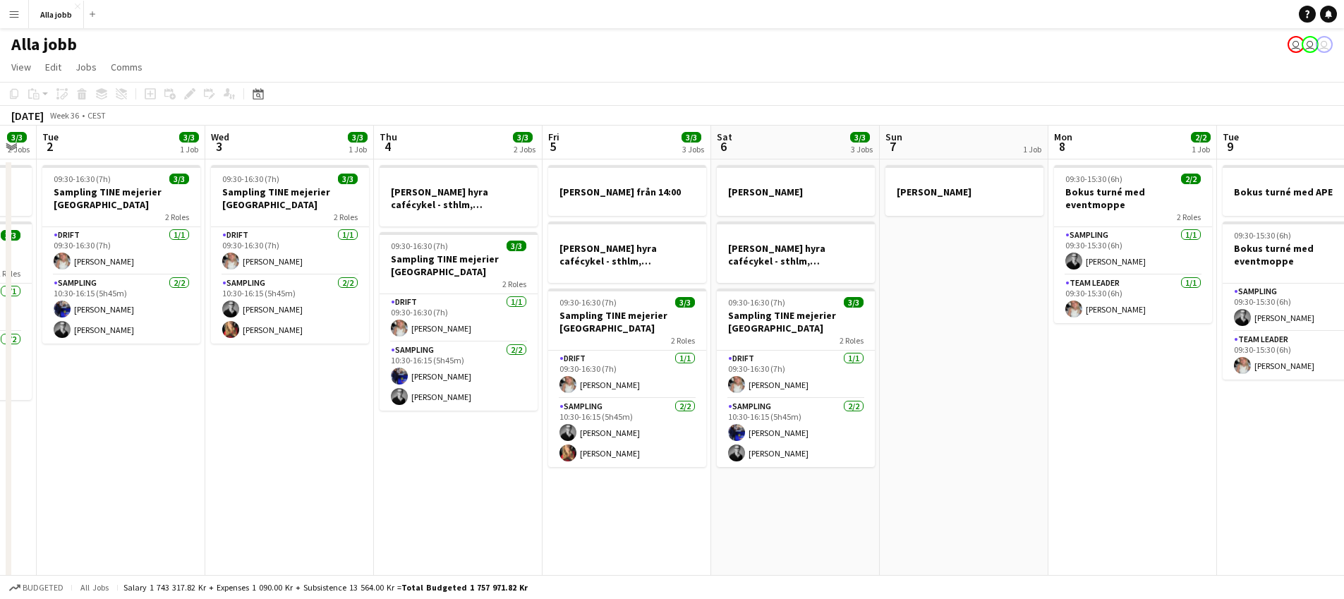
click at [1011, 447] on app-calendar-viewport "Sat 30 2 Jobs Sun 31 Mon 1 3/3 2 Jobs Tue 2 3/3 1 Job Wed 3 3/3 1 Job Thu 4 3/3…" at bounding box center [672, 454] width 1344 height 656
click at [977, 423] on app-date-cell "[PERSON_NAME]" at bounding box center [964, 470] width 169 height 622
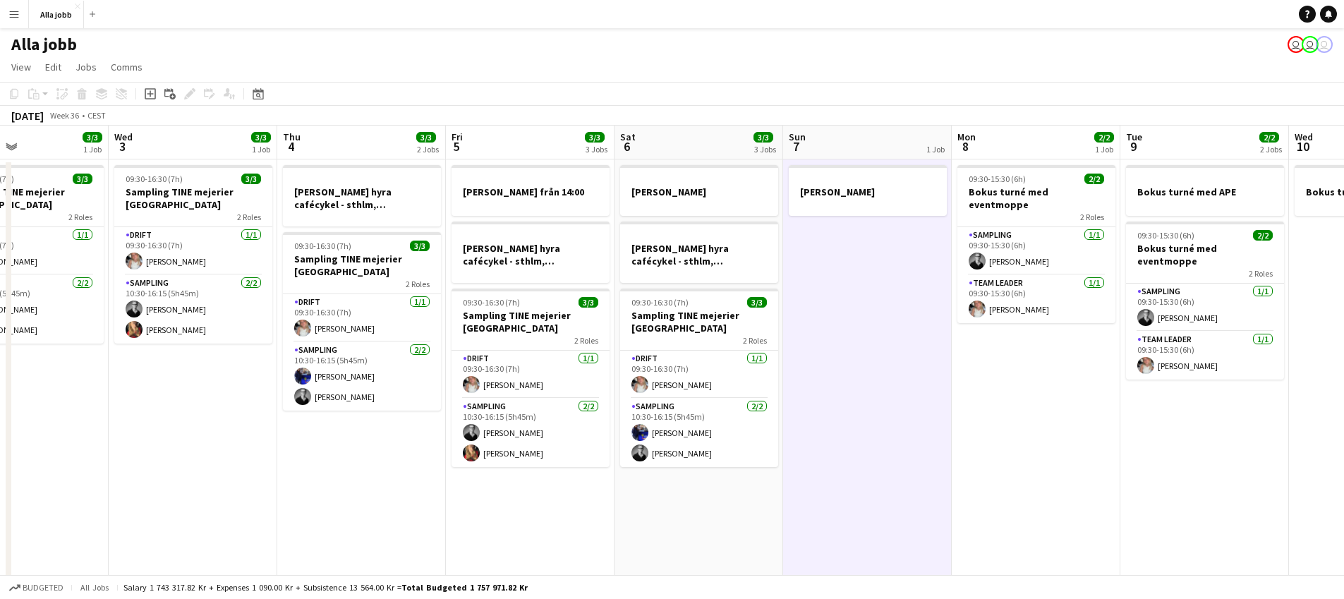
drag, startPoint x: 958, startPoint y: 422, endPoint x: 889, endPoint y: 408, distance: 70.6
click at [878, 414] on app-calendar-viewport "Sat 30 2 Jobs Sun 31 Mon 1 3/3 2 Jobs Tue 2 3/3 1 Job Wed 3 3/3 1 Job Thu 4 3/3…" at bounding box center [672, 454] width 1344 height 656
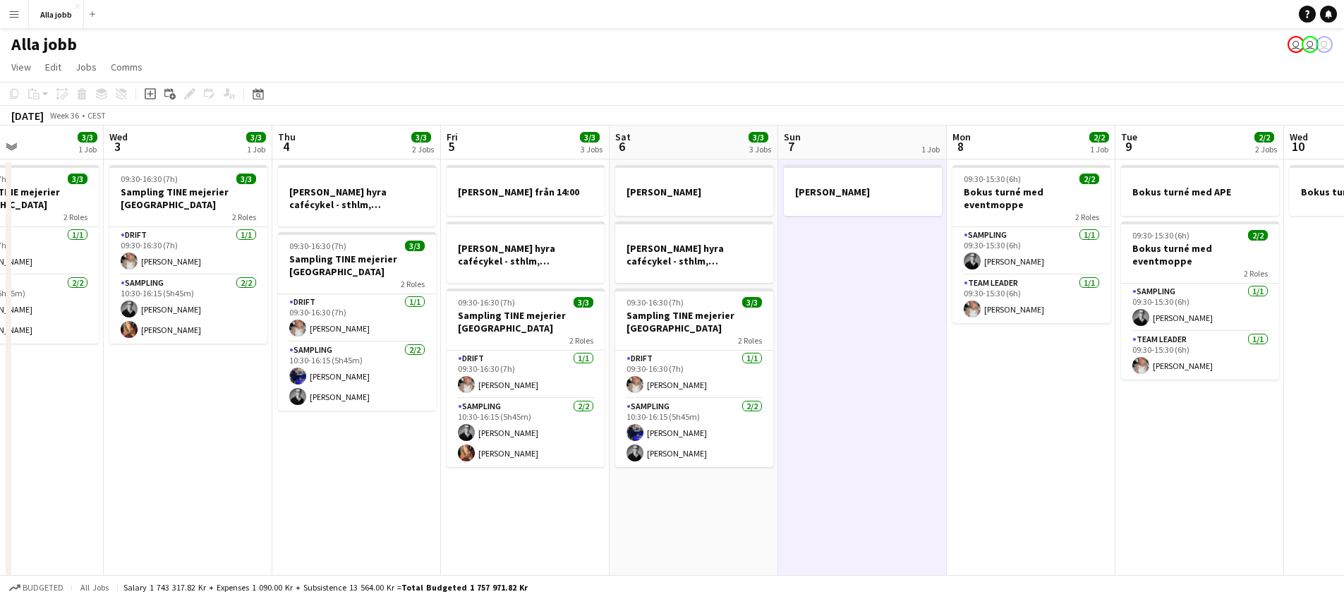
click at [919, 403] on app-calendar-viewport "Sat 30 2 Jobs Sun 31 Mon 1 3/3 2 Jobs Tue 2 3/3 1 Job Wed 3 3/3 1 Job Thu 4 3/3…" at bounding box center [672, 454] width 1344 height 656
click at [926, 402] on app-date-cell "[PERSON_NAME]" at bounding box center [862, 470] width 169 height 622
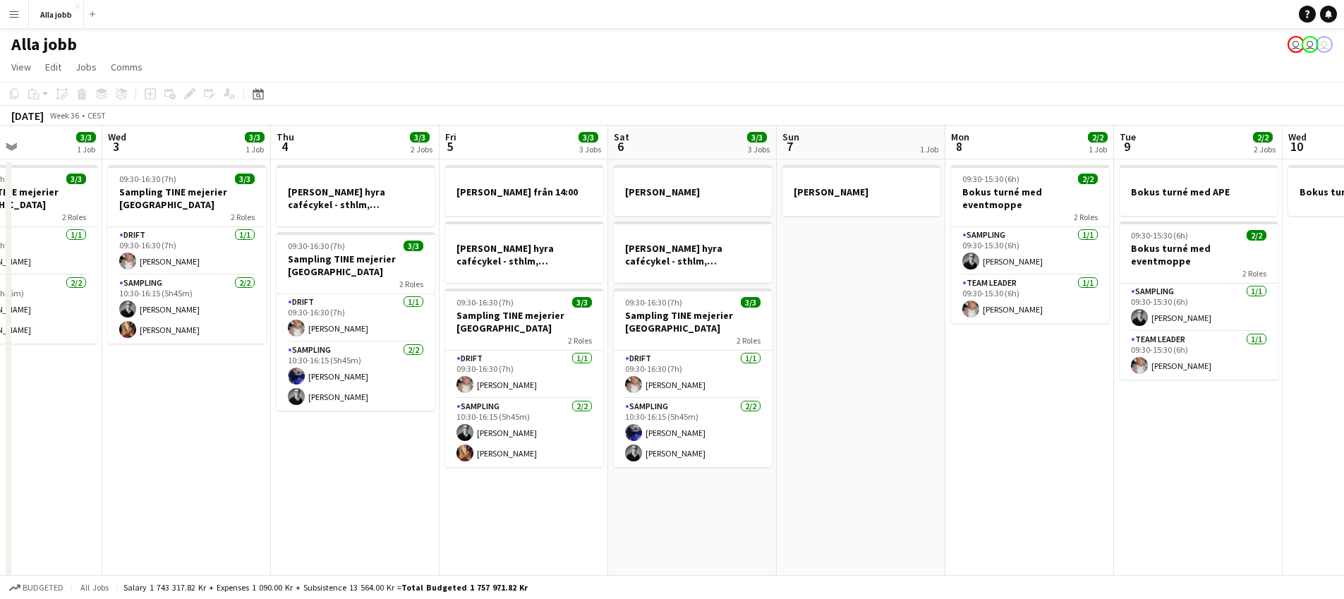
scroll to position [0, 573]
click at [924, 403] on app-date-cell "[PERSON_NAME]" at bounding box center [860, 470] width 169 height 622
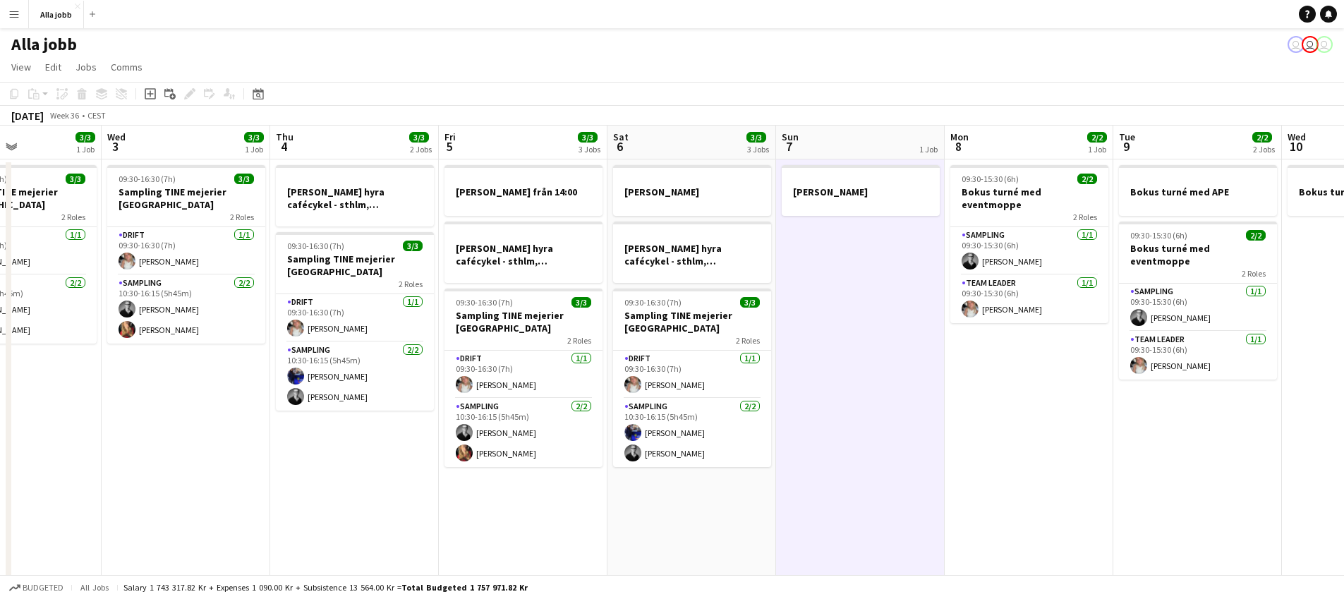
click at [292, 469] on app-date-cell "HUGO BOSS hyra cafécykel - sthlm, oslo, cph 09:30-16:30 (7h) 3/3 Sampling TINE …" at bounding box center [354, 470] width 169 height 622
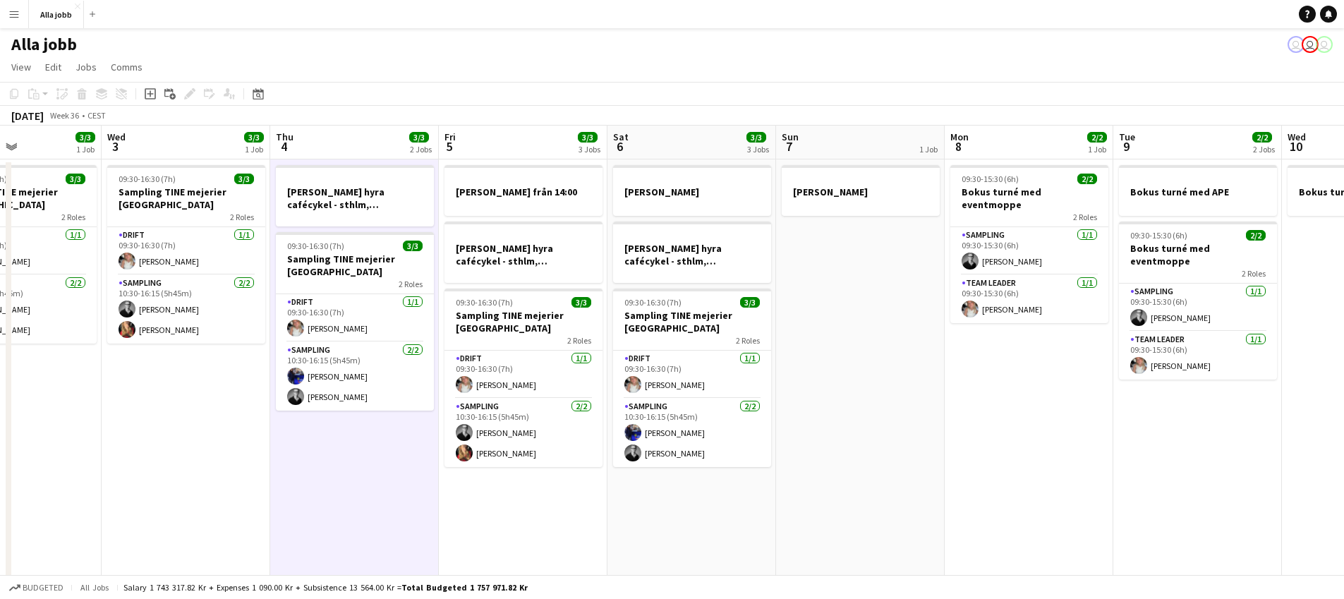
click at [292, 469] on app-date-cell "HUGO BOSS hyra cafécykel - sthlm, oslo, cph 09:30-16:30 (7h) 3/3 Sampling TINE …" at bounding box center [354, 470] width 169 height 622
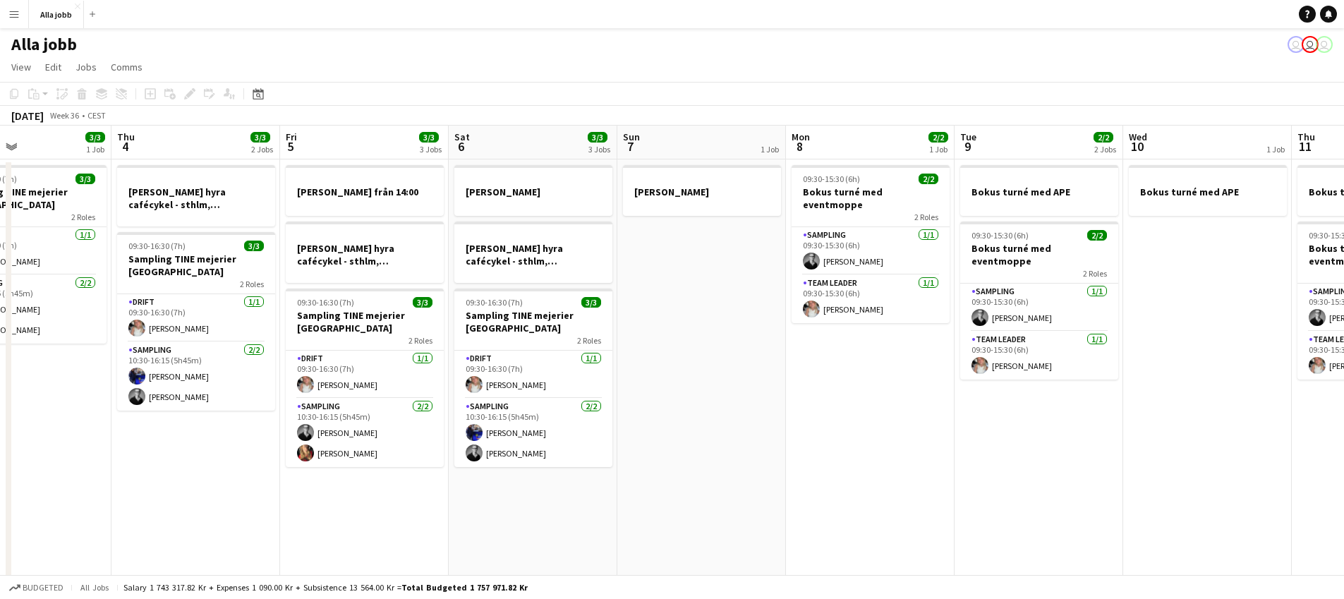
drag, startPoint x: 423, startPoint y: 496, endPoint x: 265, endPoint y: 473, distance: 160.5
click at [265, 473] on app-calendar-viewport "Mon 1 3/3 2 Jobs Tue 2 3/3 1 Job Wed 3 3/3 1 Job Thu 4 3/3 2 Jobs Fri 5 3/3 3 J…" at bounding box center [672, 454] width 1344 height 656
click at [478, 516] on app-date-cell "Emil borta HUGO BOSS hyra cafécykel - sthlm, oslo, cph 09:30-16:30 (7h) 3/3 Sam…" at bounding box center [533, 470] width 169 height 622
